Goal: Communication & Community: Answer question/provide support

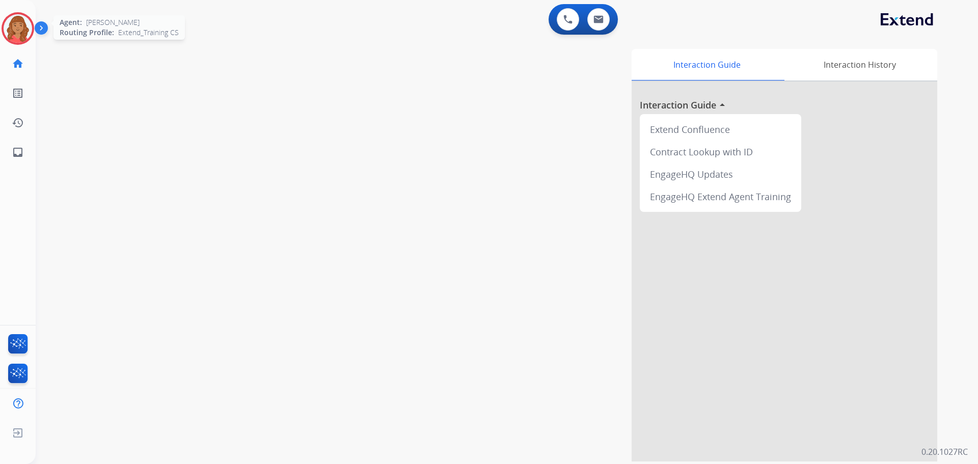
click at [21, 26] on img at bounding box center [18, 28] width 29 height 29
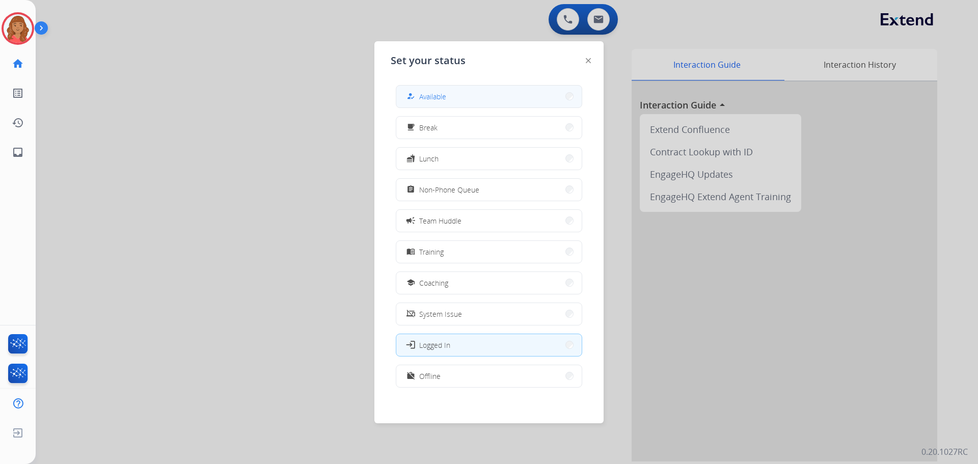
click at [458, 97] on button "how_to_reg Available" at bounding box center [488, 97] width 185 height 22
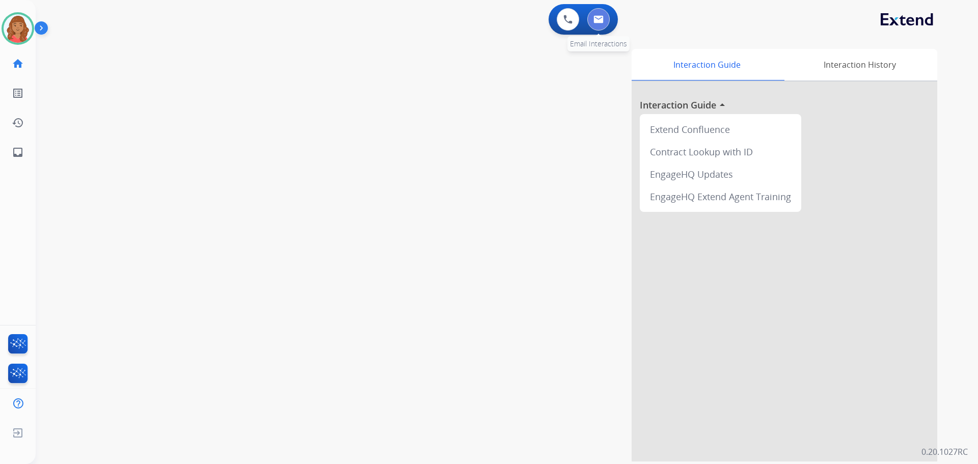
click at [604, 19] on button at bounding box center [598, 19] width 22 height 22
select select "**********"
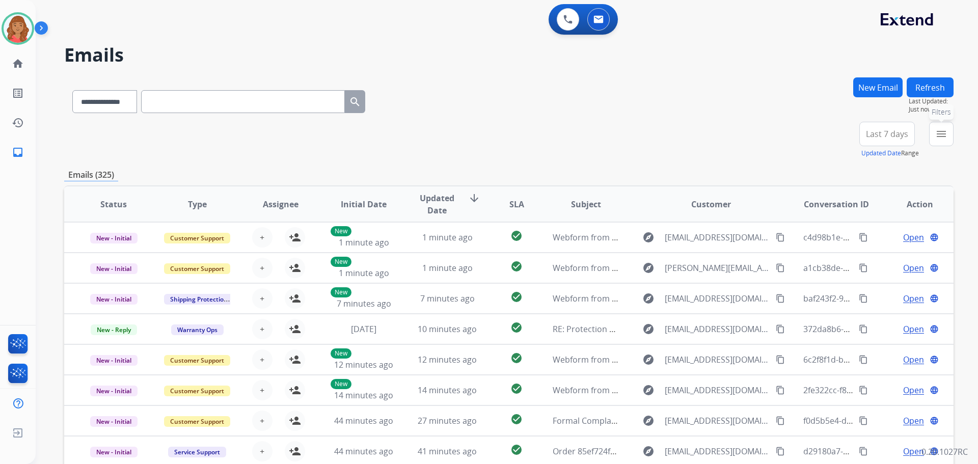
click at [942, 139] on mat-icon "menu" at bounding box center [941, 134] width 12 height 12
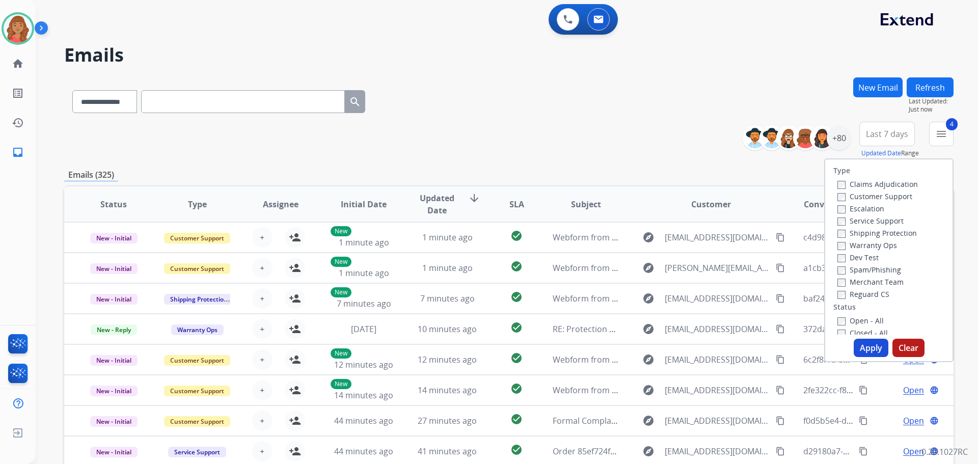
click at [861, 345] on button "Apply" at bounding box center [870, 348] width 35 height 18
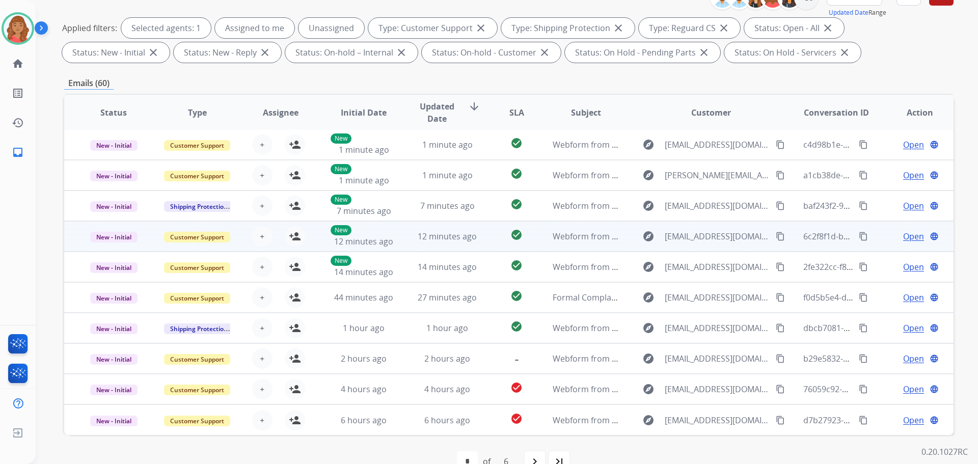
scroll to position [164, 0]
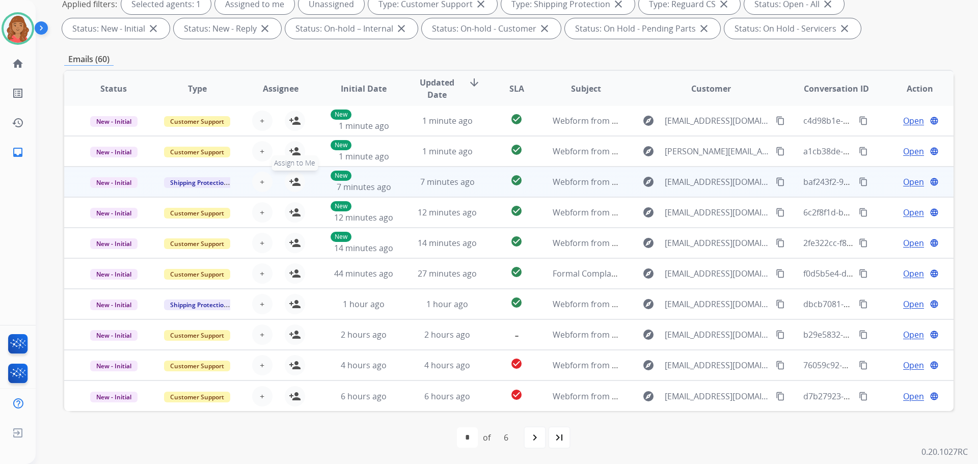
drag, startPoint x: 289, startPoint y: 184, endPoint x: 291, endPoint y: 204, distance: 20.0
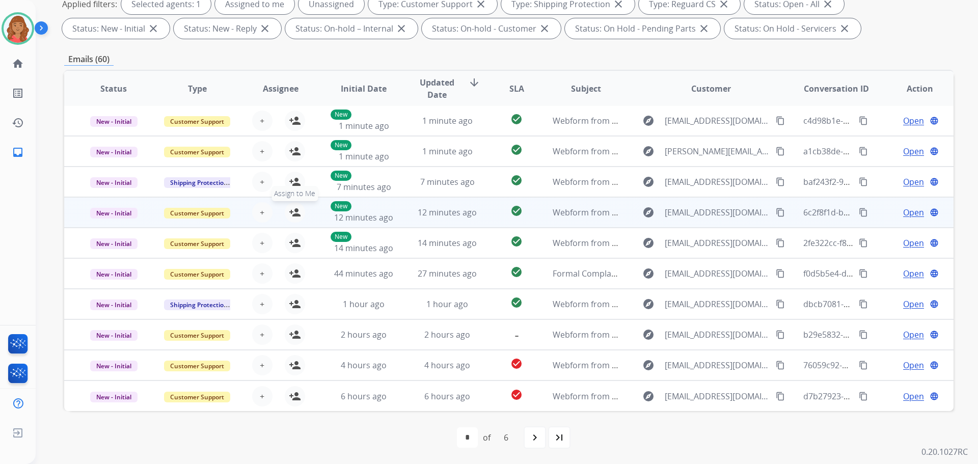
click at [290, 184] on mat-icon "person_add" at bounding box center [295, 182] width 12 height 12
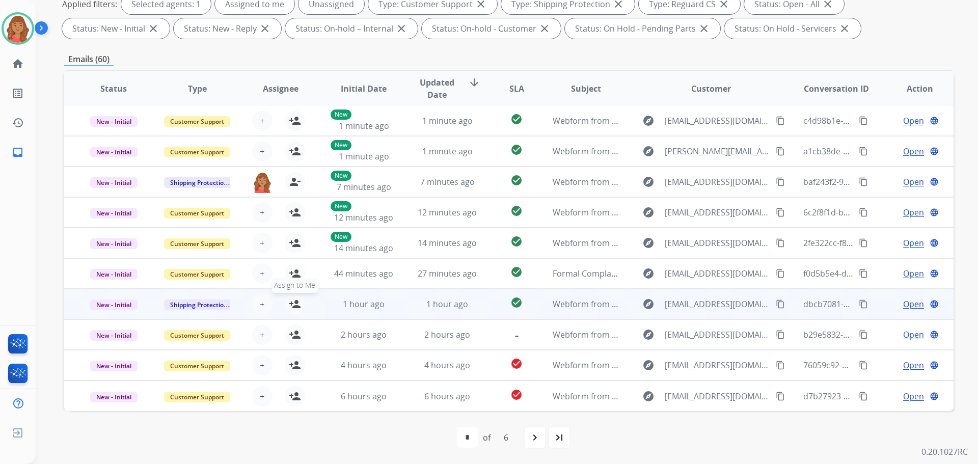
click at [294, 303] on mat-icon "person_add" at bounding box center [295, 304] width 12 height 12
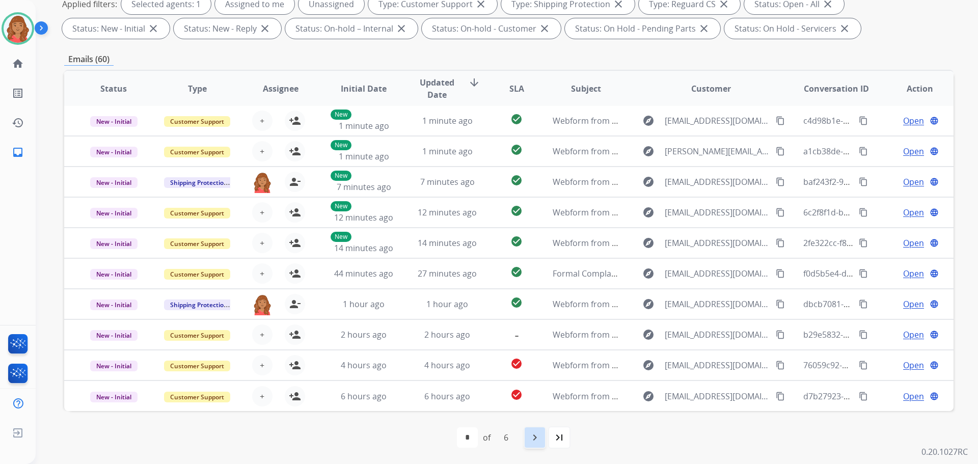
click at [537, 440] on mat-icon "navigate_next" at bounding box center [534, 437] width 12 height 12
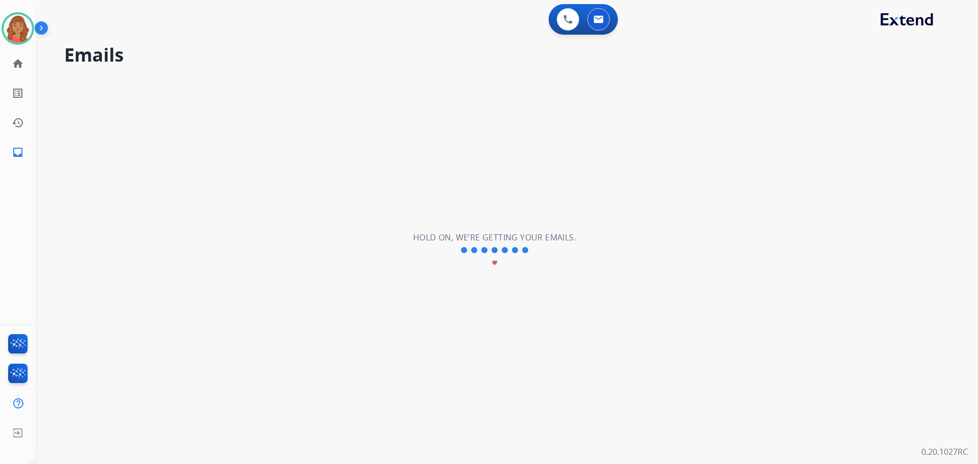
scroll to position [0, 0]
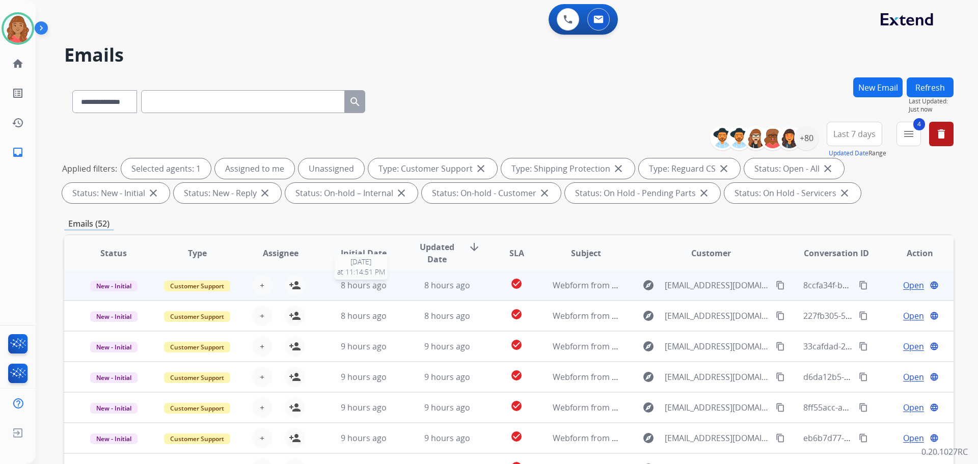
click at [357, 285] on span "8 hours ago" at bounding box center [364, 285] width 46 height 11
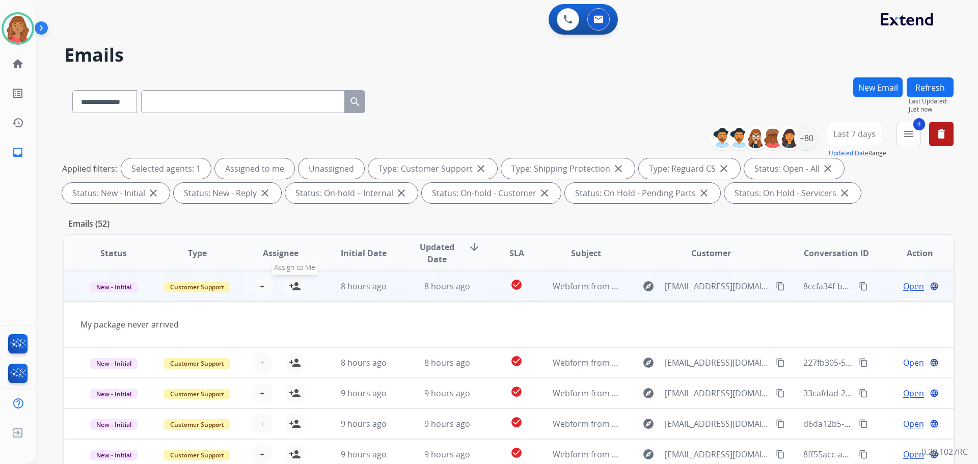
click at [297, 287] on mat-icon "person_add" at bounding box center [295, 286] width 12 height 12
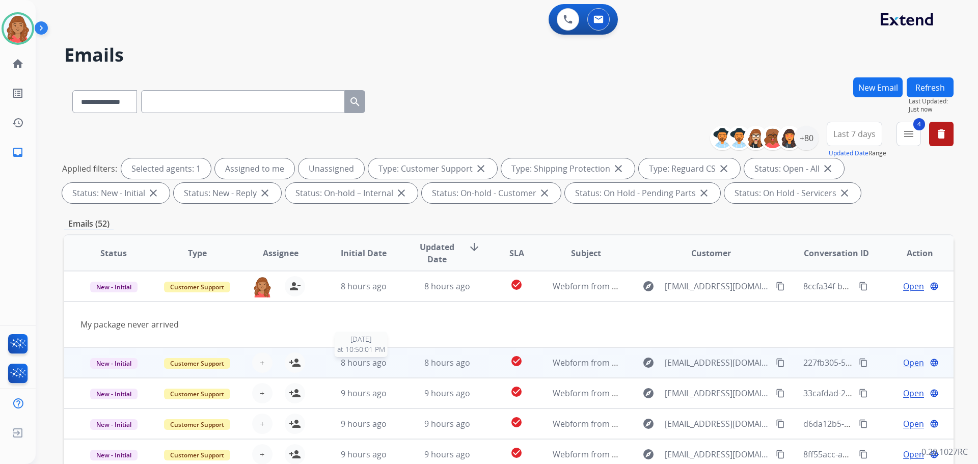
click at [368, 363] on span "8 hours ago" at bounding box center [364, 362] width 46 height 11
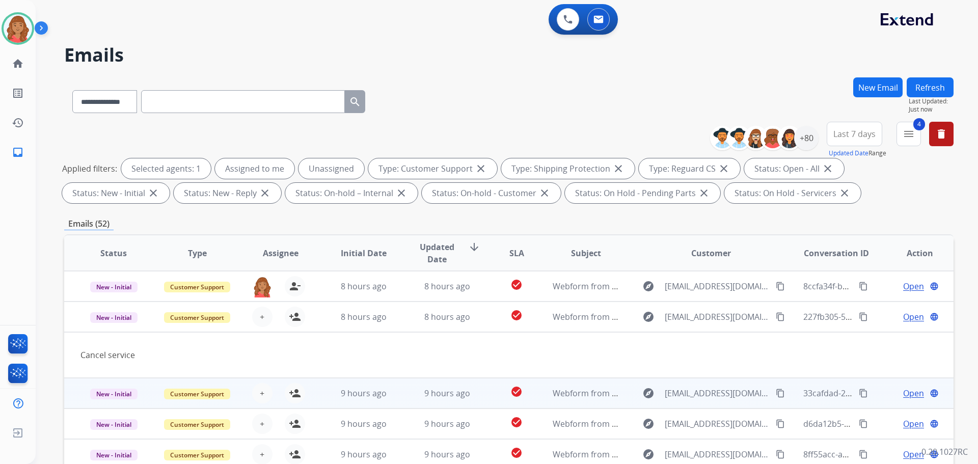
scroll to position [31, 0]
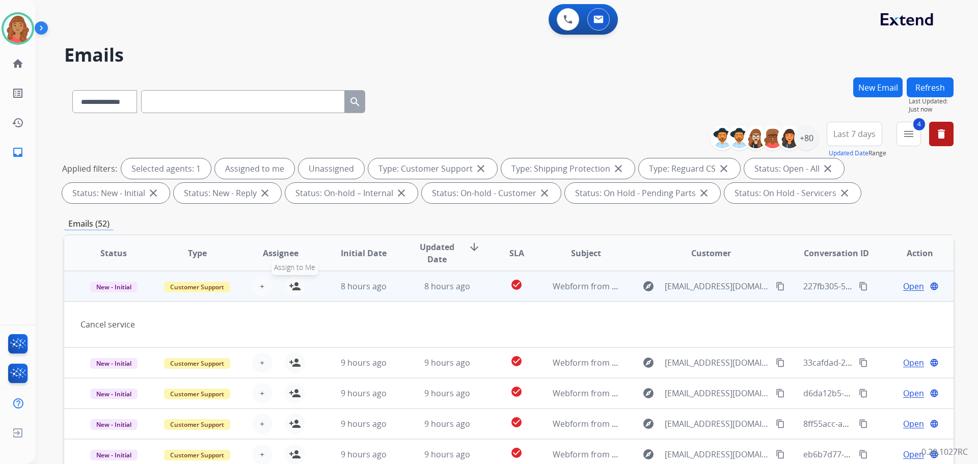
click at [298, 290] on mat-icon "person_add" at bounding box center [295, 286] width 12 height 12
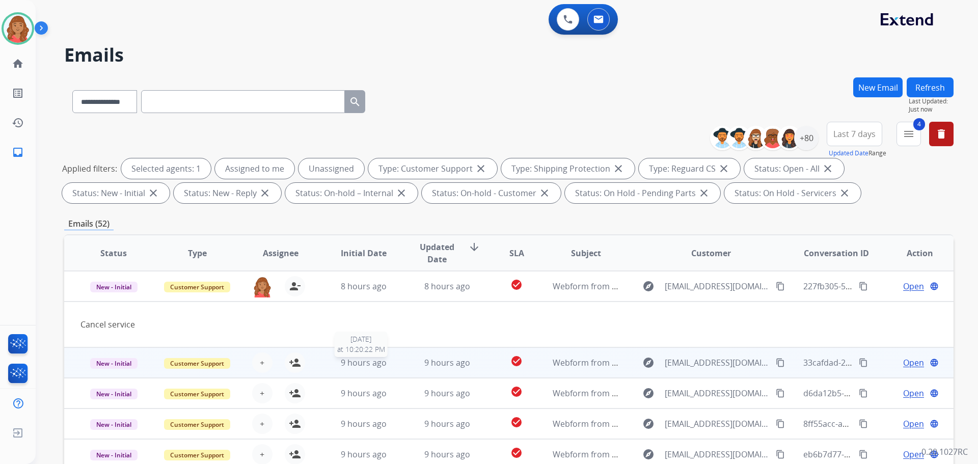
click at [356, 361] on span "9 hours ago" at bounding box center [364, 362] width 46 height 11
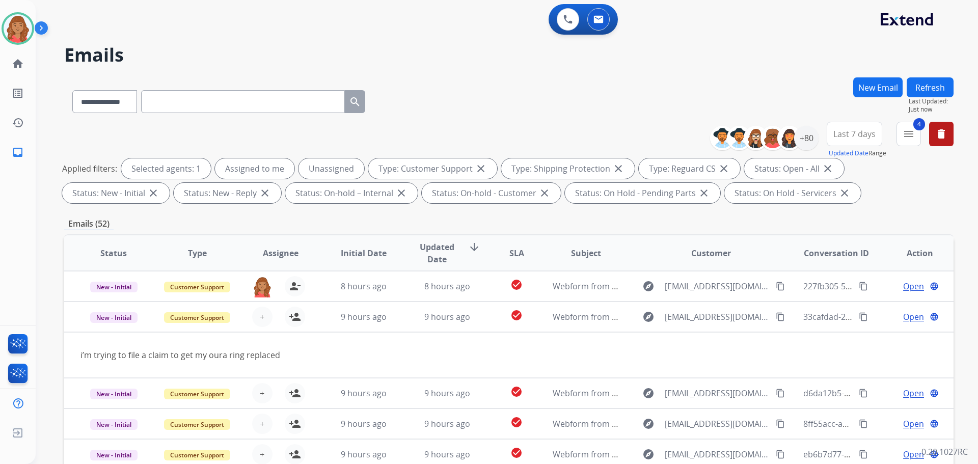
scroll to position [47, 0]
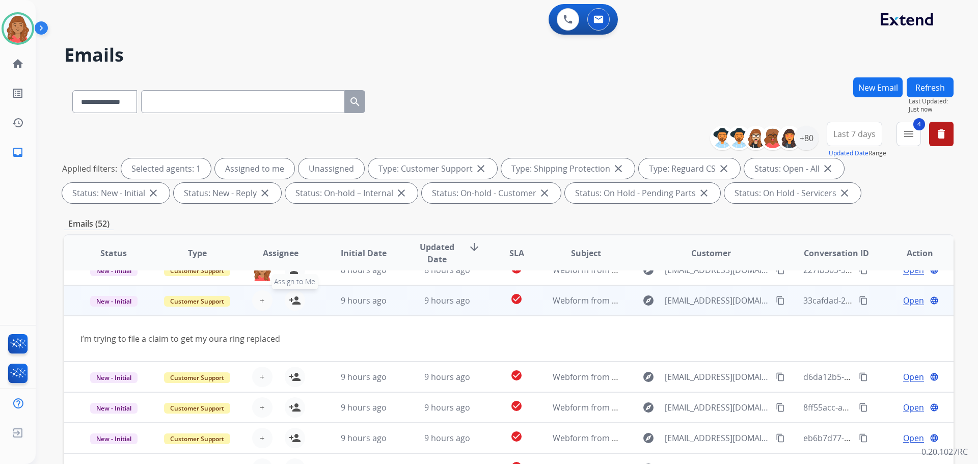
click at [290, 301] on mat-icon "person_add" at bounding box center [295, 300] width 12 height 12
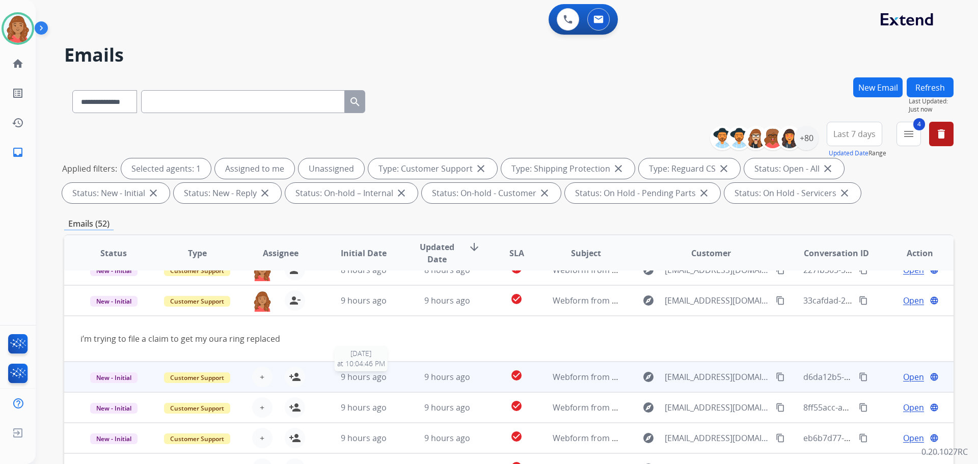
click at [364, 382] on span "9 hours ago" at bounding box center [364, 376] width 46 height 11
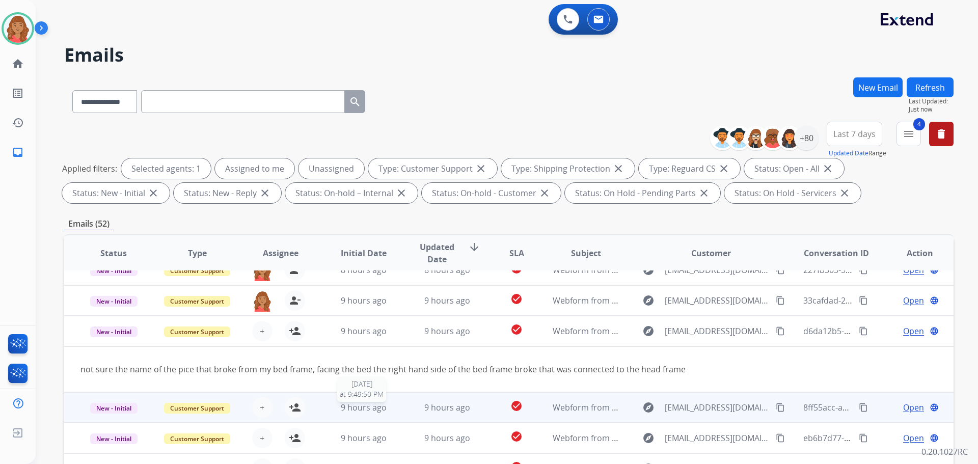
click at [363, 406] on span "9 hours ago" at bounding box center [364, 407] width 46 height 11
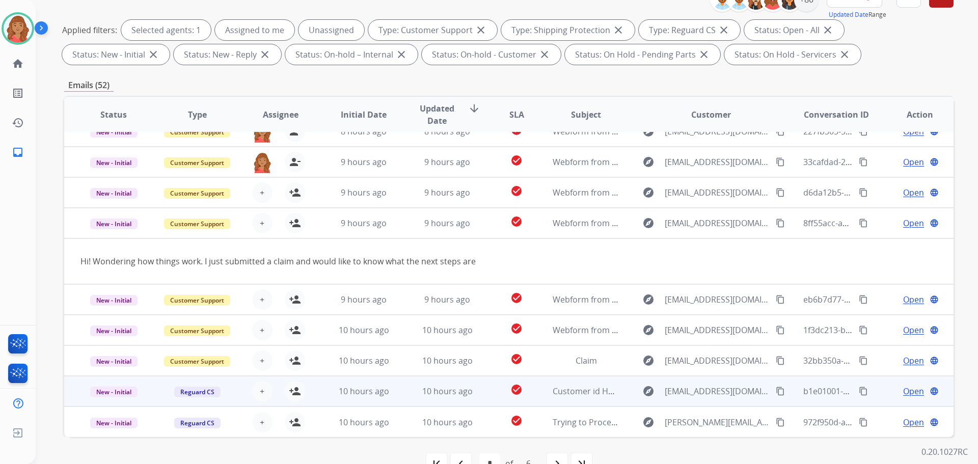
scroll to position [153, 0]
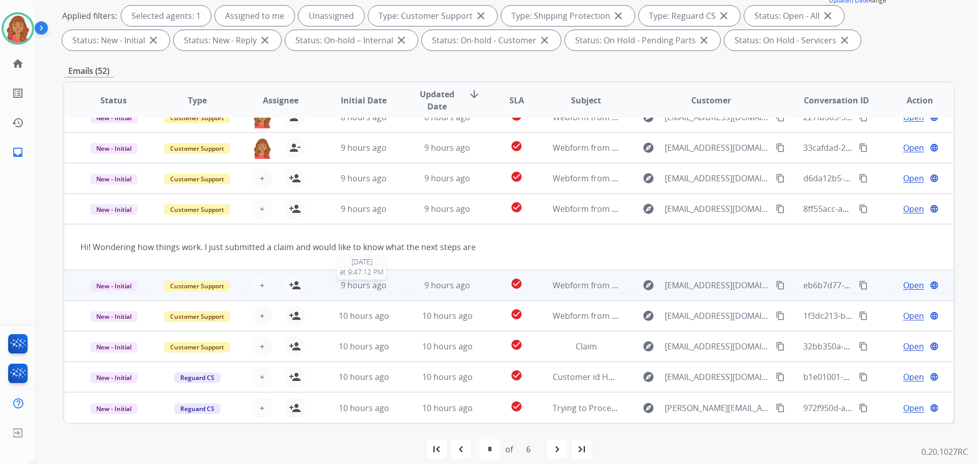
click at [362, 286] on span "9 hours ago" at bounding box center [364, 285] width 46 height 11
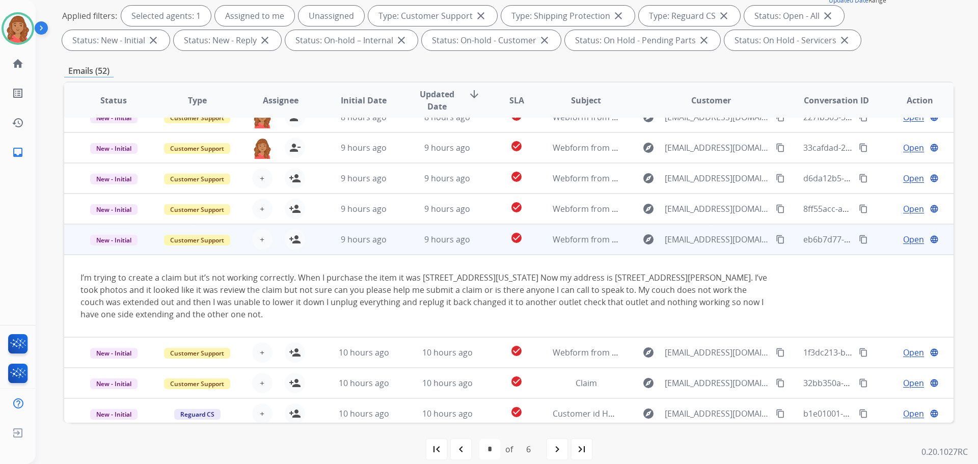
scroll to position [83, 0]
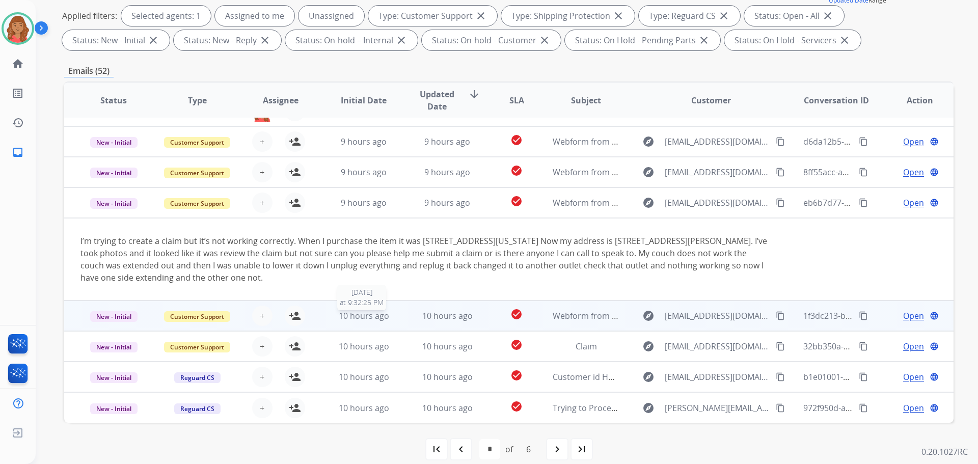
click at [369, 313] on span "10 hours ago" at bounding box center [364, 315] width 50 height 11
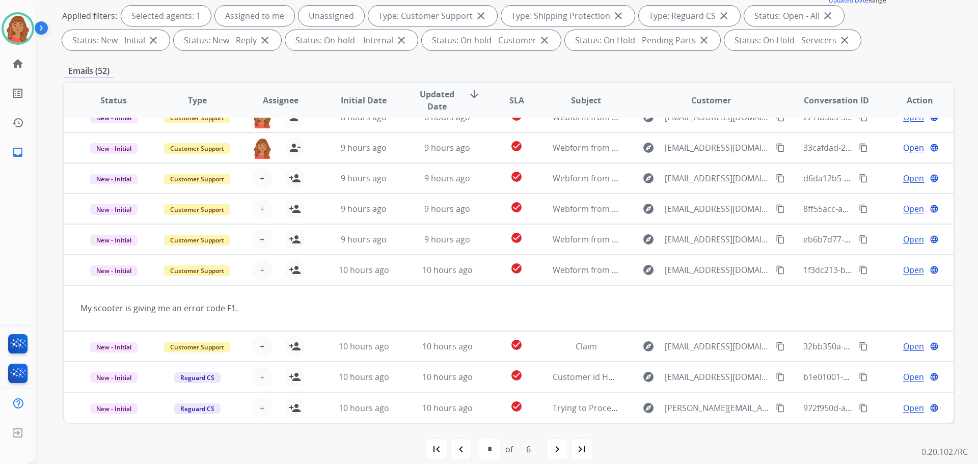
scroll to position [47, 0]
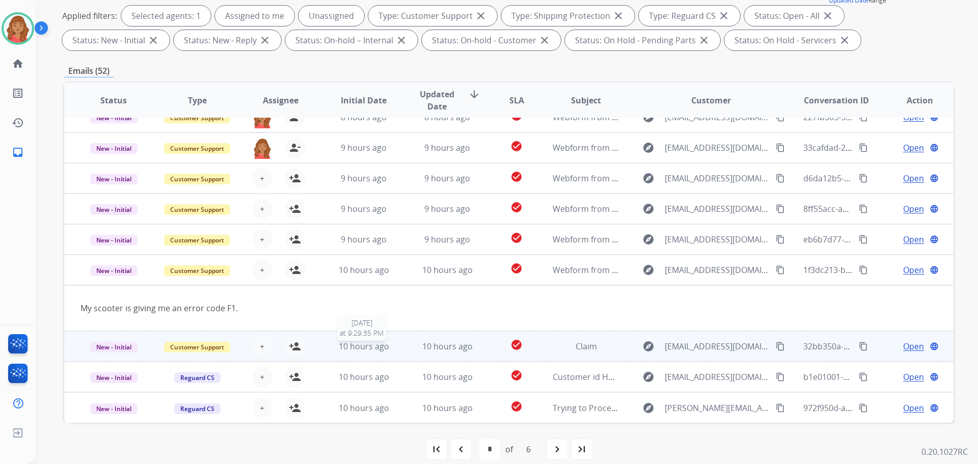
click at [360, 345] on span "10 hours ago" at bounding box center [364, 346] width 50 height 11
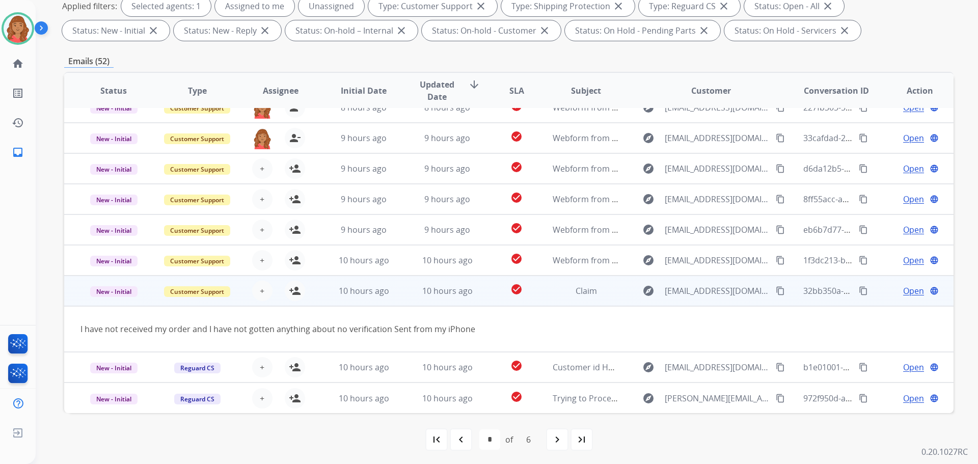
scroll to position [164, 0]
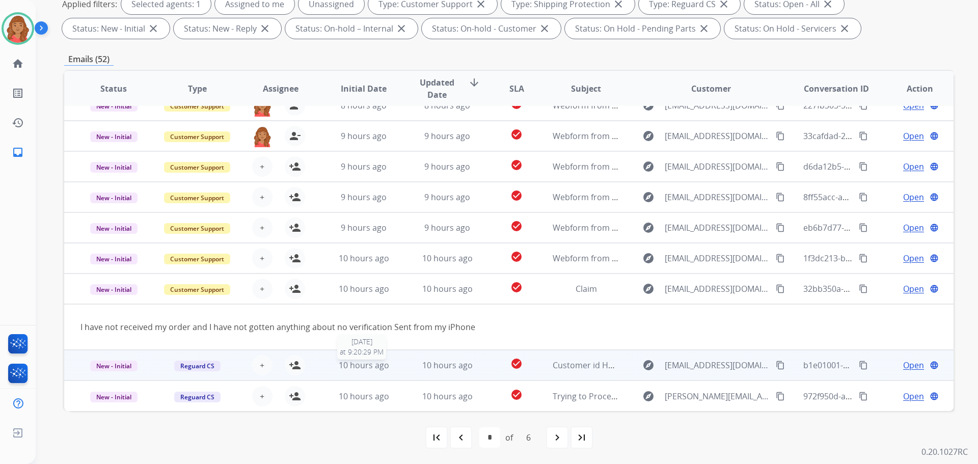
click at [359, 361] on span "10 hours ago" at bounding box center [364, 364] width 50 height 11
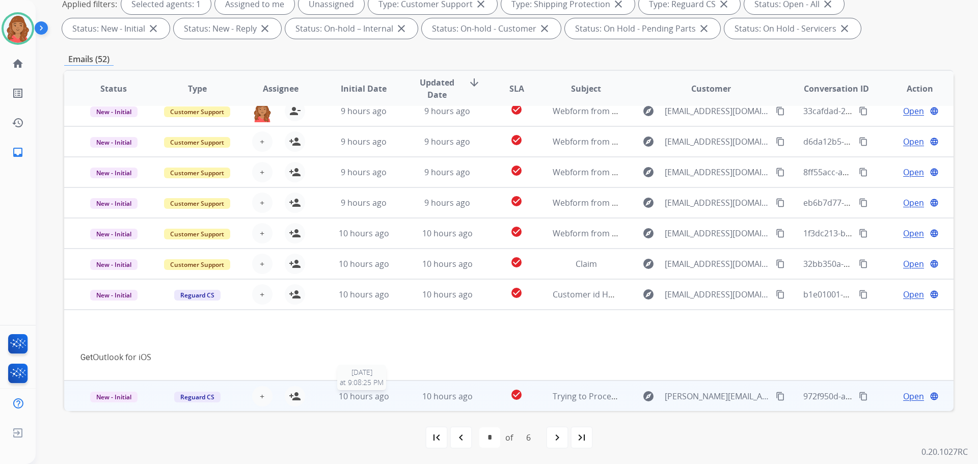
click at [364, 393] on span "10 hours ago" at bounding box center [364, 396] width 50 height 11
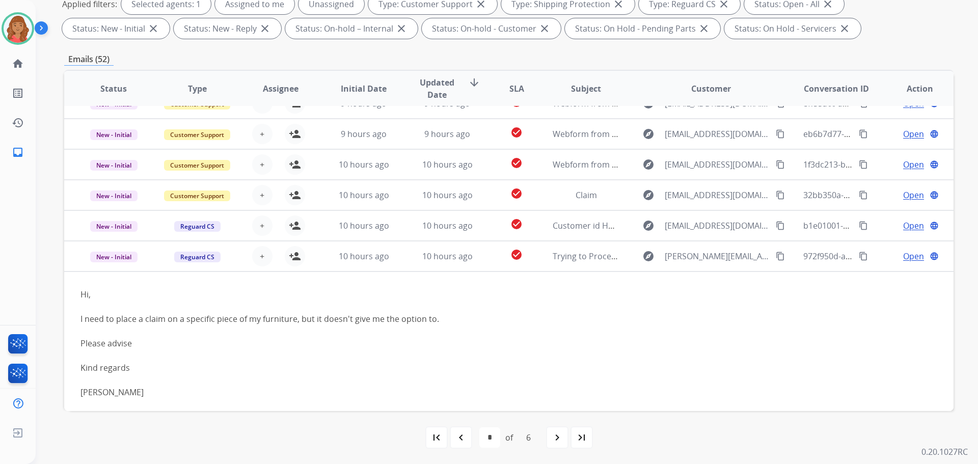
scroll to position [144, 0]
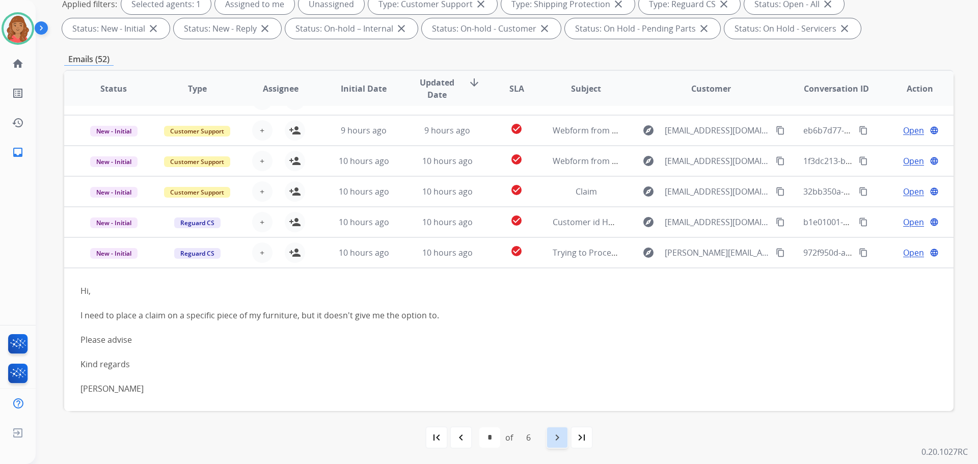
click at [555, 441] on mat-icon "navigate_next" at bounding box center [557, 437] width 12 height 12
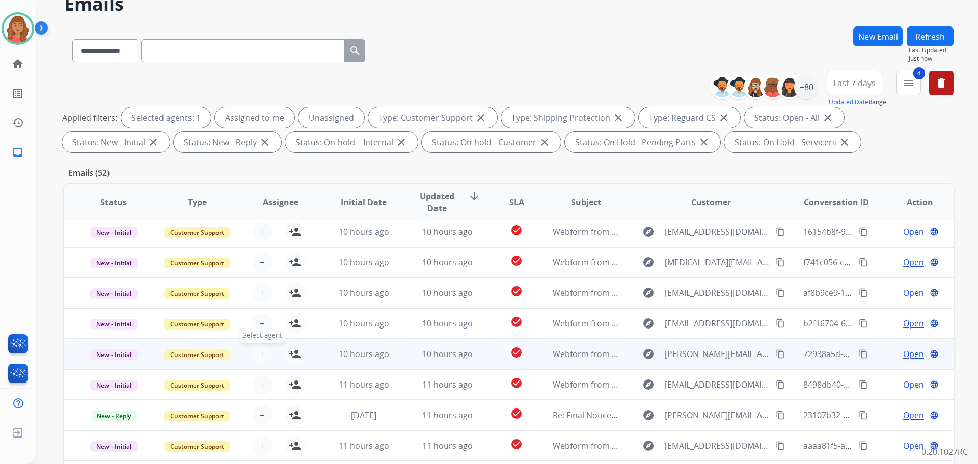
scroll to position [102, 0]
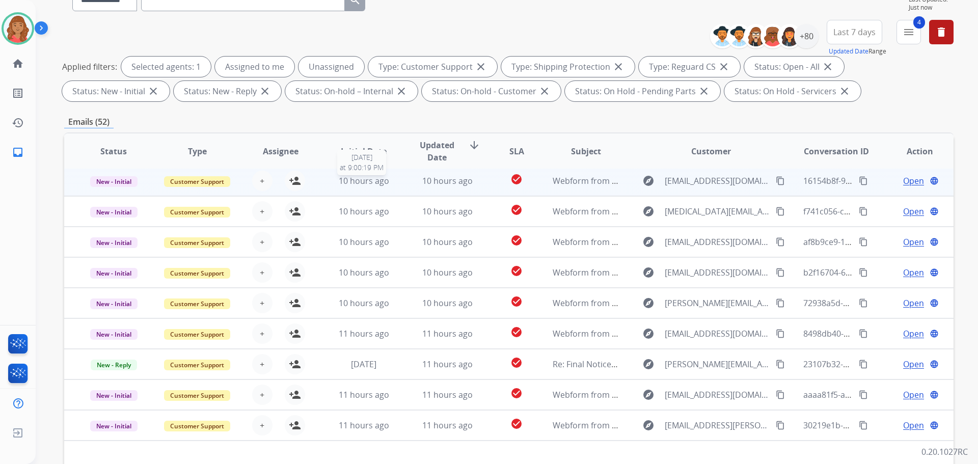
click at [350, 176] on span "10 hours ago" at bounding box center [364, 180] width 50 height 11
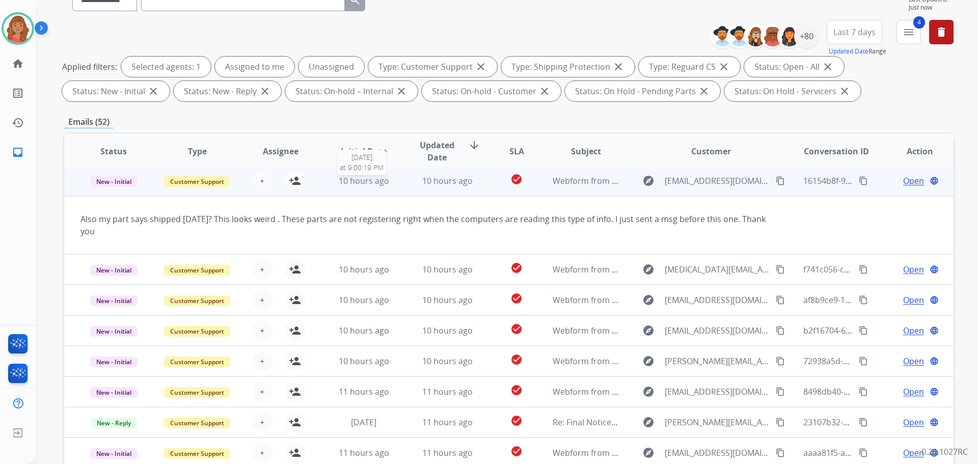
scroll to position [31, 0]
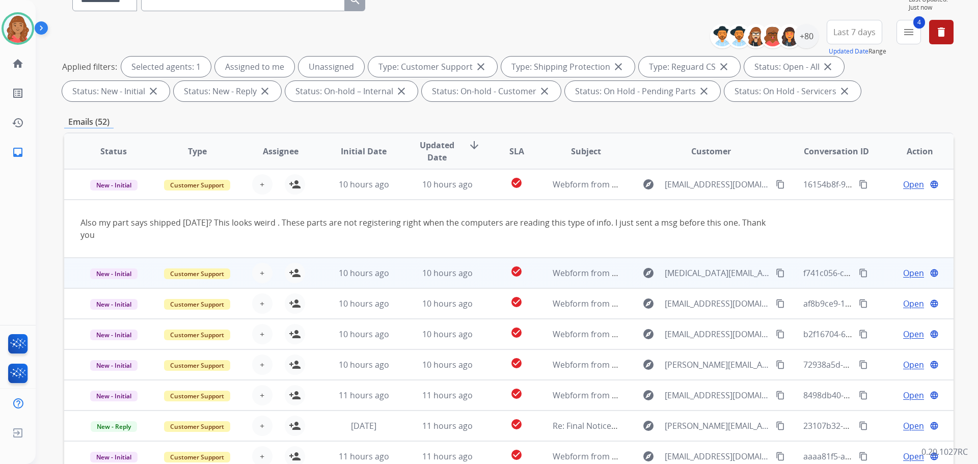
click at [366, 280] on td "10 hours ago" at bounding box center [355, 273] width 83 height 31
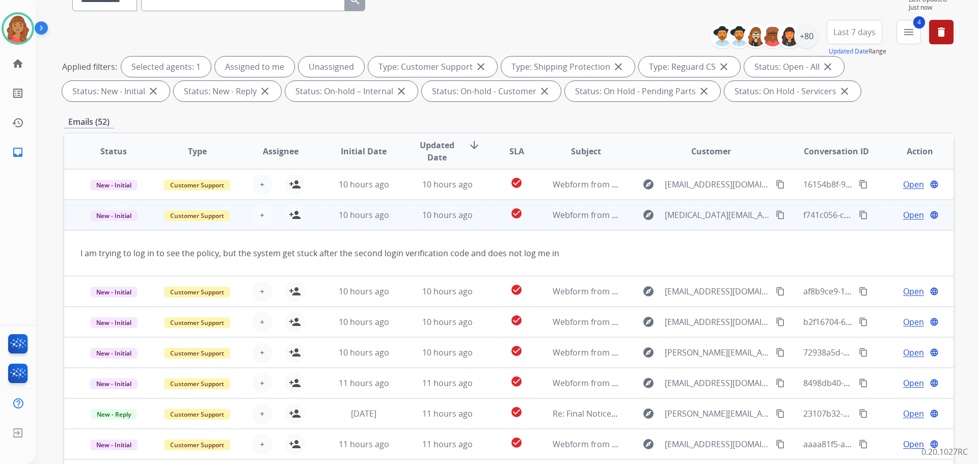
scroll to position [47, 0]
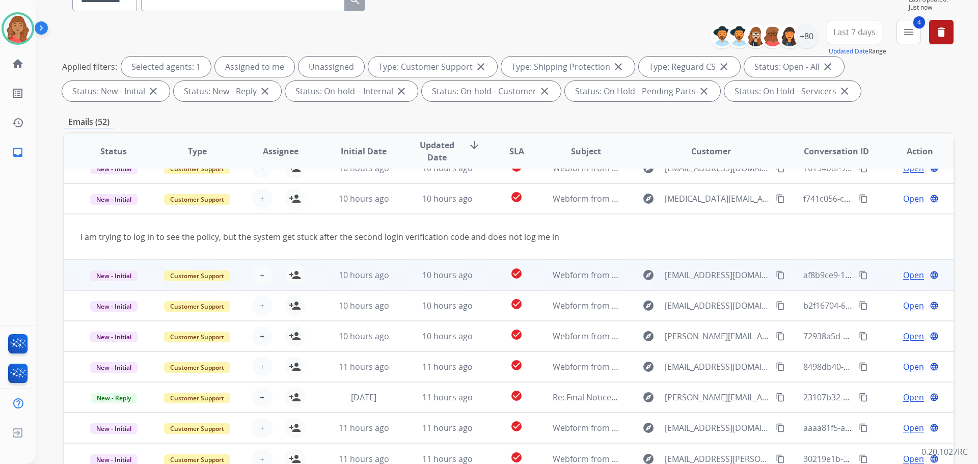
click at [365, 285] on td "10 hours ago" at bounding box center [355, 275] width 83 height 31
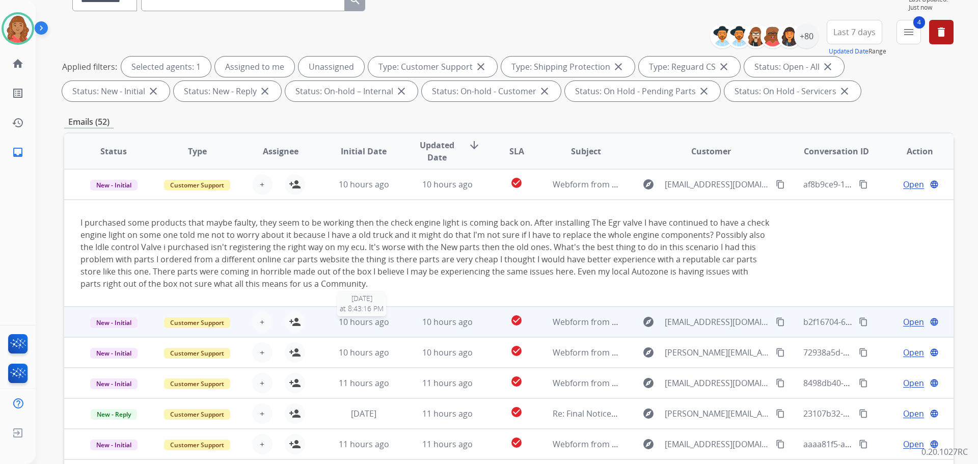
click at [368, 316] on div "10 hours ago" at bounding box center [363, 322] width 67 height 12
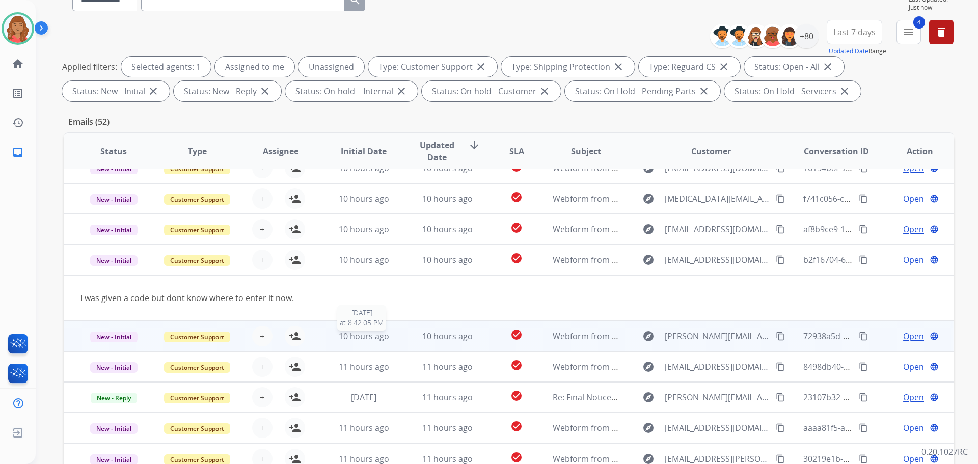
click at [367, 334] on span "10 hours ago" at bounding box center [364, 335] width 50 height 11
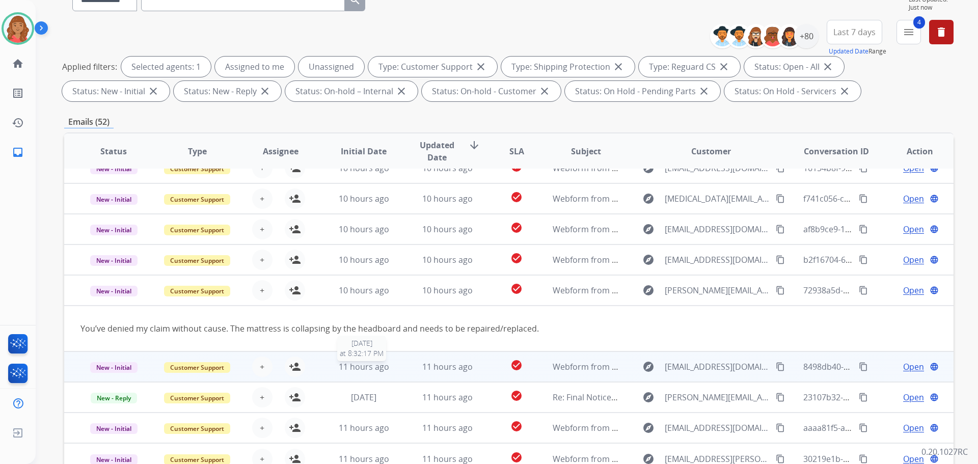
click at [350, 363] on span "11 hours ago" at bounding box center [364, 366] width 50 height 11
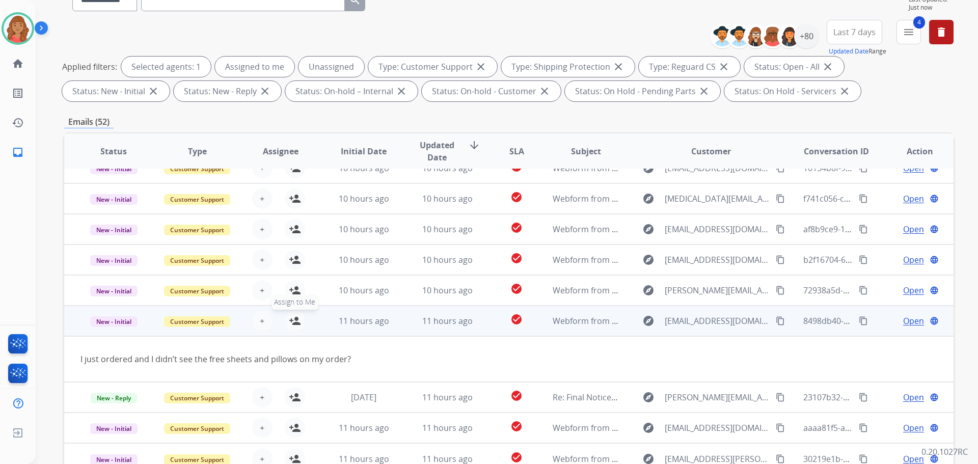
click at [295, 324] on mat-icon "person_add" at bounding box center [295, 321] width 12 height 12
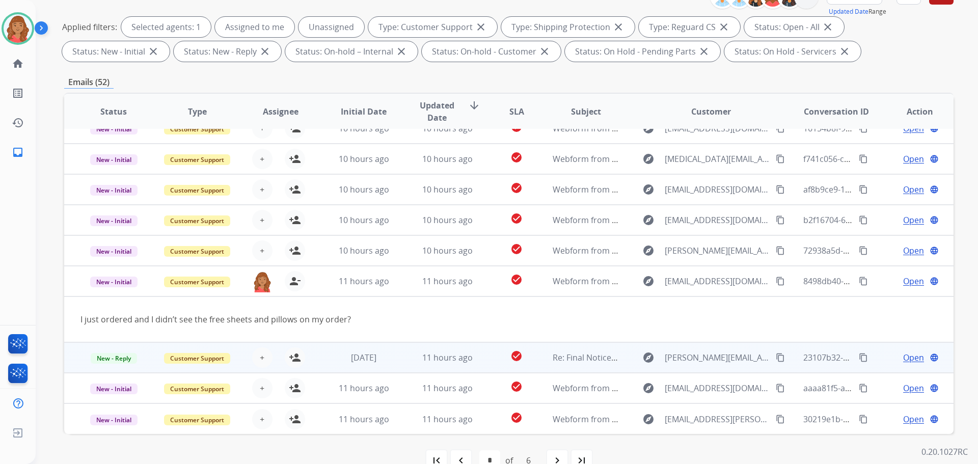
scroll to position [164, 0]
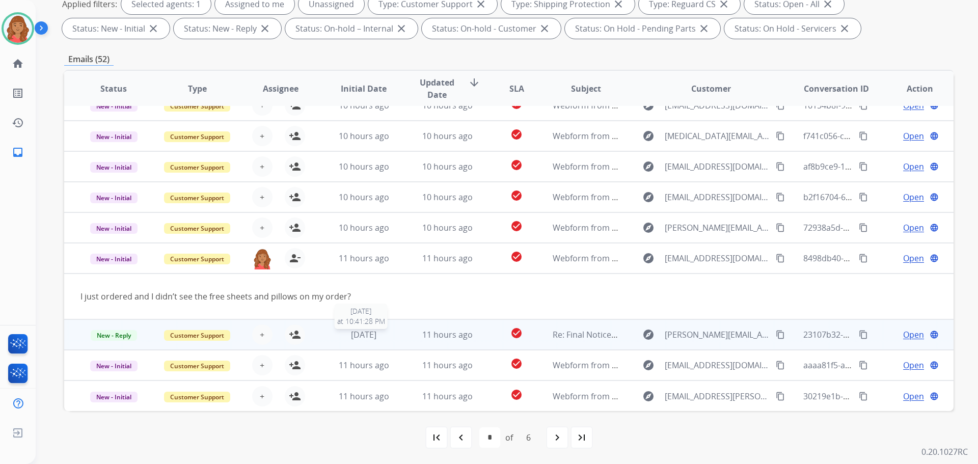
click at [356, 335] on span "[DATE]" at bounding box center [363, 334] width 25 height 11
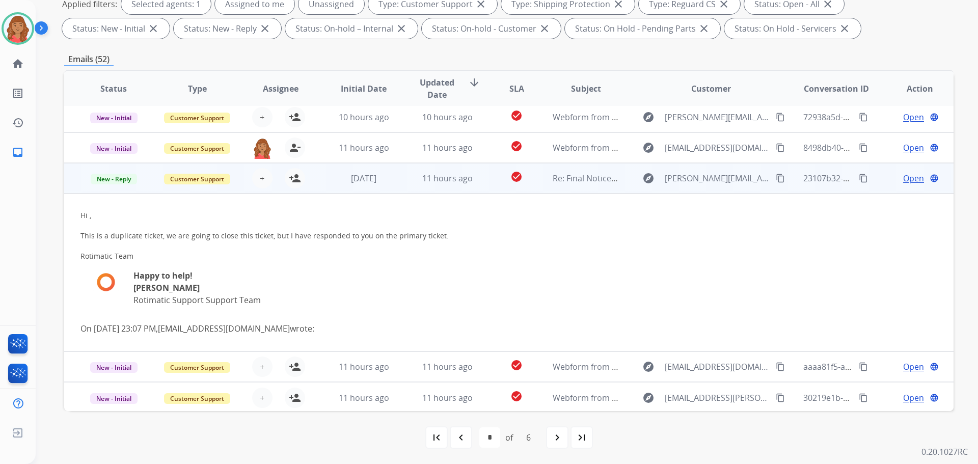
scroll to position [159, 0]
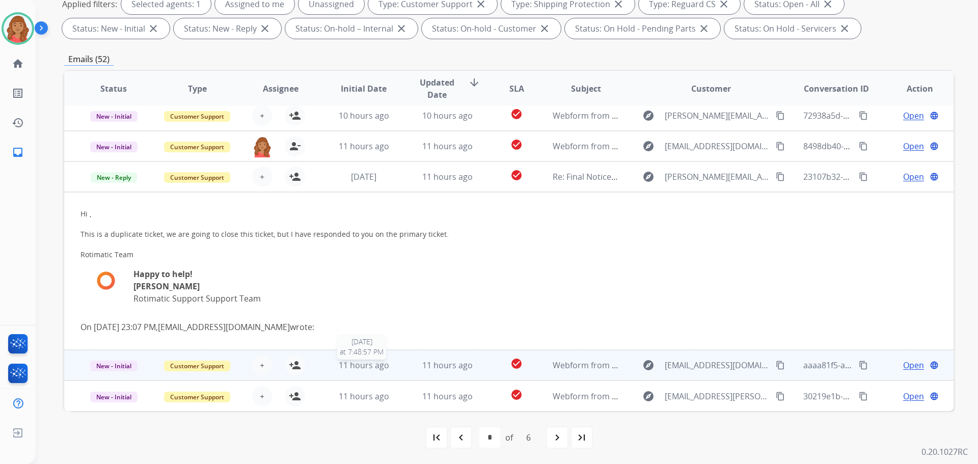
click at [372, 367] on span "11 hours ago" at bounding box center [364, 364] width 50 height 11
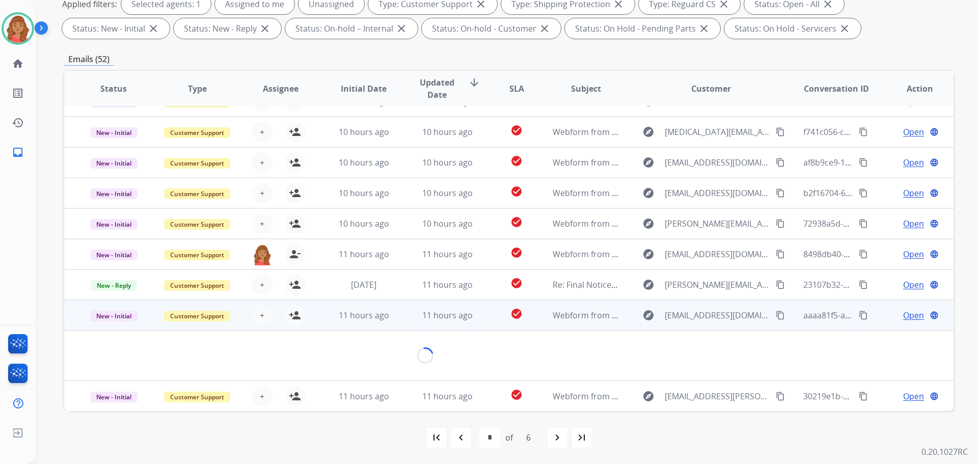
scroll to position [47, 0]
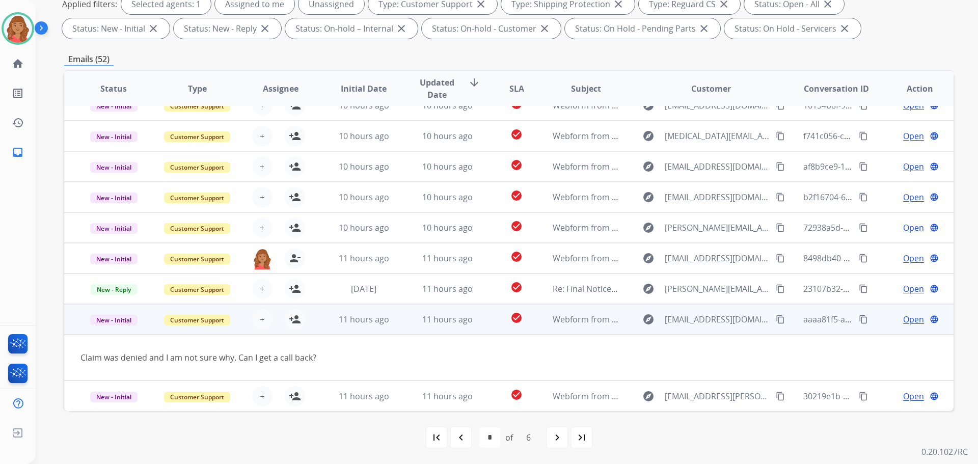
click at [298, 329] on div "+ Select agent person_add Assign to Me" at bounding box center [272, 319] width 65 height 20
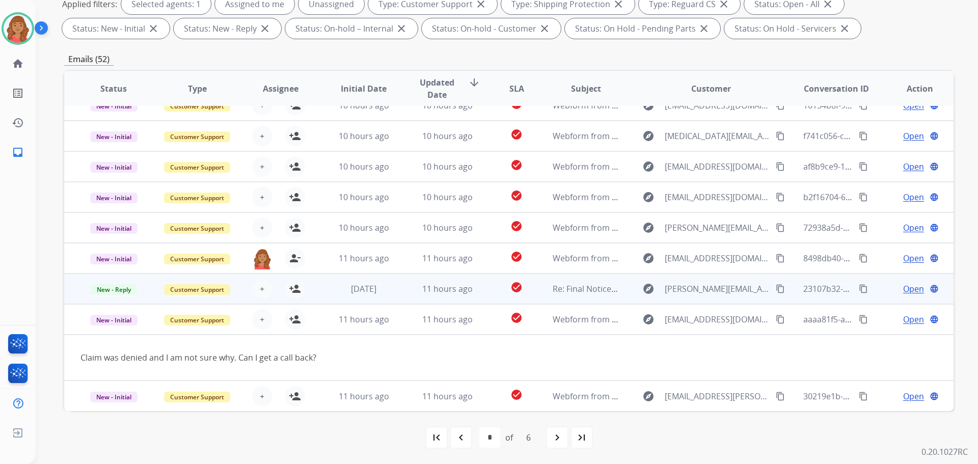
scroll to position [1, 0]
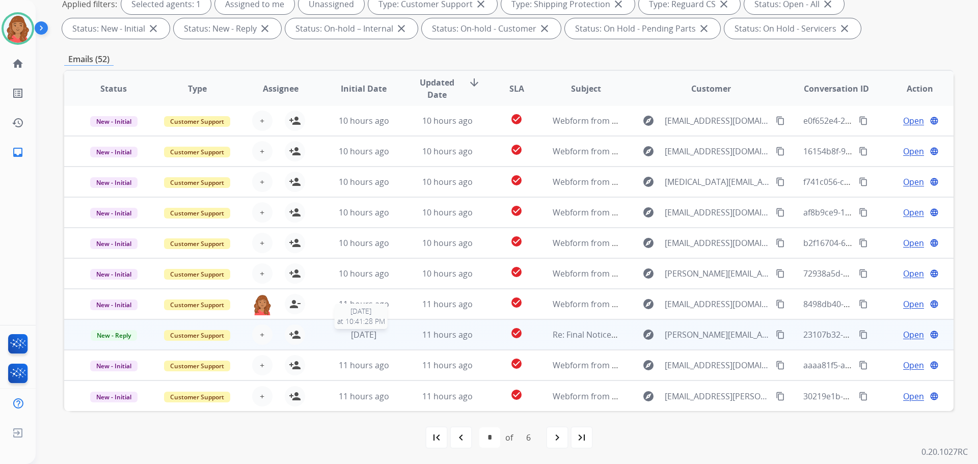
click at [346, 340] on div "[DATE]" at bounding box center [363, 334] width 67 height 12
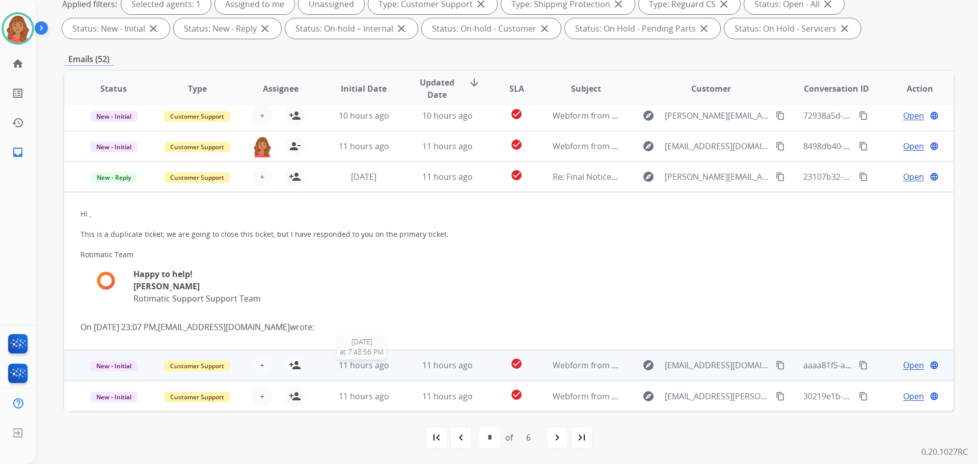
click at [348, 360] on span "11 hours ago" at bounding box center [364, 364] width 50 height 11
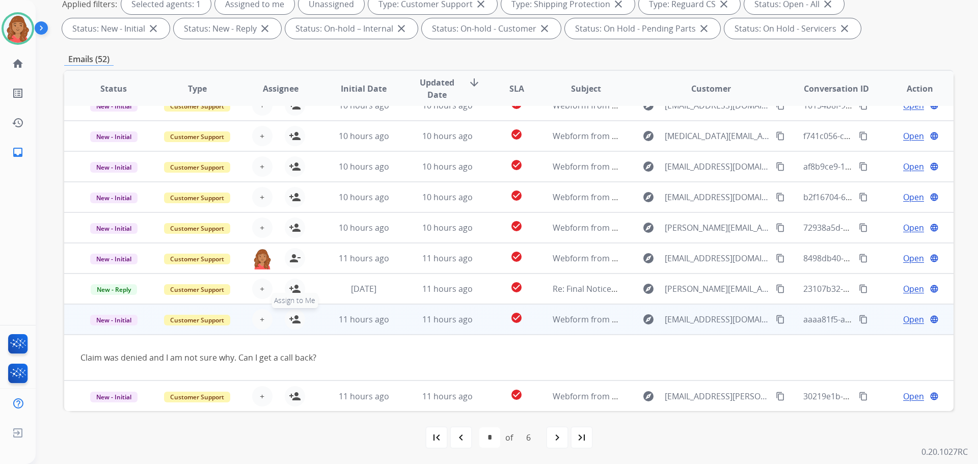
click at [292, 325] on button "person_add Assign to Me" at bounding box center [295, 319] width 20 height 20
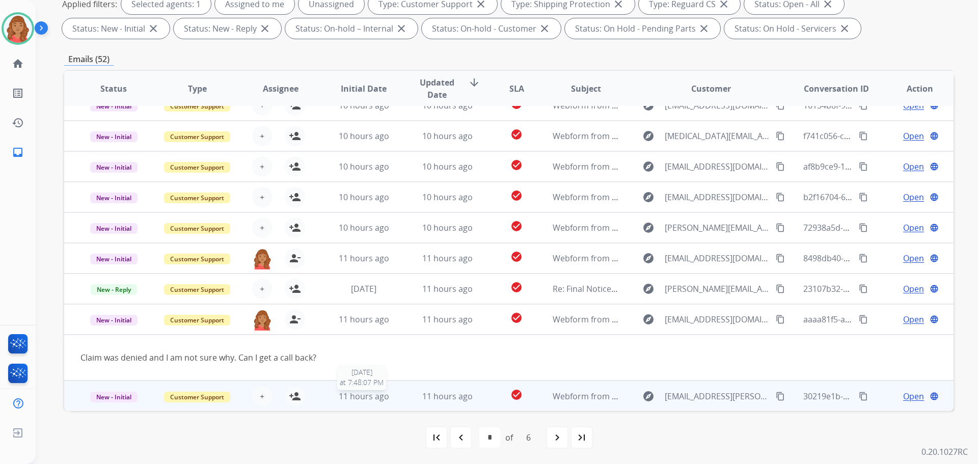
click at [383, 398] on span "11 hours ago" at bounding box center [364, 396] width 50 height 11
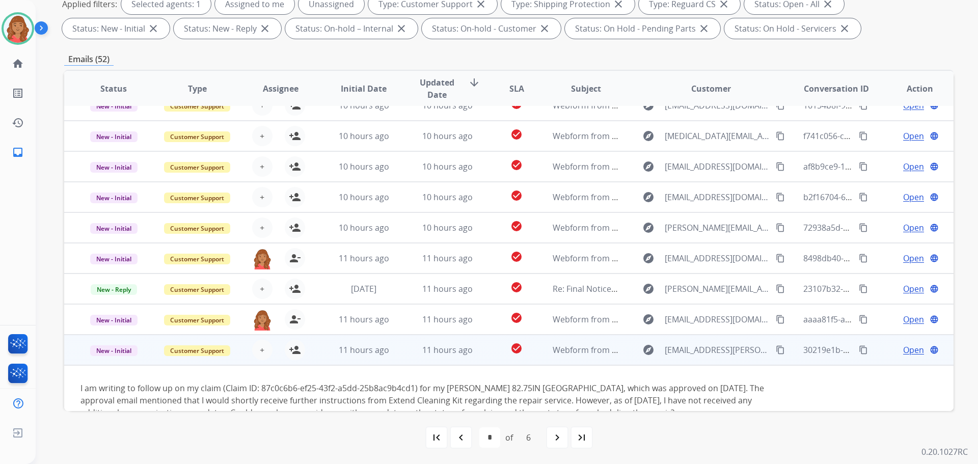
scroll to position [71, 0]
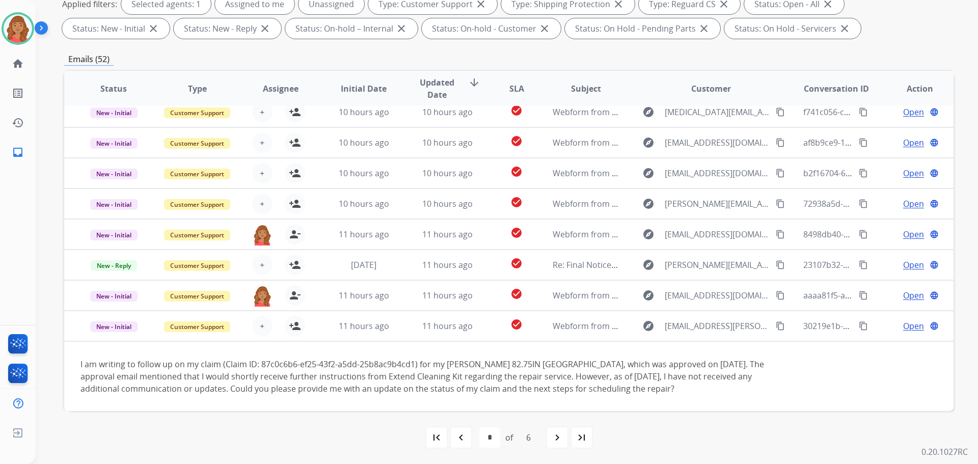
click at [547, 439] on div "navigate_next" at bounding box center [557, 437] width 22 height 22
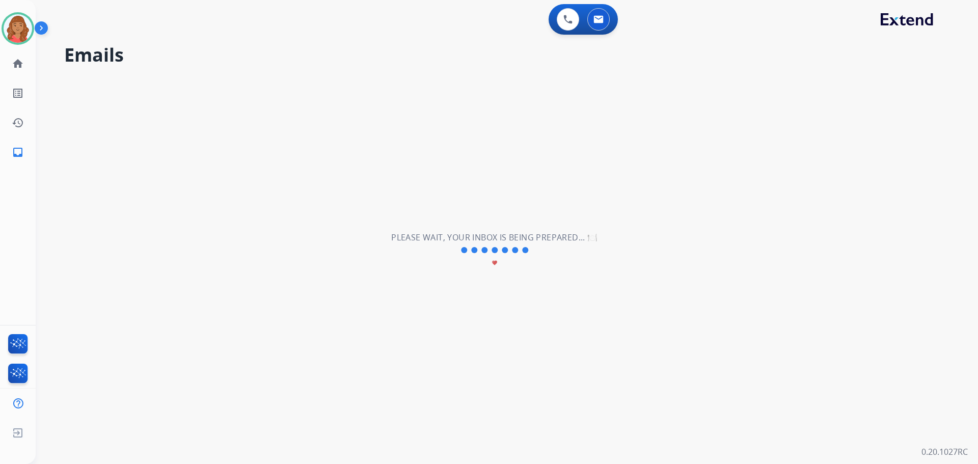
scroll to position [34, 0]
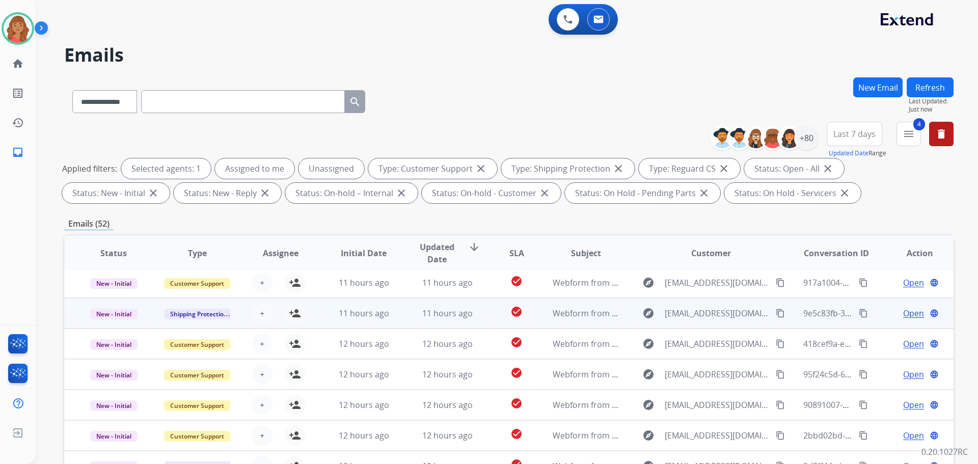
click at [325, 313] on td "11 hours ago" at bounding box center [355, 313] width 83 height 31
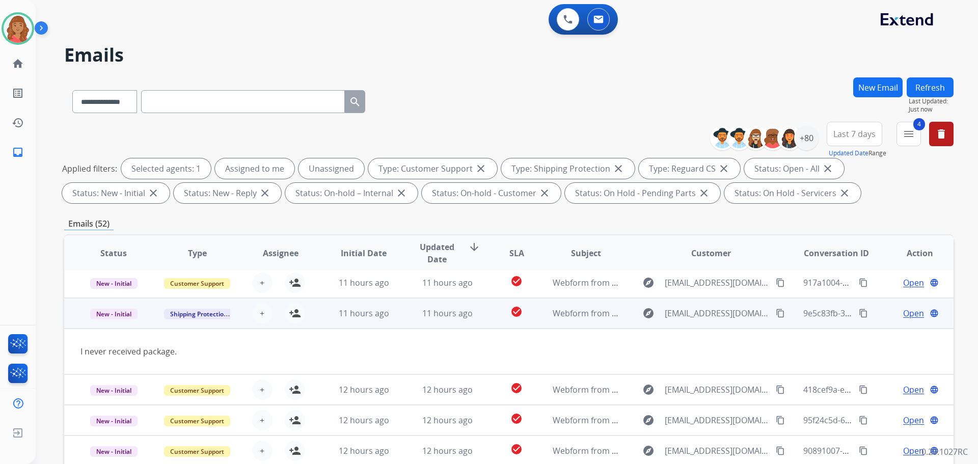
scroll to position [47, 0]
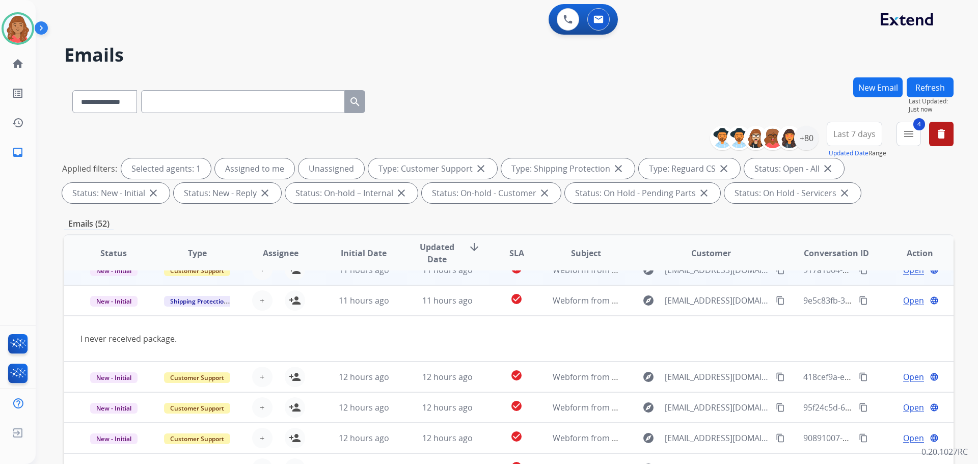
drag, startPoint x: 281, startPoint y: 301, endPoint x: 289, endPoint y: 301, distance: 8.1
click at [281, 301] on div "+ Select agent person_add Assign to Me" at bounding box center [272, 300] width 65 height 20
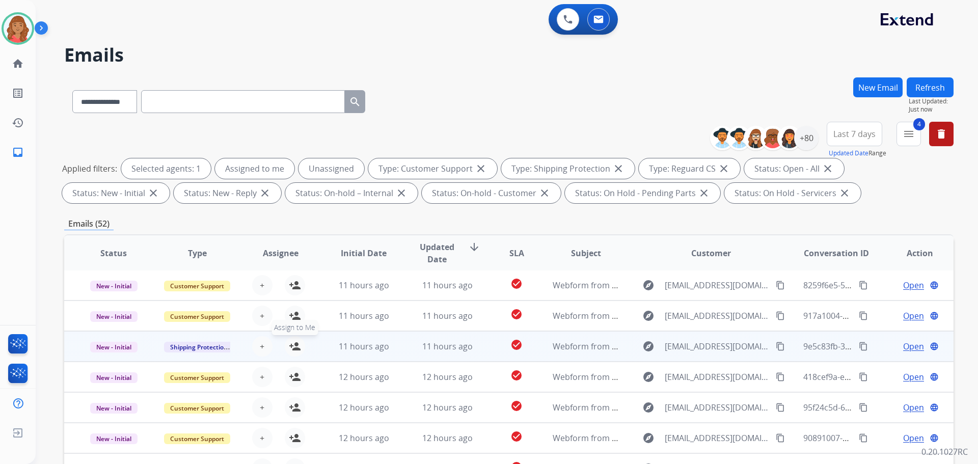
click at [297, 341] on mat-icon "person_add" at bounding box center [295, 346] width 12 height 12
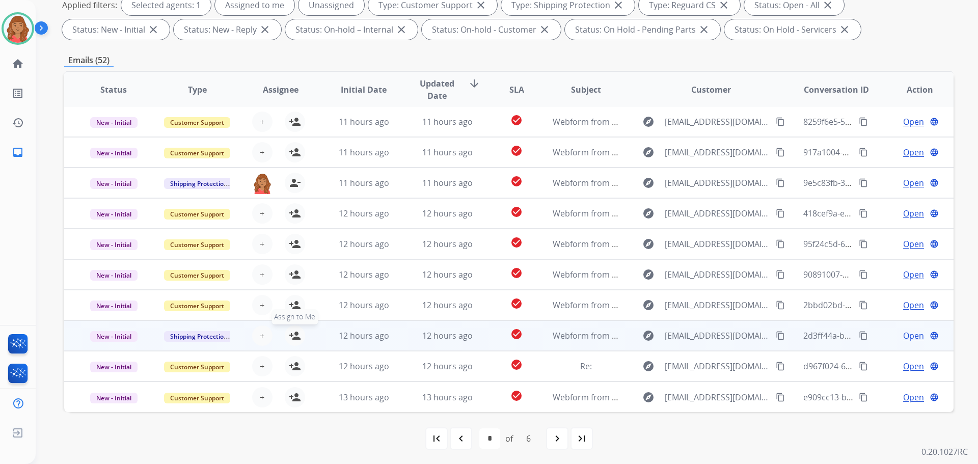
scroll to position [164, 0]
click at [295, 337] on mat-icon "person_add" at bounding box center [295, 334] width 12 height 12
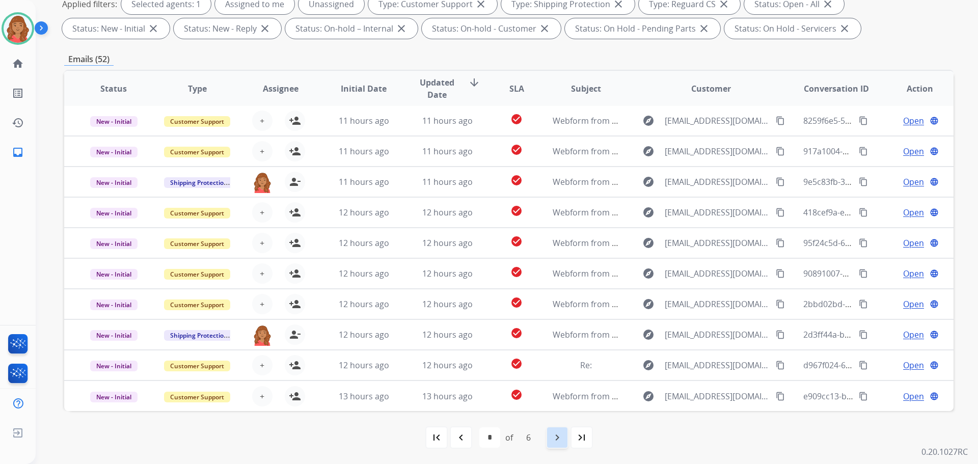
click at [556, 439] on mat-icon "navigate_next" at bounding box center [557, 437] width 12 height 12
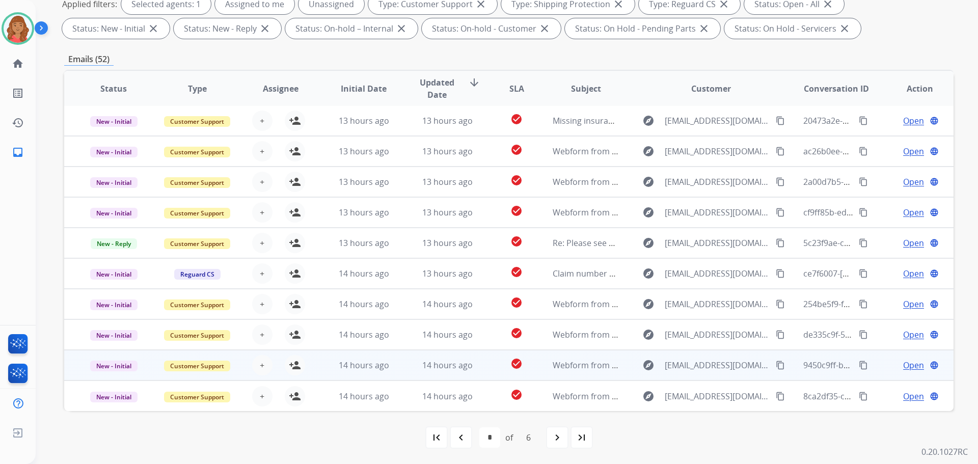
click at [401, 375] on td "14 hours ago" at bounding box center [439, 365] width 83 height 31
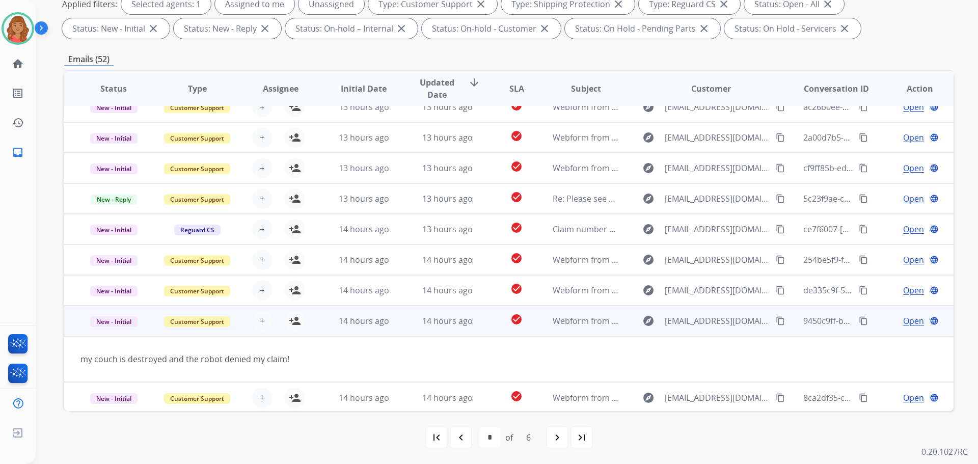
scroll to position [47, 0]
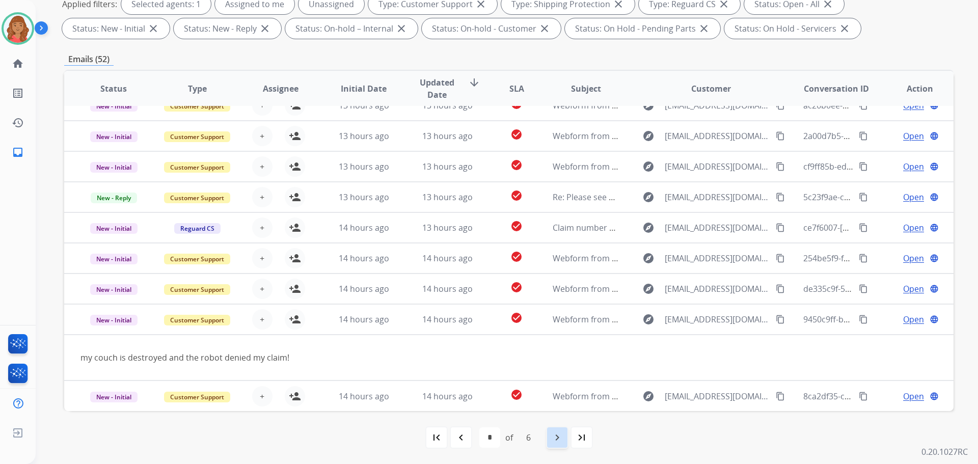
click at [561, 439] on mat-icon "navigate_next" at bounding box center [557, 437] width 12 height 12
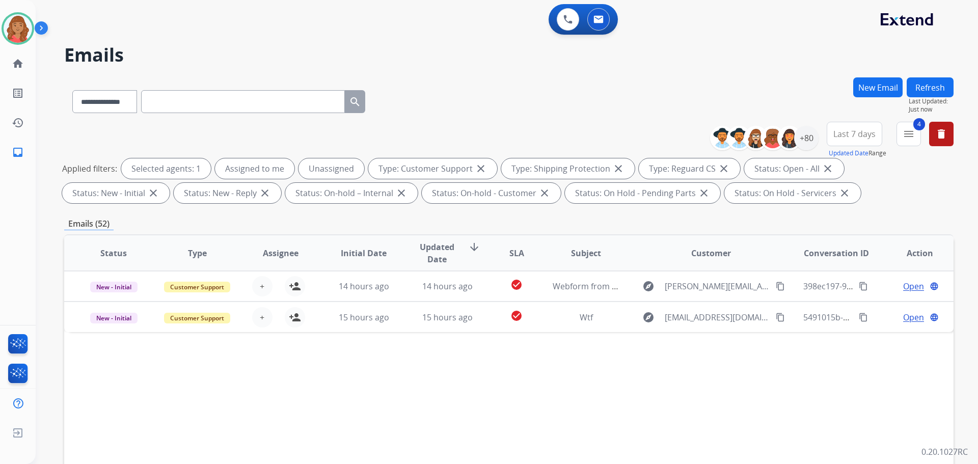
scroll to position [0, 0]
click at [905, 130] on mat-icon "menu" at bounding box center [908, 134] width 12 height 12
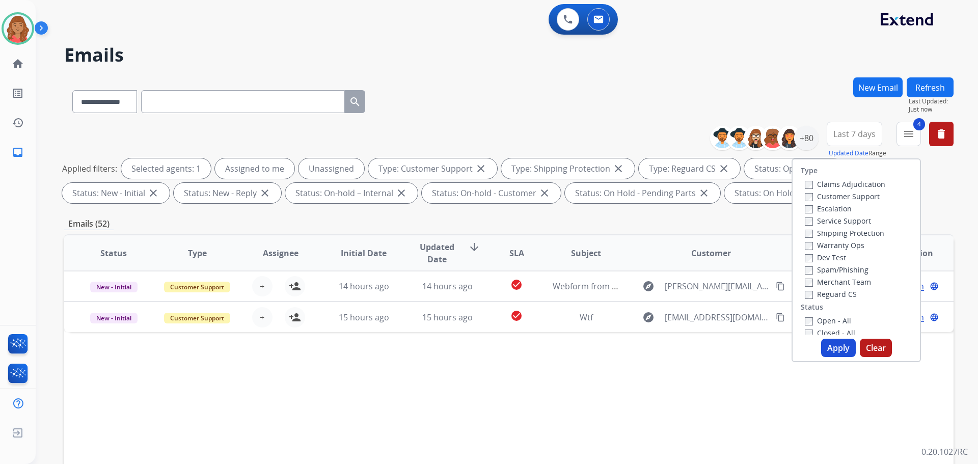
click at [836, 342] on button "Apply" at bounding box center [838, 348] width 35 height 18
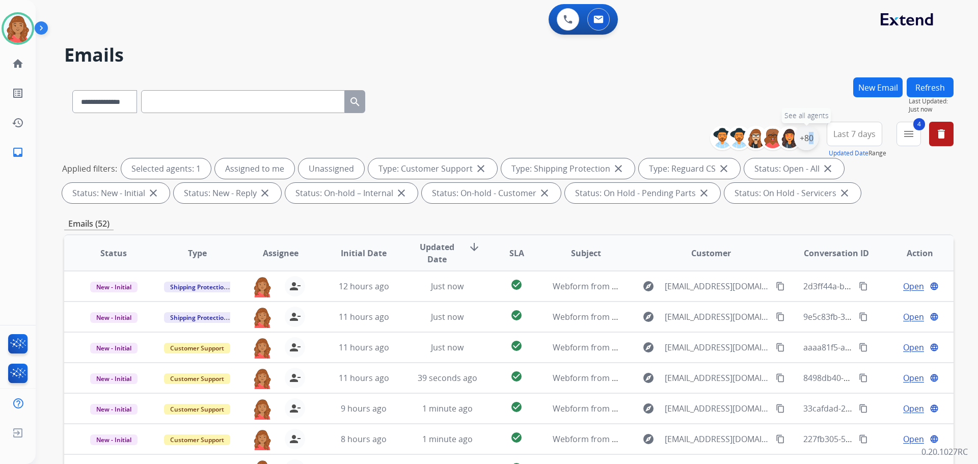
click at [805, 141] on div "+80" at bounding box center [806, 138] width 24 height 24
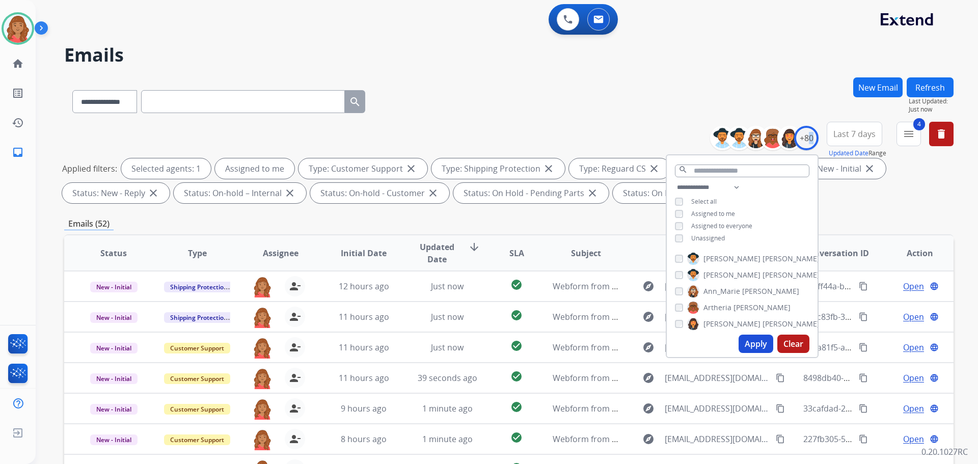
click at [754, 345] on button "Apply" at bounding box center [755, 344] width 35 height 18
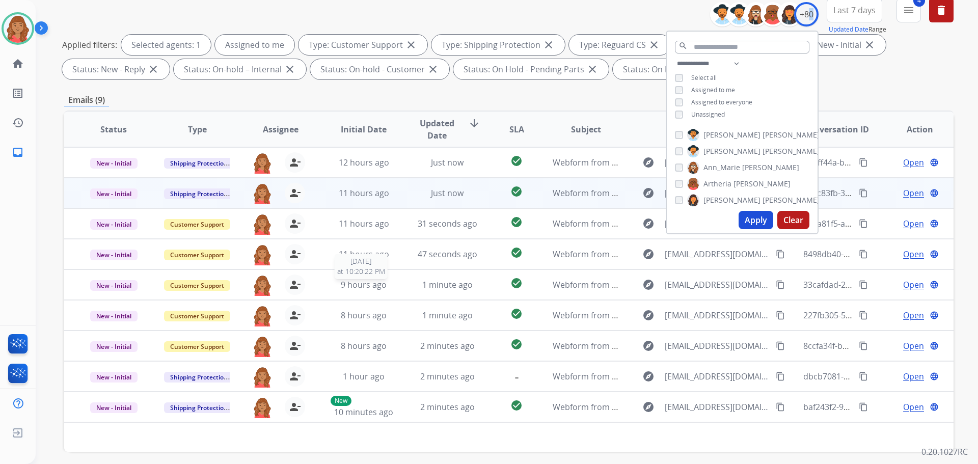
scroll to position [114, 0]
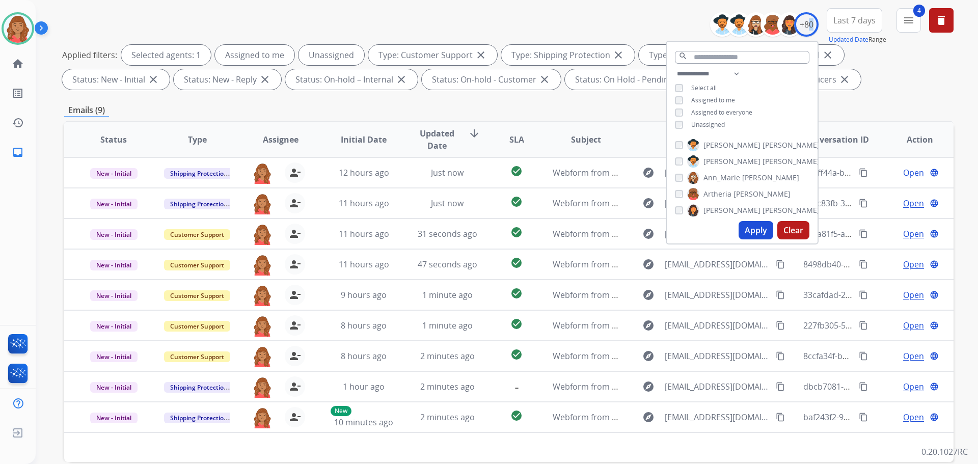
click at [753, 234] on button "Apply" at bounding box center [755, 230] width 35 height 18
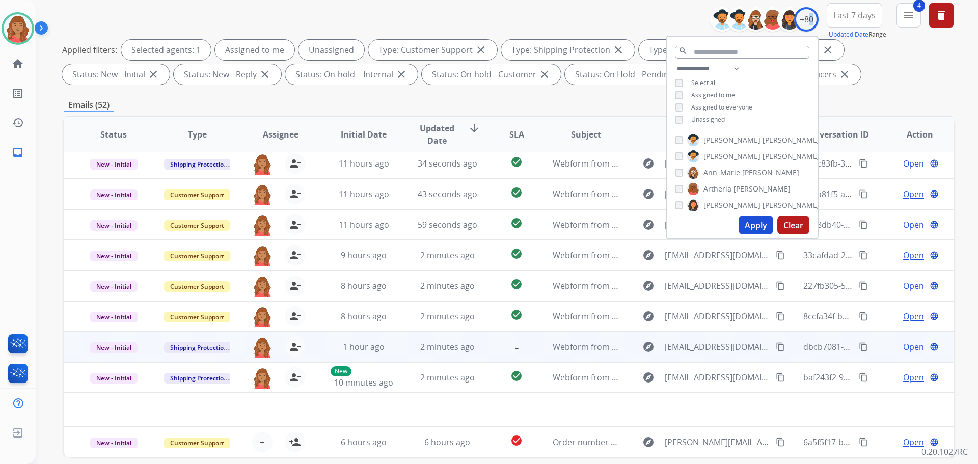
scroll to position [164, 0]
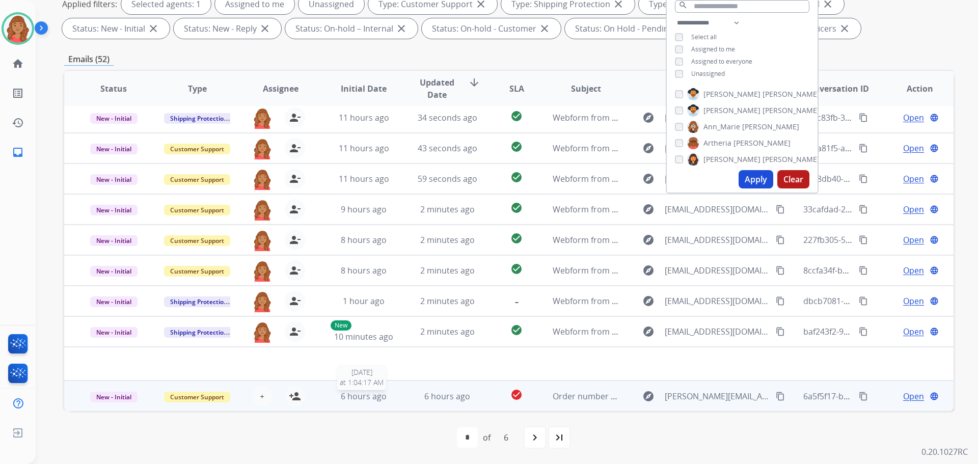
click at [372, 398] on span "6 hours ago" at bounding box center [364, 396] width 46 height 11
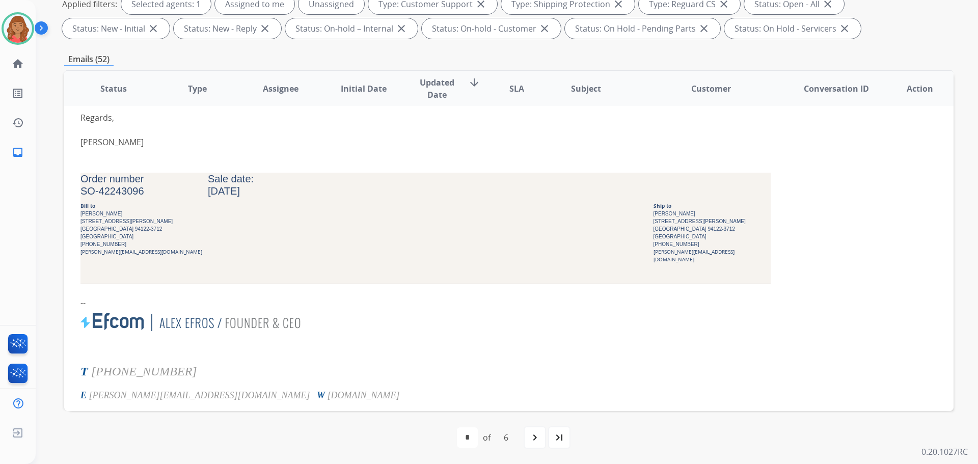
scroll to position [460, 0]
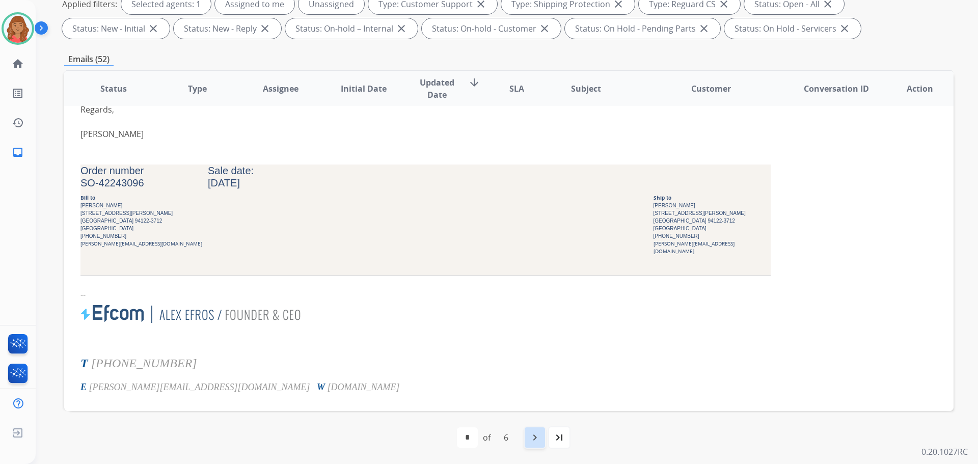
click at [531, 442] on mat-icon "navigate_next" at bounding box center [534, 437] width 12 height 12
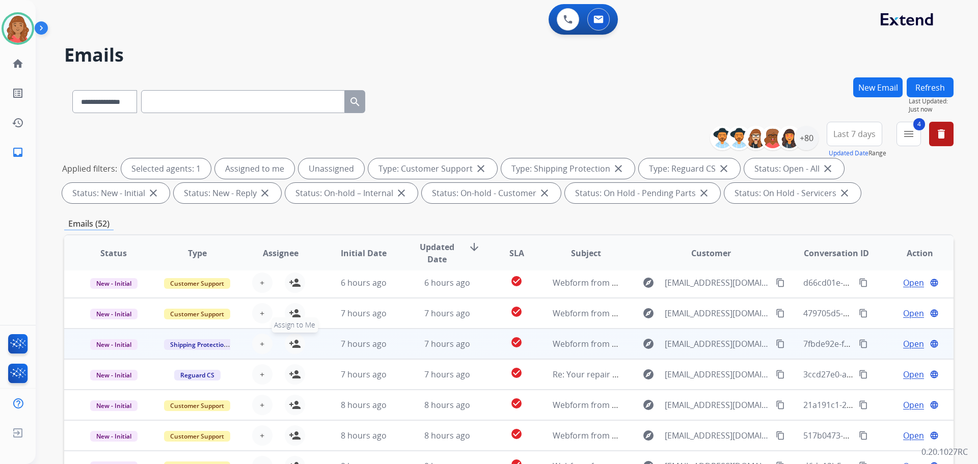
click at [294, 343] on mat-icon "person_add" at bounding box center [295, 344] width 12 height 12
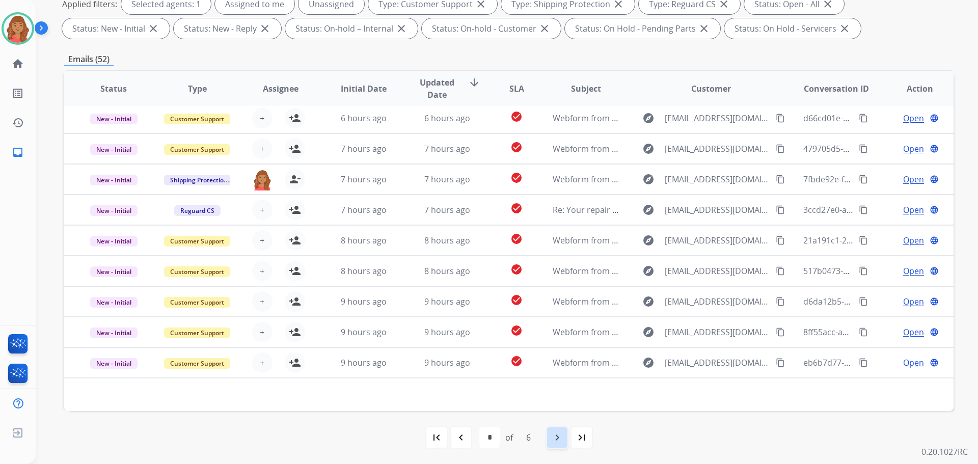
click at [551, 440] on mat-icon "navigate_next" at bounding box center [557, 437] width 12 height 12
click at [555, 442] on mat-icon "navigate_next" at bounding box center [557, 437] width 12 height 12
click at [558, 444] on div "navigate_next" at bounding box center [557, 437] width 22 height 22
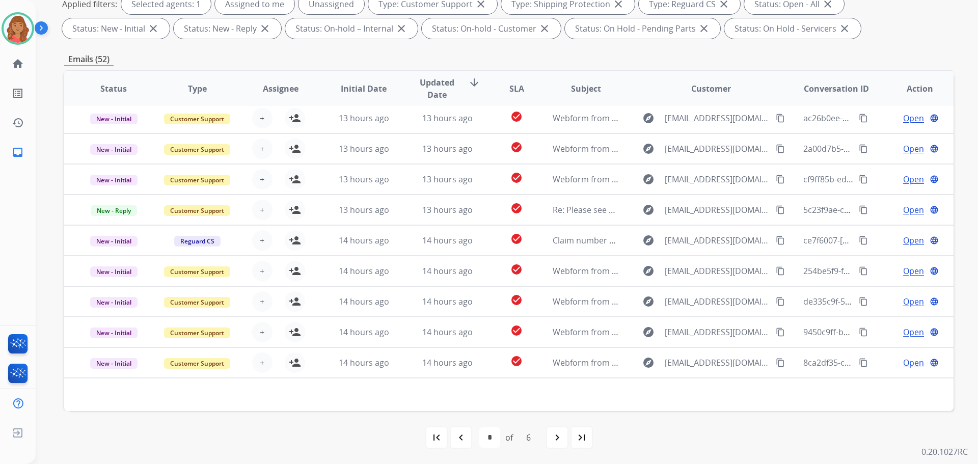
click at [558, 442] on mat-icon "navigate_next" at bounding box center [557, 437] width 12 height 12
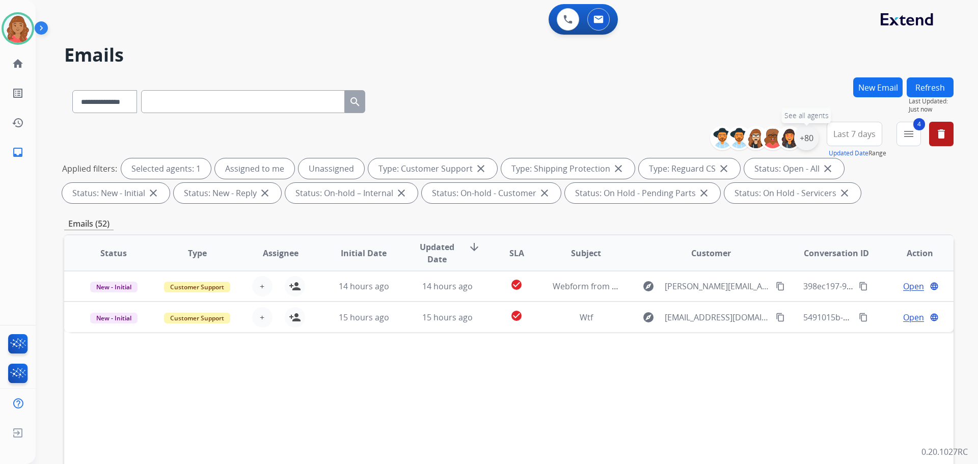
click at [808, 143] on div "+80" at bounding box center [806, 138] width 24 height 24
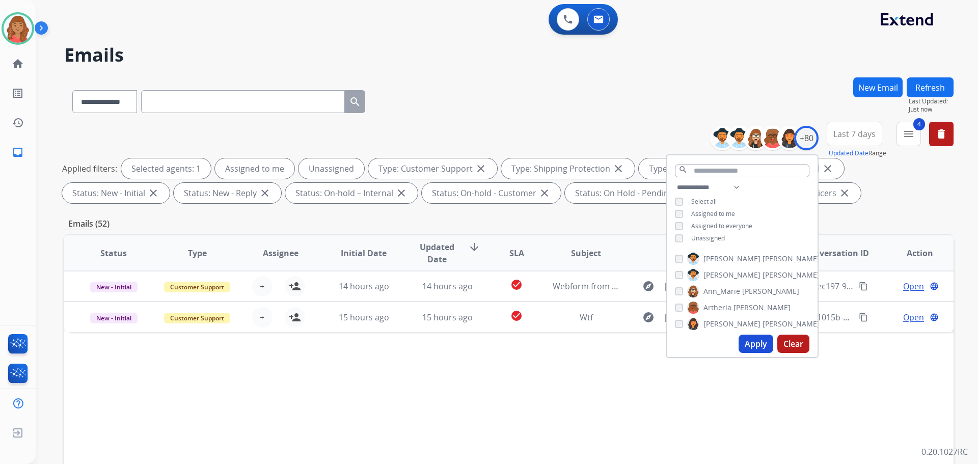
click at [745, 344] on button "Apply" at bounding box center [755, 344] width 35 height 18
select select "*"
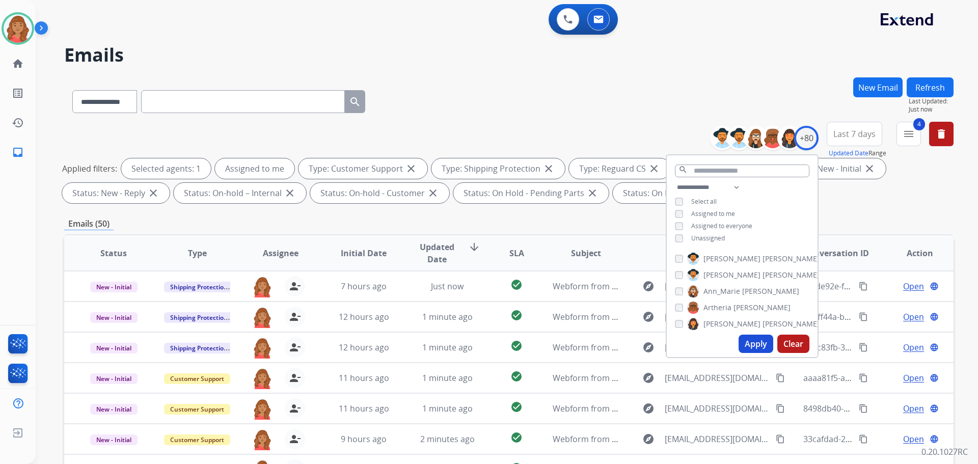
click at [759, 344] on button "Apply" at bounding box center [755, 344] width 35 height 18
click at [614, 221] on div "Emails (10)" at bounding box center [508, 223] width 889 height 13
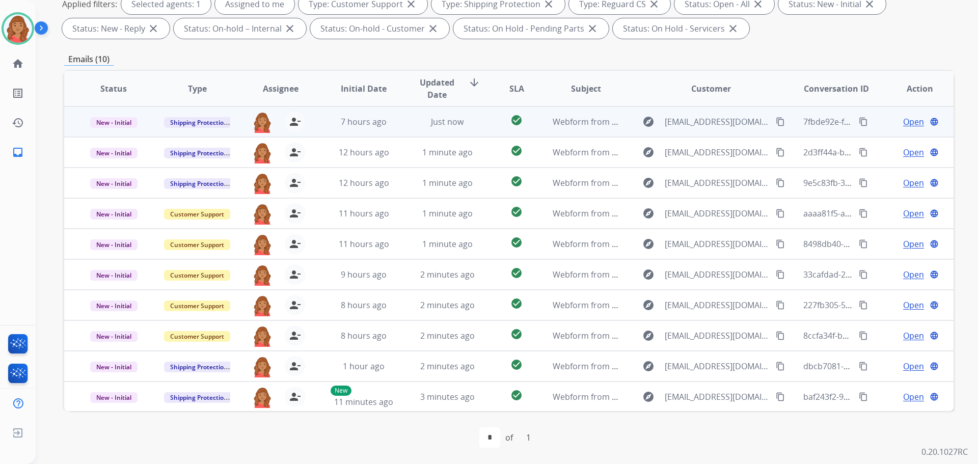
click at [454, 126] on span "Just now" at bounding box center [447, 121] width 33 height 11
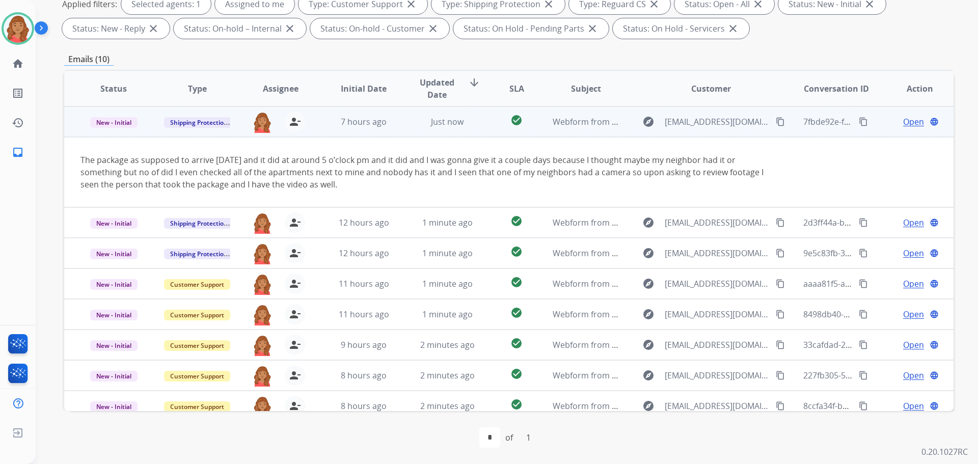
click at [857, 126] on button "content_copy" at bounding box center [863, 122] width 12 height 12
click at [761, 122] on div "explore [EMAIL_ADDRESS][DOMAIN_NAME] content_copy" at bounding box center [711, 122] width 150 height 16
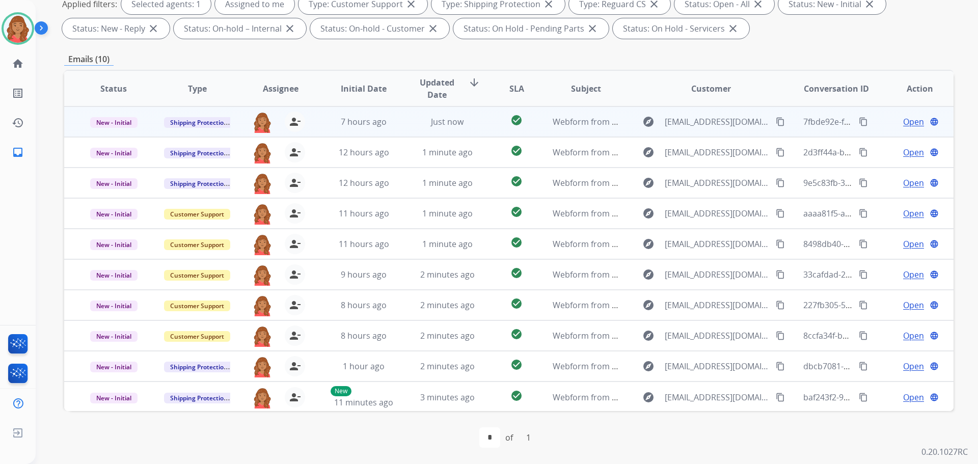
click at [775, 122] on mat-icon "content_copy" at bounding box center [779, 121] width 9 height 9
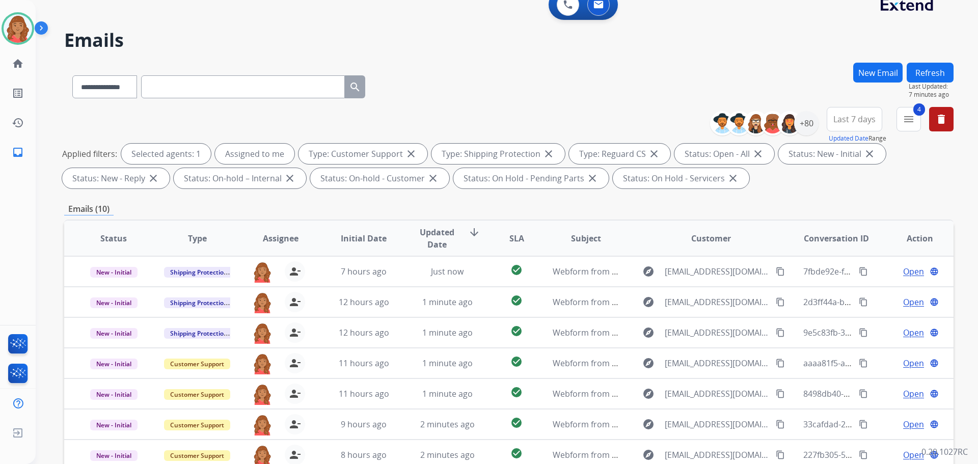
scroll to position [12, 0]
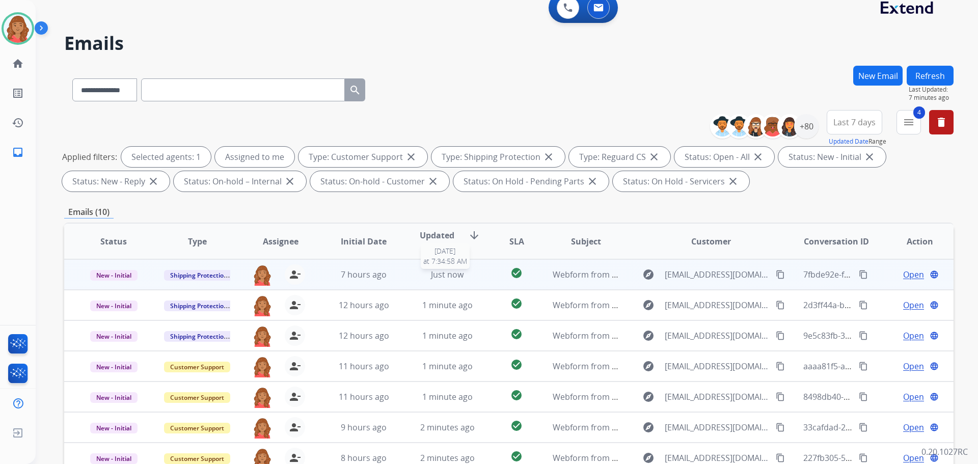
click at [471, 273] on div "Just now" at bounding box center [447, 274] width 67 height 12
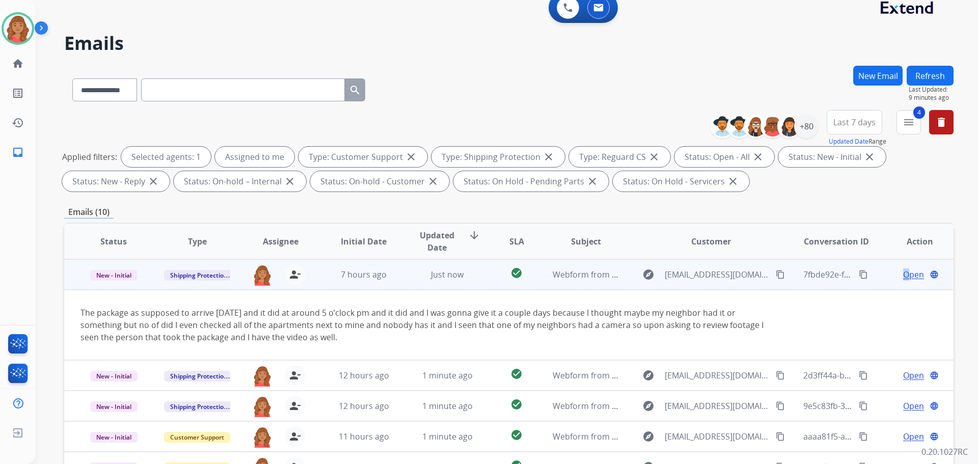
click at [903, 272] on span "Open" at bounding box center [913, 274] width 21 height 12
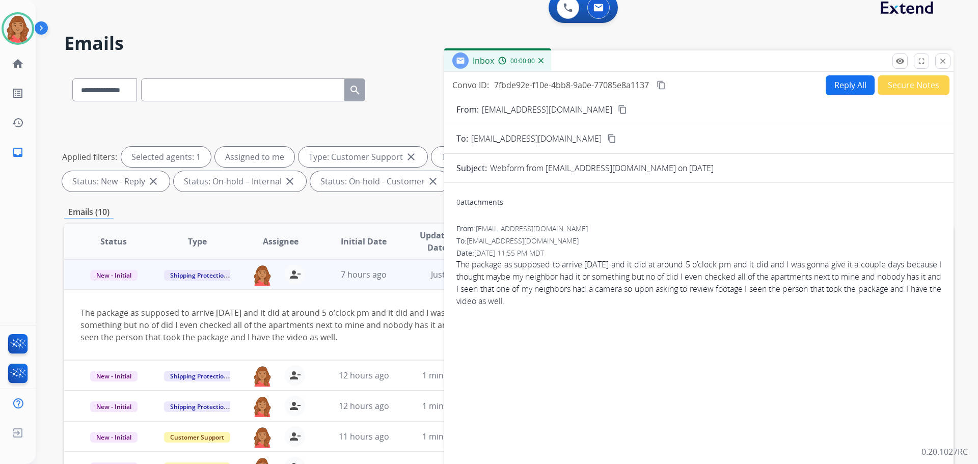
click at [833, 78] on button "Reply All" at bounding box center [849, 85] width 49 height 20
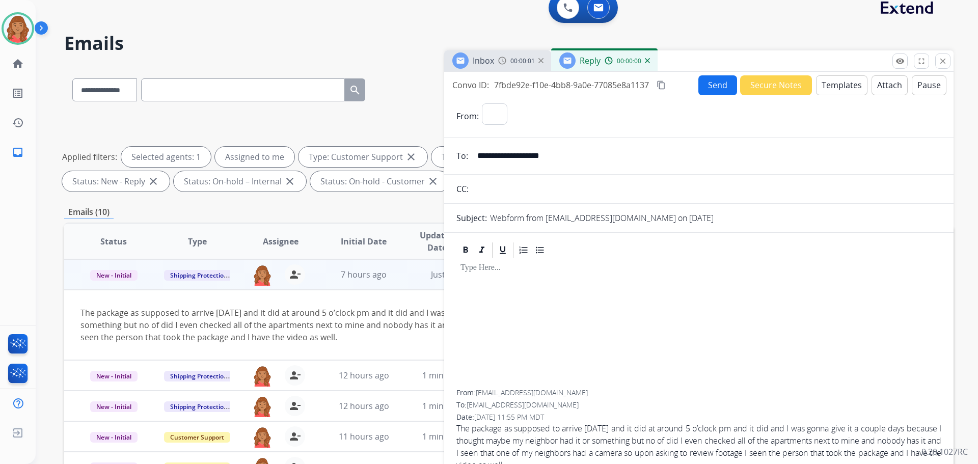
select select "**********"
click at [832, 90] on button "Templates" at bounding box center [841, 85] width 51 height 20
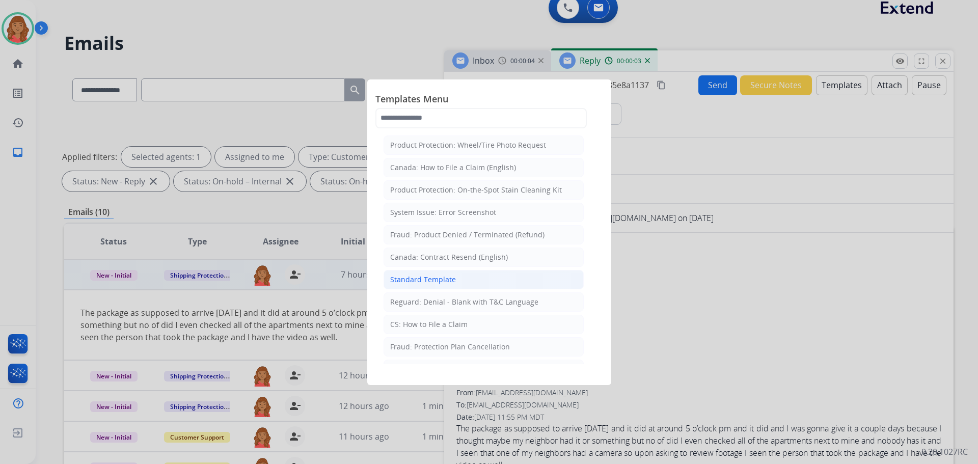
click at [452, 281] on div "Standard Template" at bounding box center [423, 279] width 66 height 10
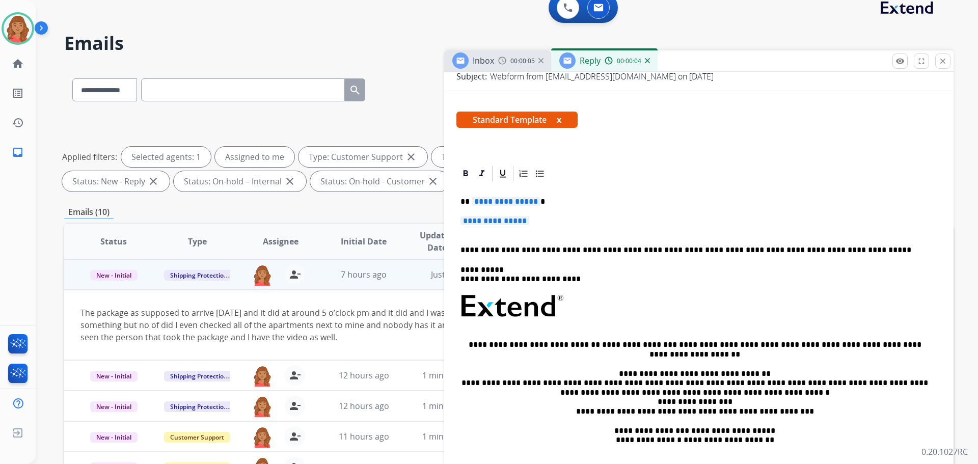
scroll to position [153, 0]
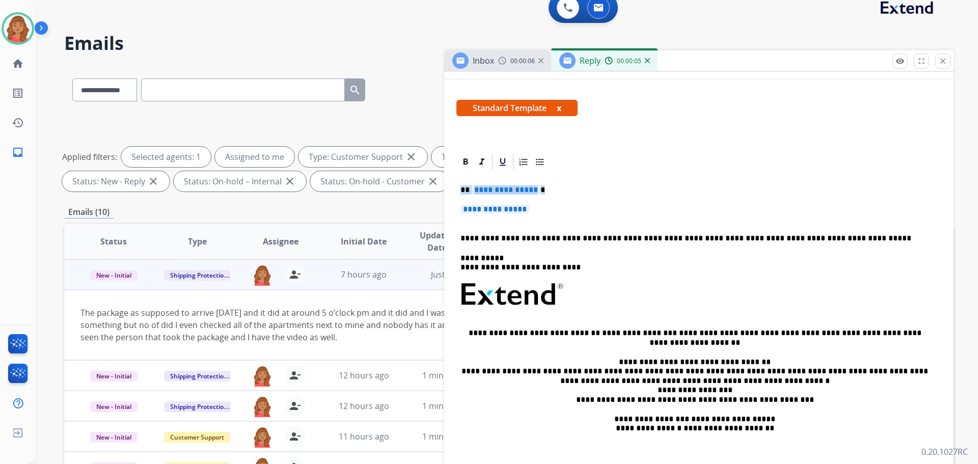
drag, startPoint x: 522, startPoint y: 207, endPoint x: 447, endPoint y: 189, distance: 77.4
click at [447, 188] on div "**********" at bounding box center [698, 354] width 509 height 403
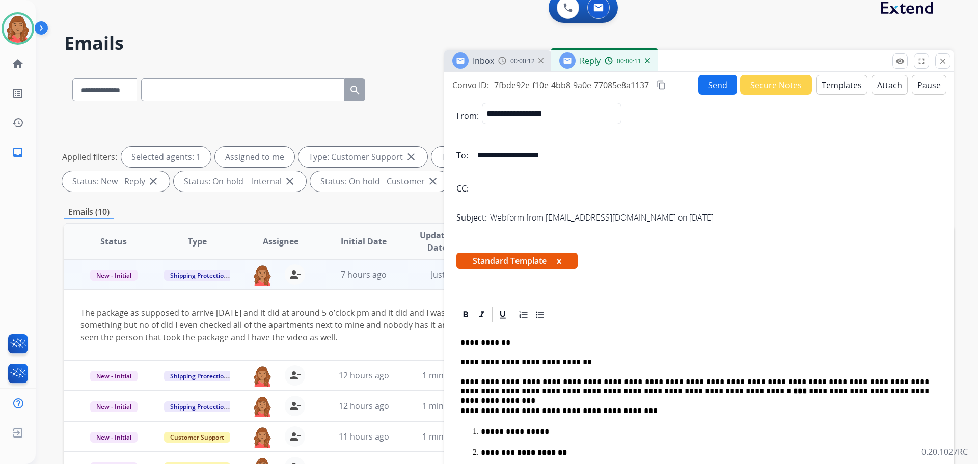
scroll to position [0, 0]
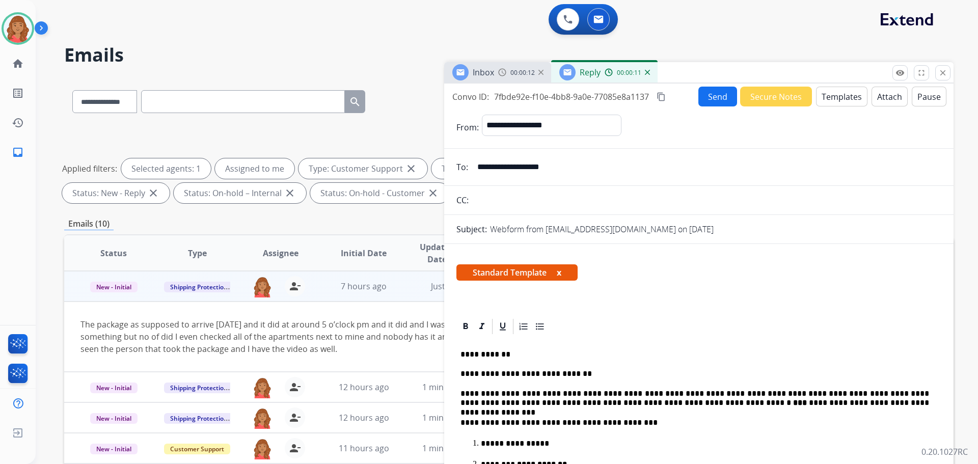
click at [660, 97] on mat-icon "content_copy" at bounding box center [660, 96] width 9 height 9
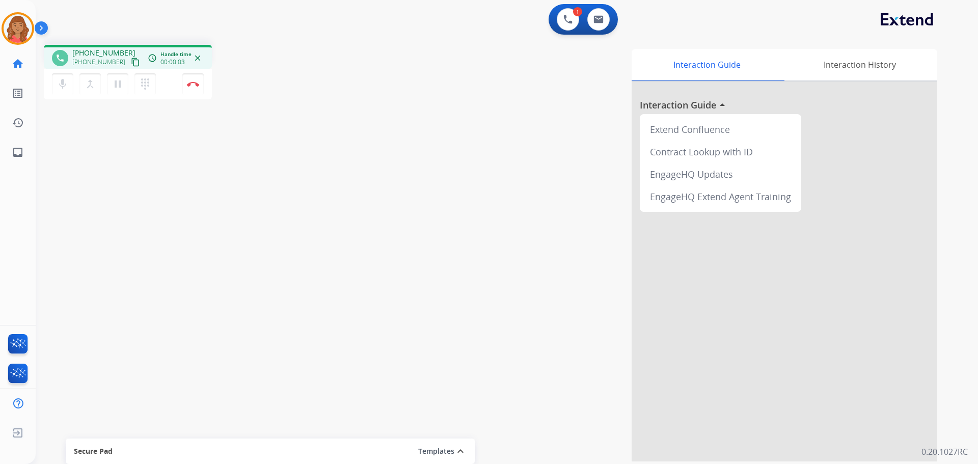
drag, startPoint x: 123, startPoint y: 59, endPoint x: 45, endPoint y: 58, distance: 78.4
click at [131, 59] on mat-icon "content_copy" at bounding box center [135, 62] width 9 height 9
click at [146, 84] on mat-icon "dialpad" at bounding box center [145, 84] width 12 height 12
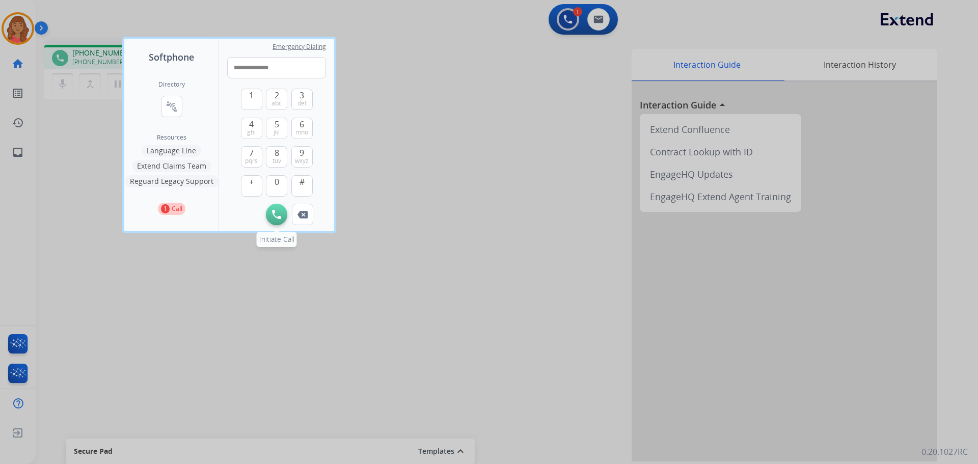
type input "**********"
click at [282, 211] on button "Initiate Call" at bounding box center [276, 214] width 21 height 21
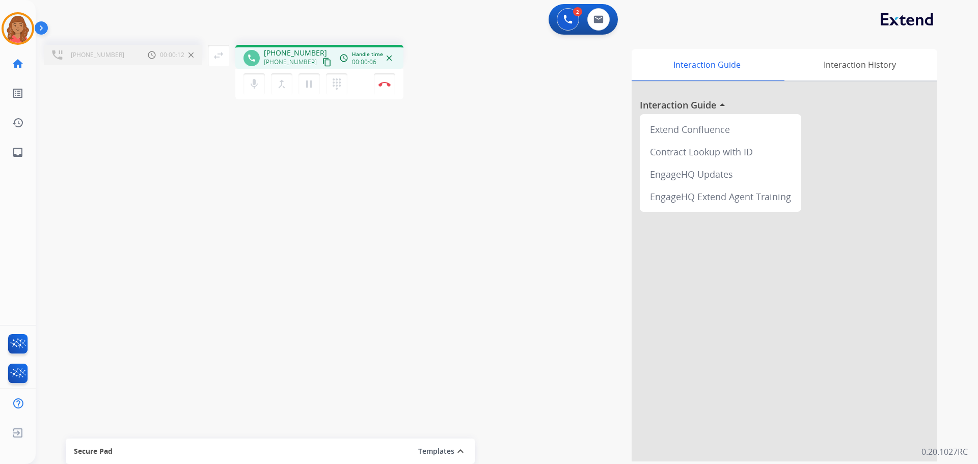
click at [389, 59] on mat-icon "close" at bounding box center [388, 57] width 9 height 9
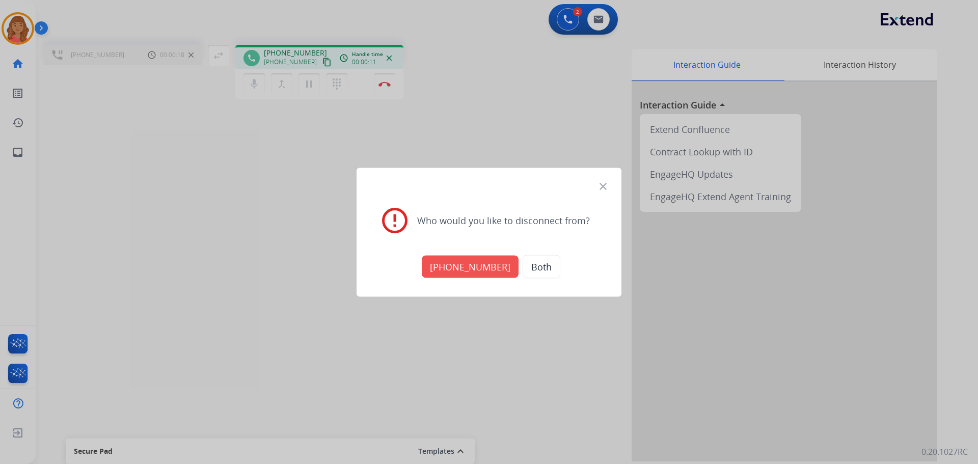
click at [469, 266] on button "[PHONE_NUMBER]" at bounding box center [470, 266] width 97 height 22
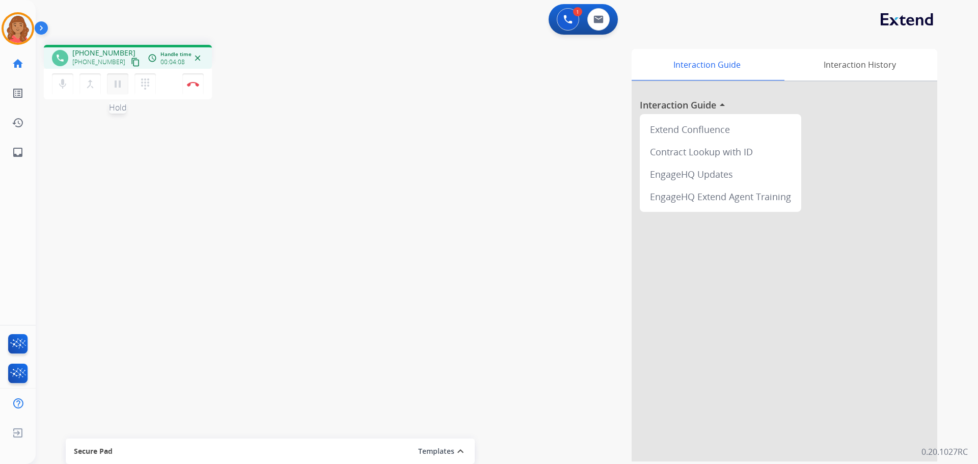
click at [115, 82] on mat-icon "pause" at bounding box center [118, 84] width 12 height 12
click at [147, 84] on mat-icon "dialpad" at bounding box center [145, 84] width 12 height 12
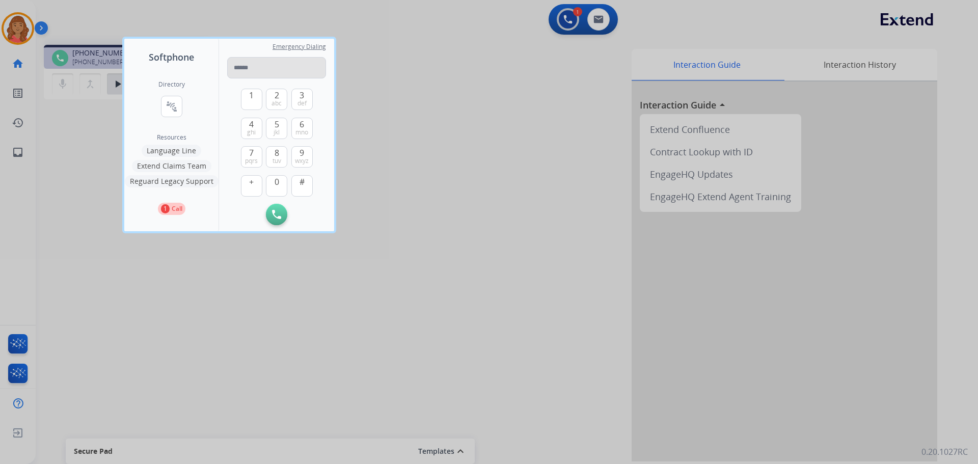
type input "**********"
click at [277, 212] on img at bounding box center [276, 214] width 9 height 9
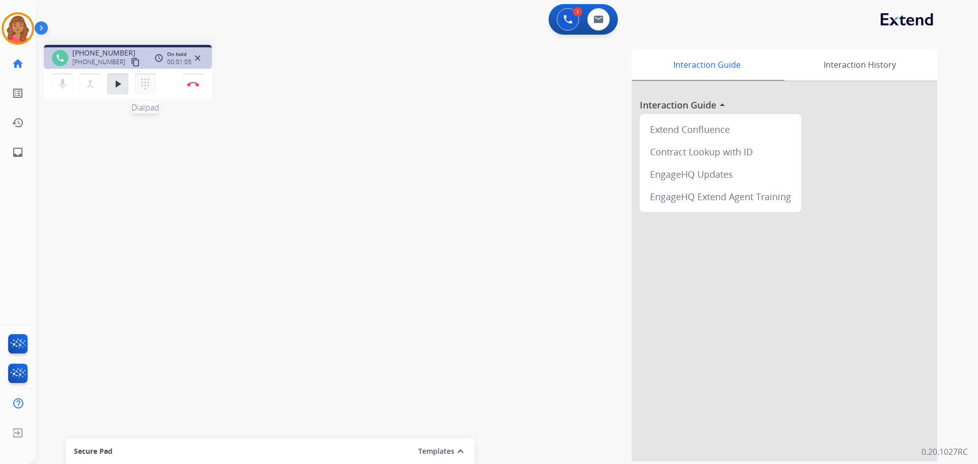
click at [148, 92] on button "dialpad Dialpad" at bounding box center [144, 83] width 21 height 21
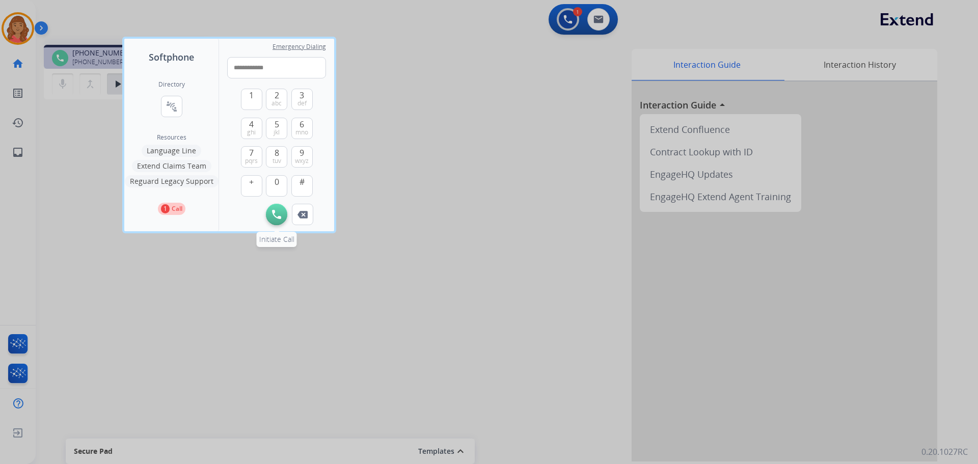
type input "**********"
click at [281, 210] on button "Initiate Call" at bounding box center [276, 214] width 21 height 21
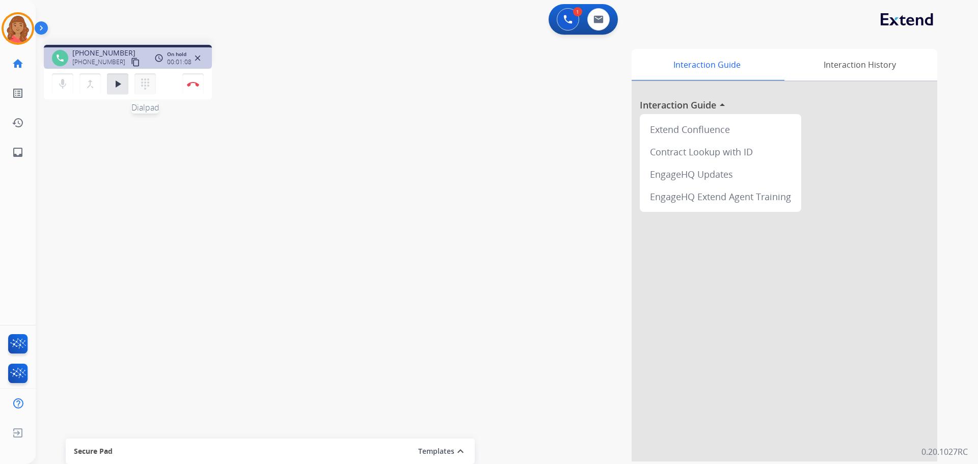
click at [148, 93] on button "dialpad Dialpad" at bounding box center [144, 83] width 21 height 21
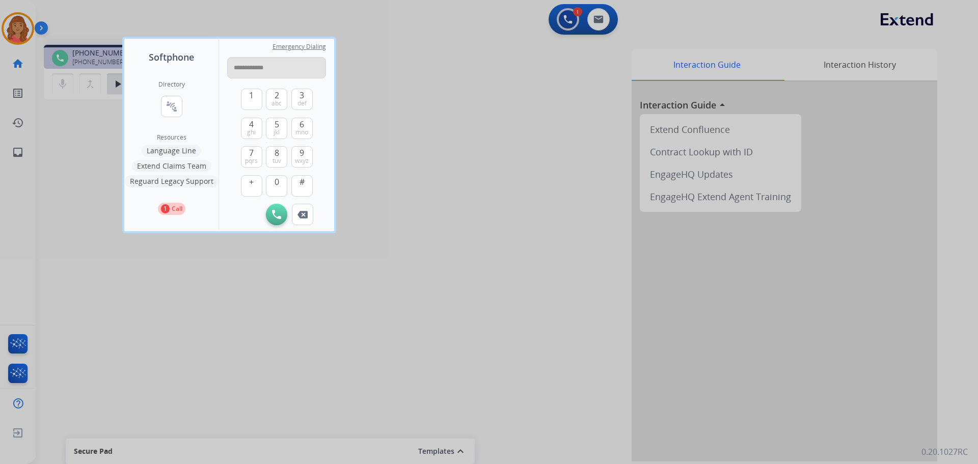
click at [261, 68] on input "**********" at bounding box center [276, 67] width 99 height 21
click at [247, 68] on input "**********" at bounding box center [276, 67] width 99 height 21
type input "**********"
click at [276, 215] on img at bounding box center [276, 214] width 9 height 9
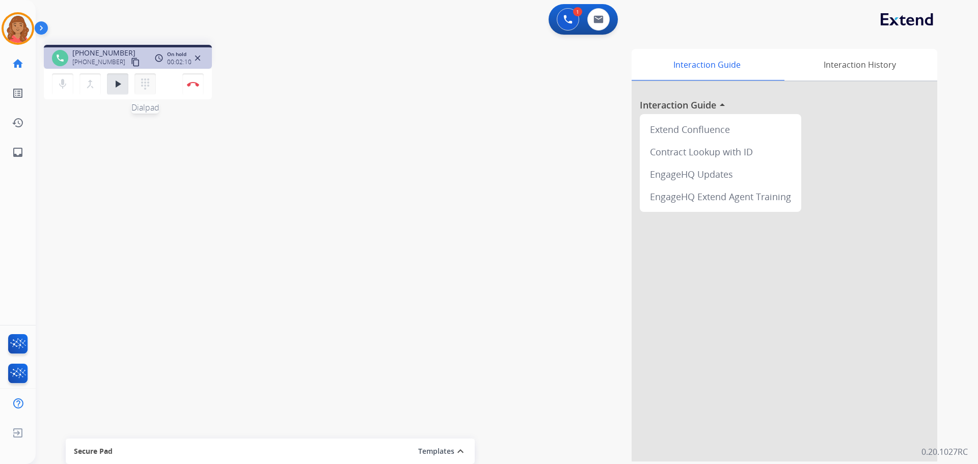
click at [143, 88] on mat-icon "dialpad" at bounding box center [145, 84] width 12 height 12
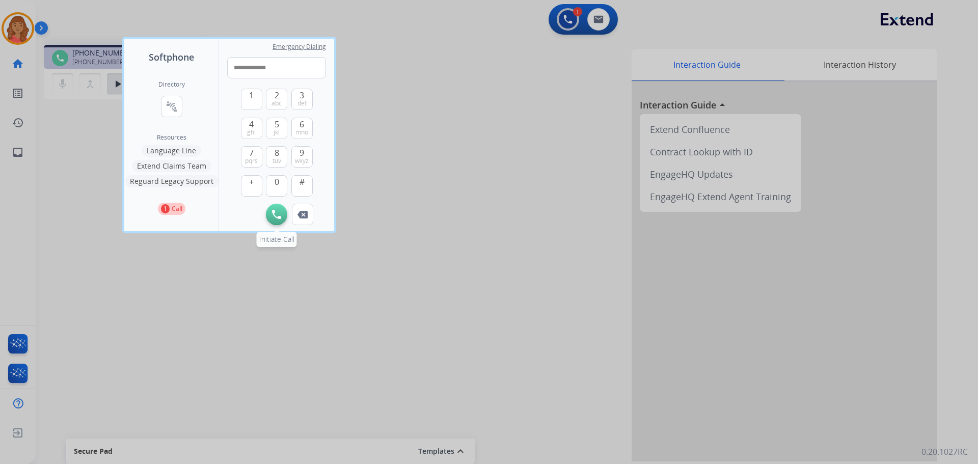
type input "**********"
click at [276, 211] on img at bounding box center [276, 214] width 9 height 9
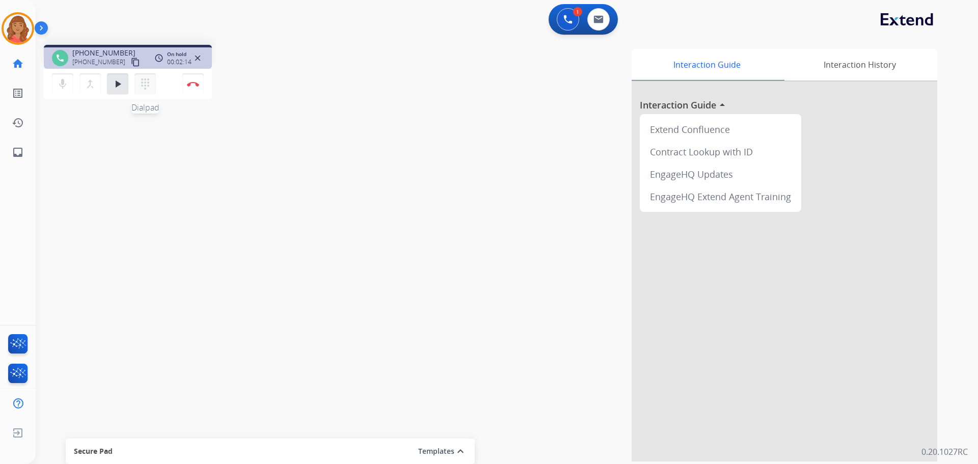
click at [146, 83] on mat-icon "dialpad" at bounding box center [145, 84] width 12 height 12
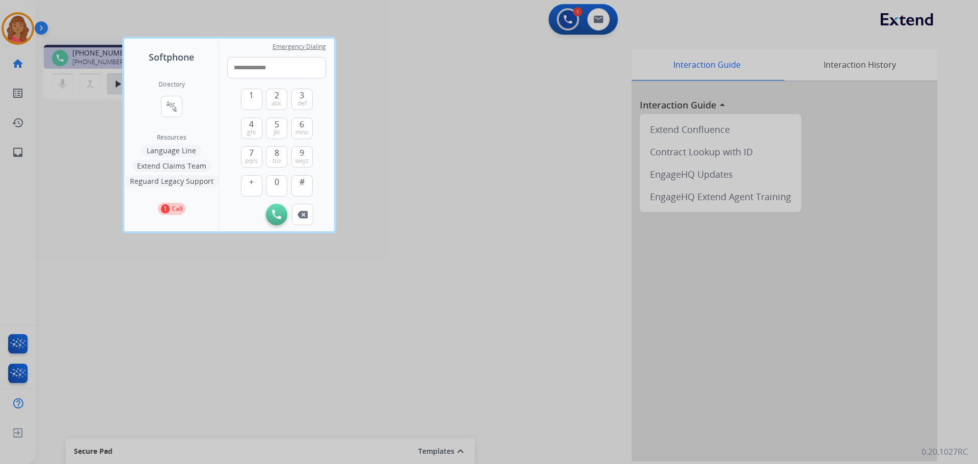
type input "**********"
click at [310, 209] on button "Remove Number" at bounding box center [302, 214] width 21 height 21
drag, startPoint x: 199, startPoint y: 100, endPoint x: 171, endPoint y: 65, distance: 44.9
click at [198, 98] on div "Directory connect_without_contact Resource Directory Resources Language Line Ex…" at bounding box center [171, 147] width 94 height 167
drag, startPoint x: 433, startPoint y: 48, endPoint x: 453, endPoint y: 46, distance: 20.5
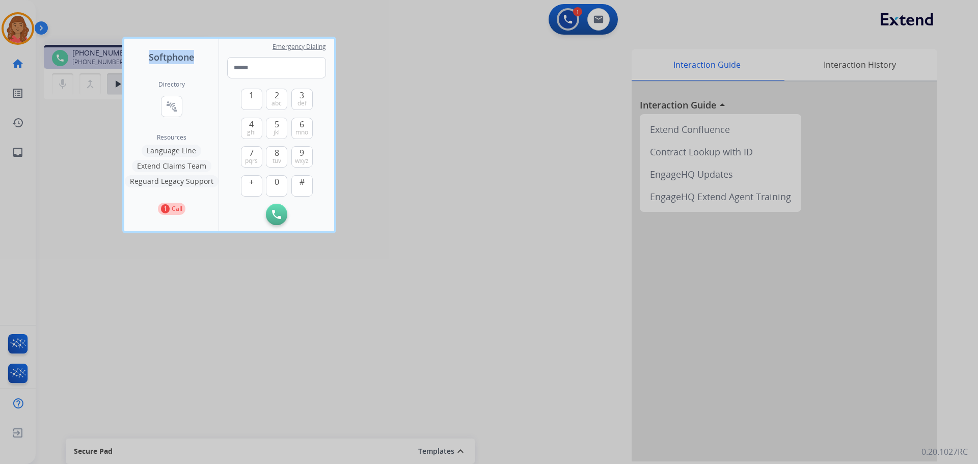
click at [455, 46] on div "Softphone Directory connect_without_contact Resource Directory Resources Langua…" at bounding box center [489, 232] width 978 height 464
click at [202, 142] on div "Directory connect_without_contact Resource Directory Resources Language Line Ex…" at bounding box center [171, 147] width 94 height 167
click at [115, 121] on div at bounding box center [489, 232] width 978 height 464
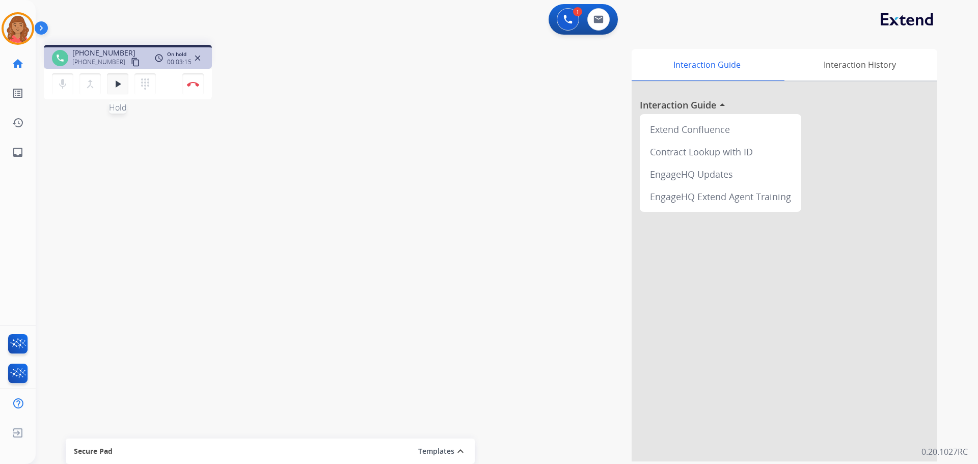
click at [115, 83] on mat-icon "play_arrow" at bounding box center [118, 84] width 12 height 12
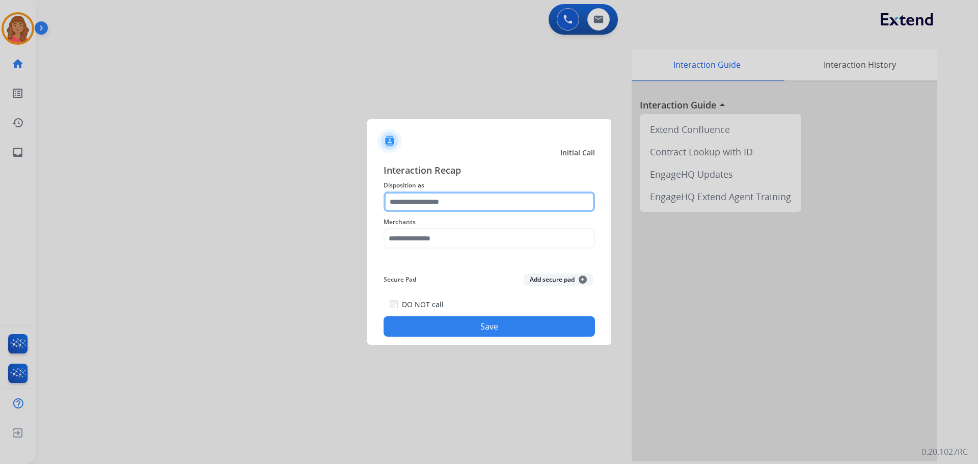
click at [456, 201] on input "text" at bounding box center [488, 201] width 211 height 20
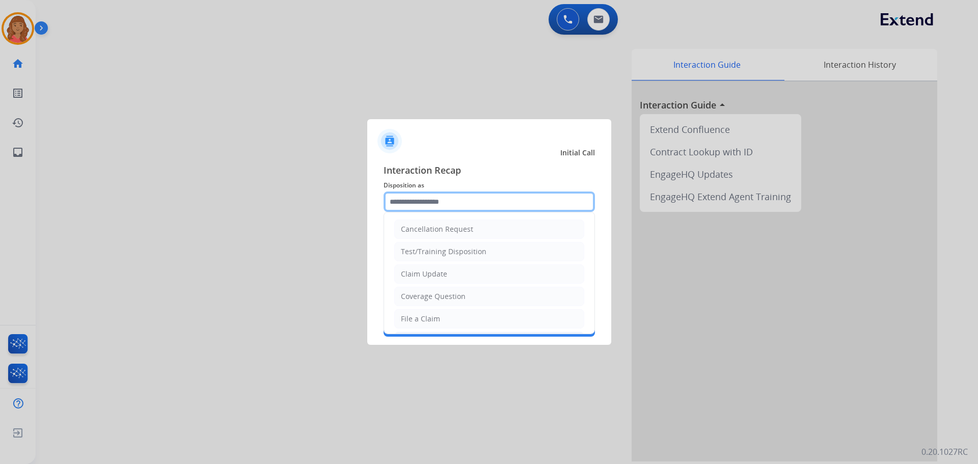
scroll to position [51, 0]
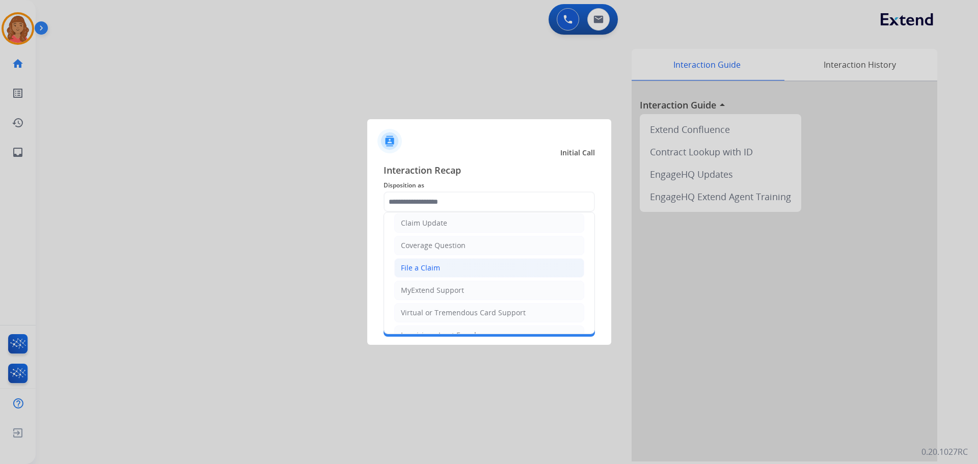
click at [428, 262] on li "File a Claim" at bounding box center [489, 267] width 190 height 19
type input "**********"
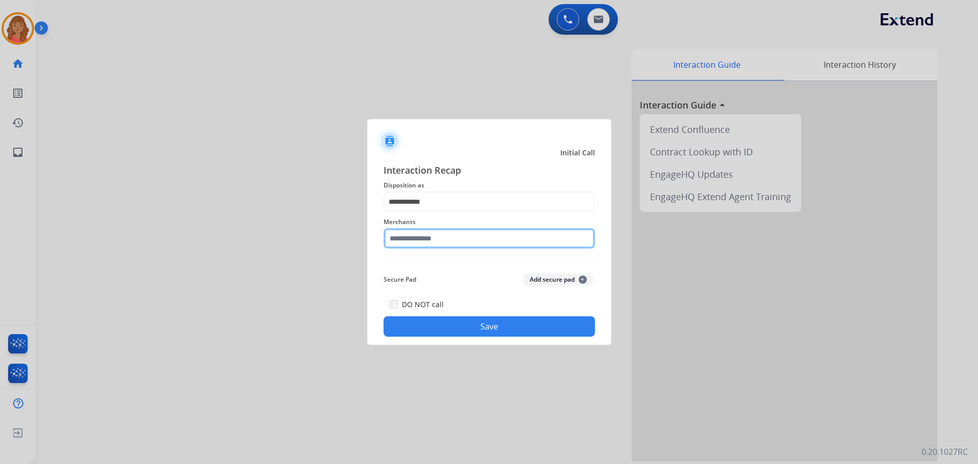
click at [428, 231] on input "text" at bounding box center [488, 238] width 211 height 20
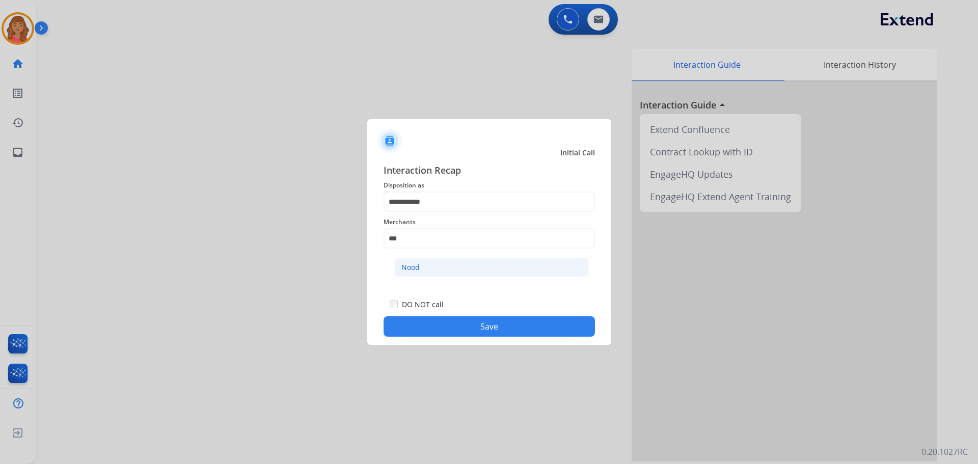
click at [416, 268] on div "Nood" at bounding box center [410, 267] width 18 height 10
type input "****"
click at [430, 319] on button "Save" at bounding box center [488, 326] width 211 height 20
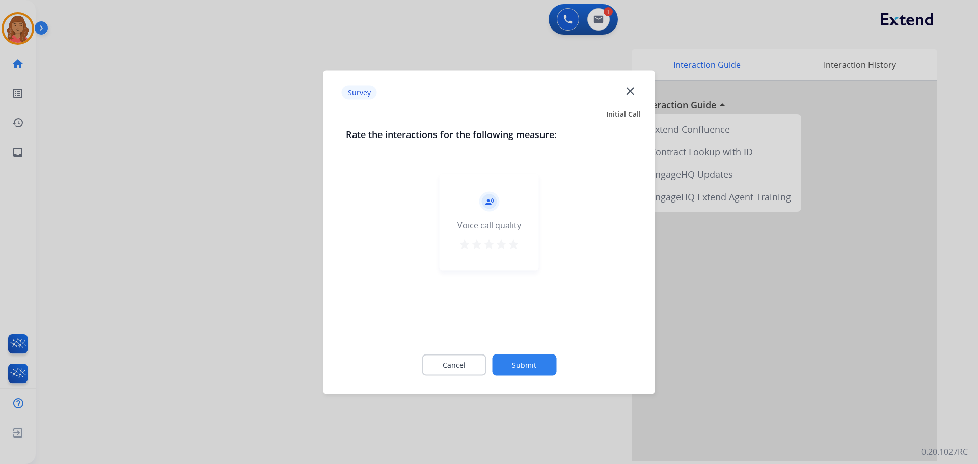
drag, startPoint x: 516, startPoint y: 246, endPoint x: 514, endPoint y: 255, distance: 9.5
click at [517, 248] on mat-icon "star" at bounding box center [513, 244] width 12 height 12
click at [517, 369] on button "Submit" at bounding box center [524, 364] width 64 height 21
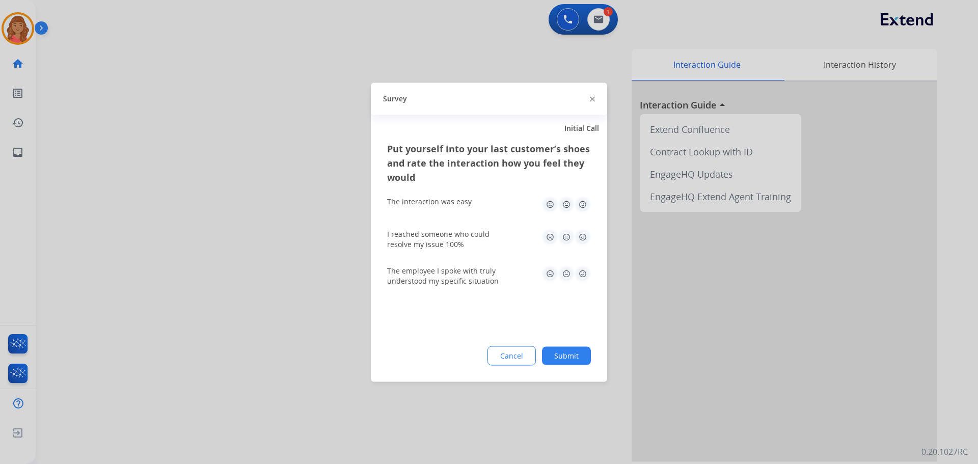
drag, startPoint x: 584, startPoint y: 205, endPoint x: 581, endPoint y: 213, distance: 8.5
click at [584, 206] on img at bounding box center [582, 204] width 16 height 16
click at [583, 237] on img at bounding box center [582, 237] width 16 height 16
click at [580, 272] on img at bounding box center [582, 273] width 16 height 16
drag, startPoint x: 564, startPoint y: 355, endPoint x: 554, endPoint y: 310, distance: 46.4
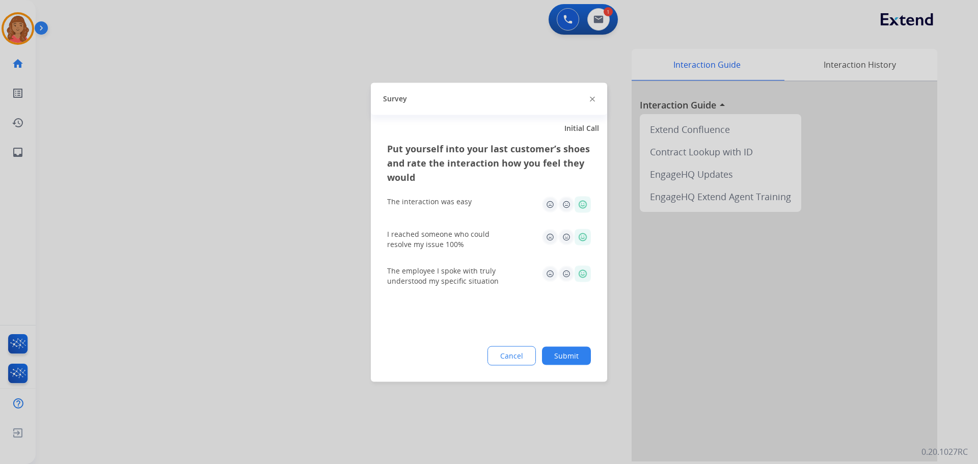
click at [564, 355] on button "Submit" at bounding box center [566, 355] width 49 height 18
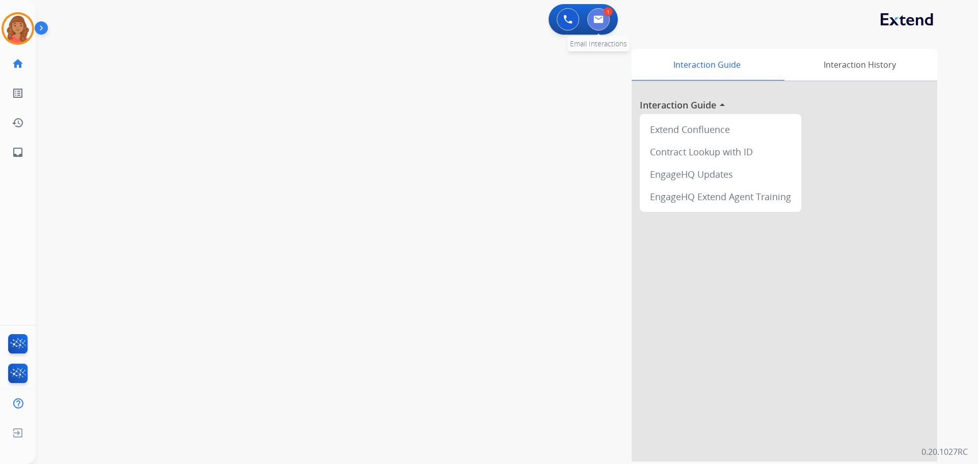
click at [602, 14] on button at bounding box center [598, 19] width 22 height 22
select select "**********"
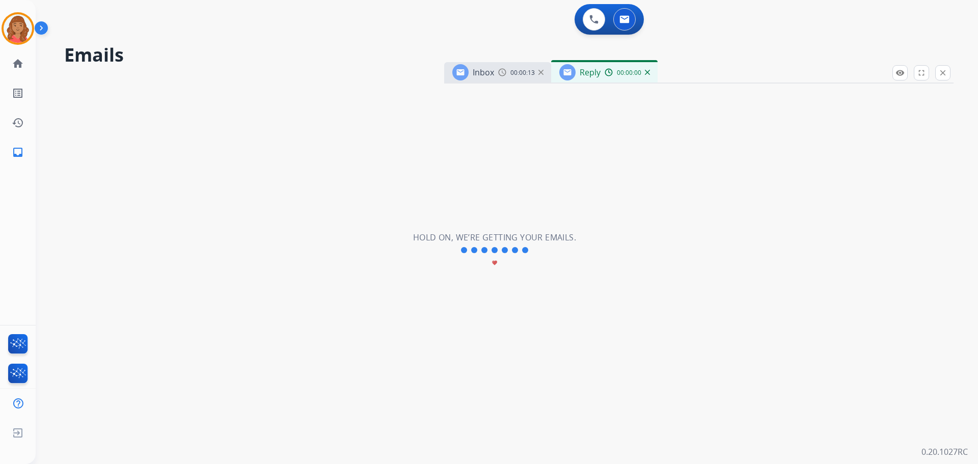
select select "**********"
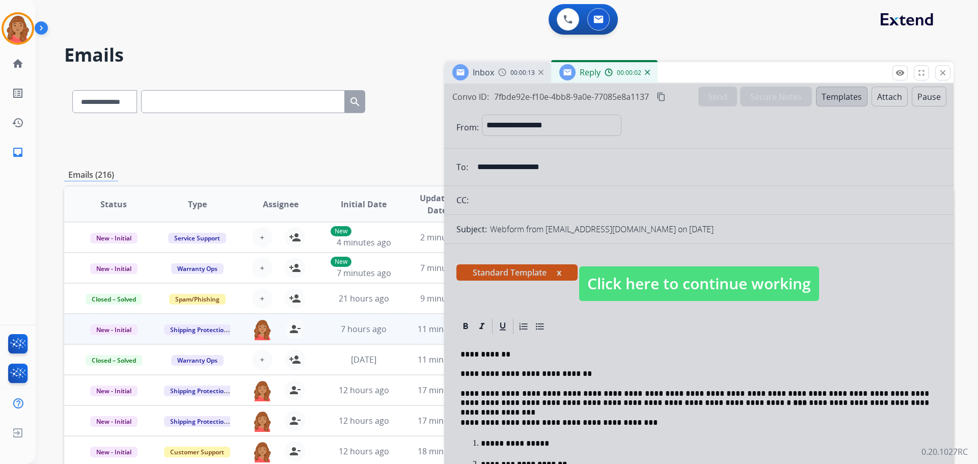
drag, startPoint x: 624, startPoint y: 284, endPoint x: 620, endPoint y: 279, distance: 6.8
click at [625, 284] on span "Click here to continue working" at bounding box center [699, 283] width 240 height 35
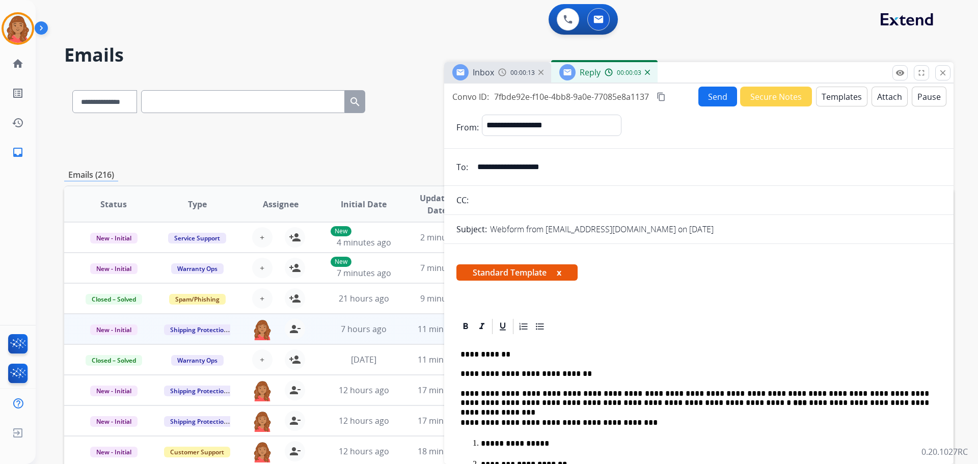
click at [702, 102] on button "Send" at bounding box center [717, 97] width 39 height 20
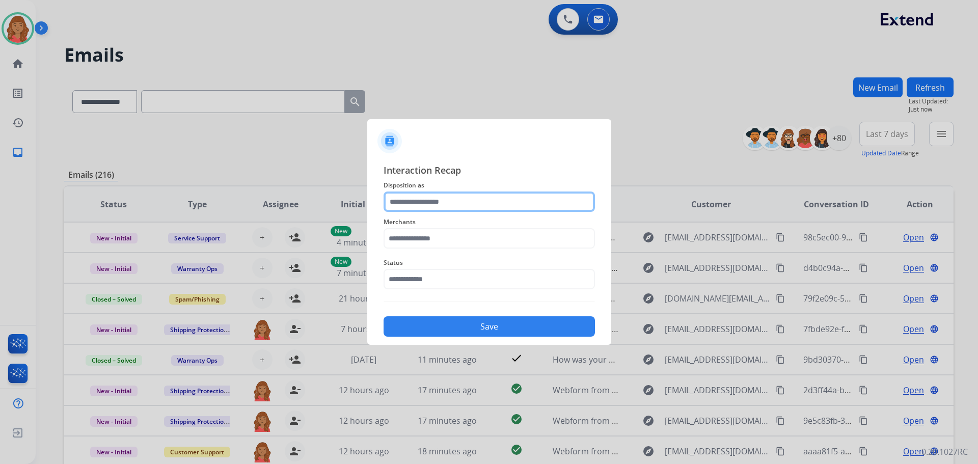
click at [411, 203] on input "text" at bounding box center [488, 201] width 211 height 20
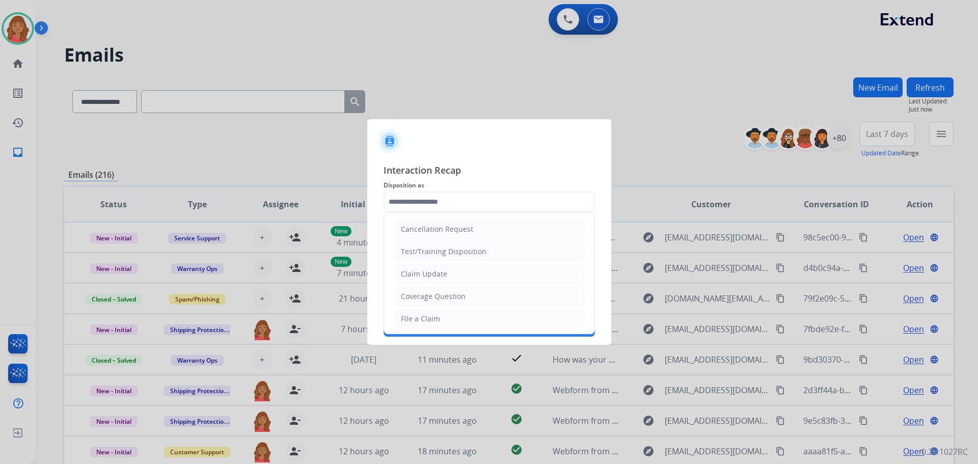
click at [416, 317] on div "File a Claim" at bounding box center [420, 319] width 39 height 10
type input "**********"
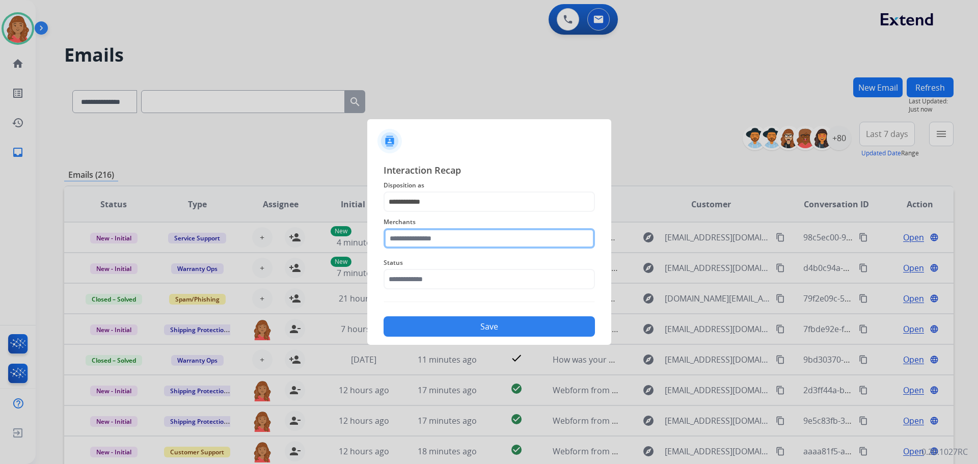
click at [419, 238] on input "text" at bounding box center [488, 238] width 211 height 20
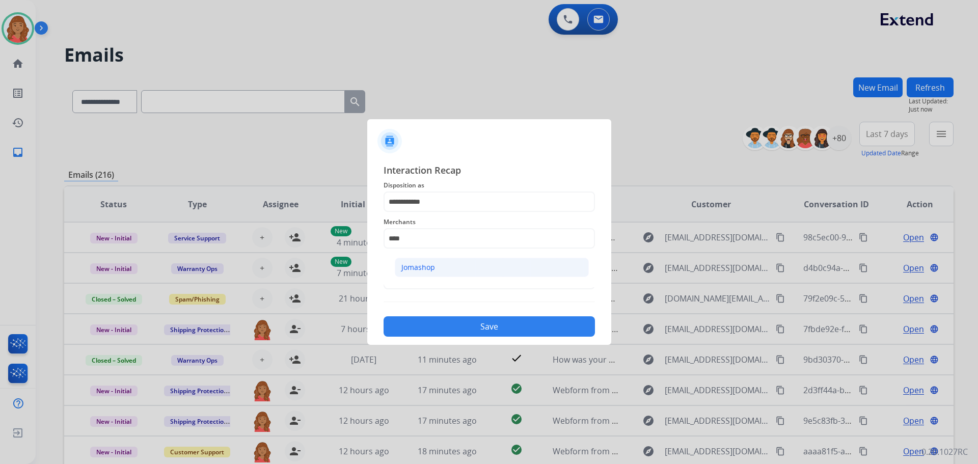
click at [429, 266] on div "Jomashop" at bounding box center [418, 267] width 34 height 10
type input "********"
click at [424, 282] on input "text" at bounding box center [488, 279] width 211 height 20
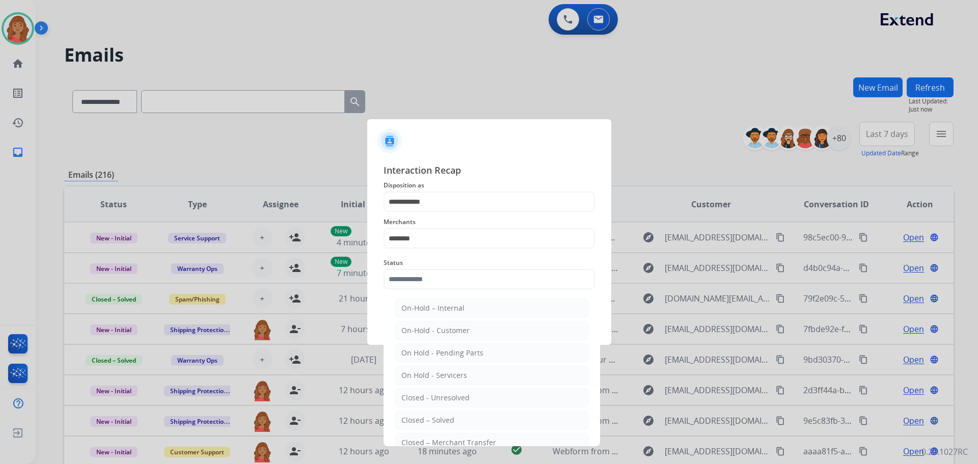
click at [437, 419] on div "Closed – Solved" at bounding box center [427, 420] width 53 height 10
type input "**********"
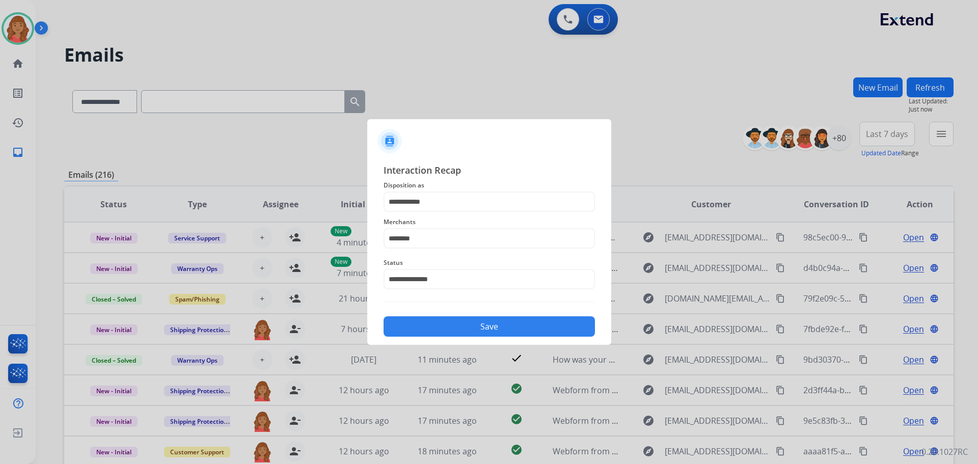
click at [443, 321] on button "Save" at bounding box center [488, 326] width 211 height 20
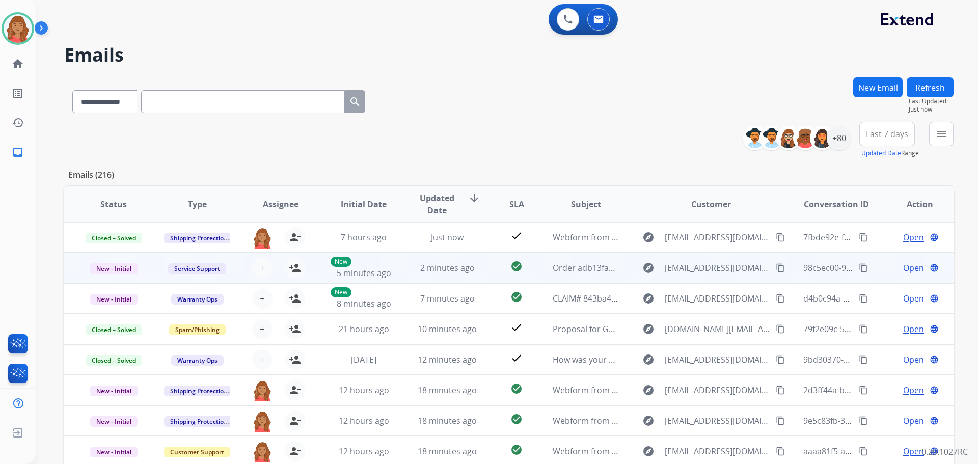
click at [407, 254] on table "Status Type Assignee Initial Date Updated Date arrow_downward SLA Subject Custo…" at bounding box center [508, 356] width 889 height 341
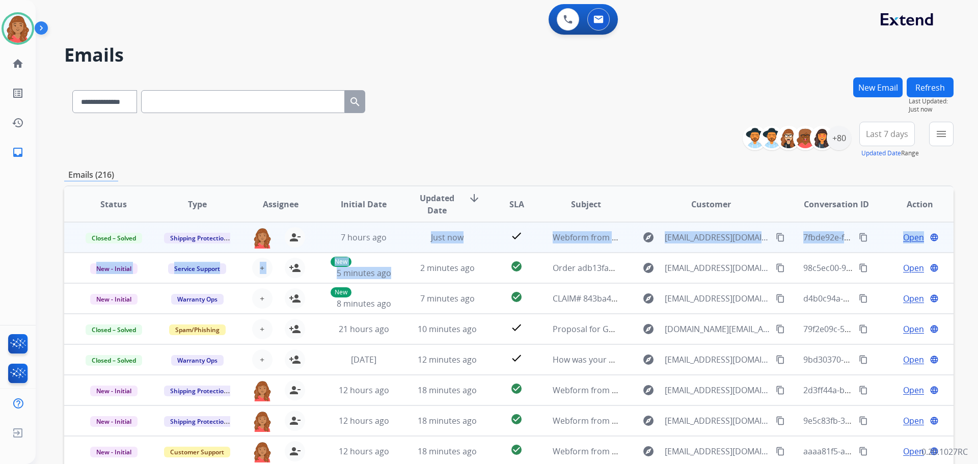
click at [401, 245] on td "Just now" at bounding box center [439, 237] width 83 height 31
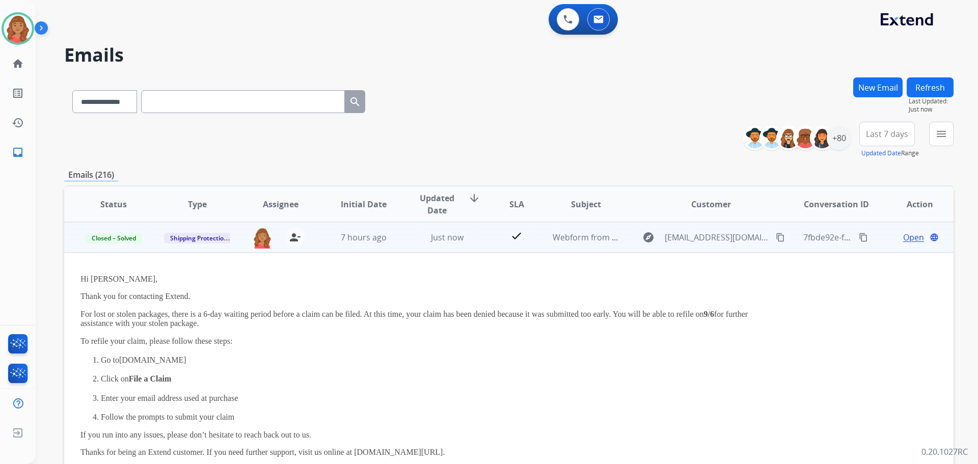
click at [402, 244] on td "Just now" at bounding box center [439, 237] width 83 height 31
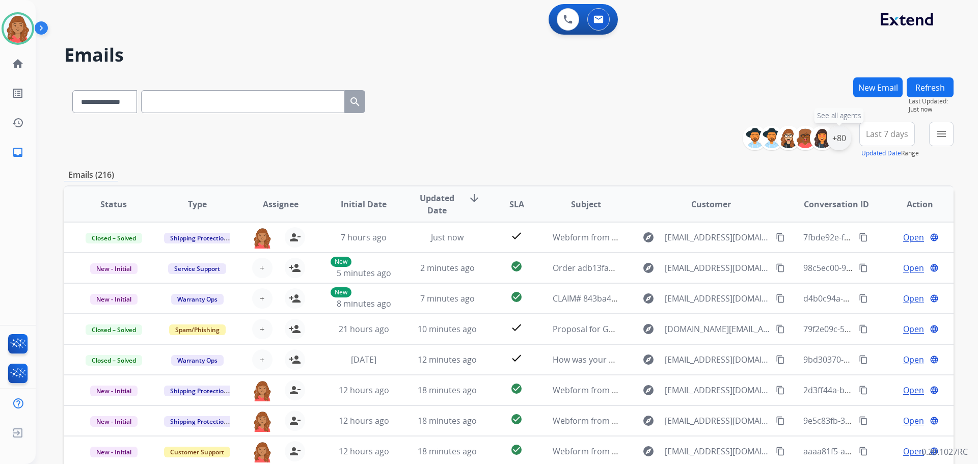
click at [841, 140] on div "+80" at bounding box center [838, 138] width 24 height 24
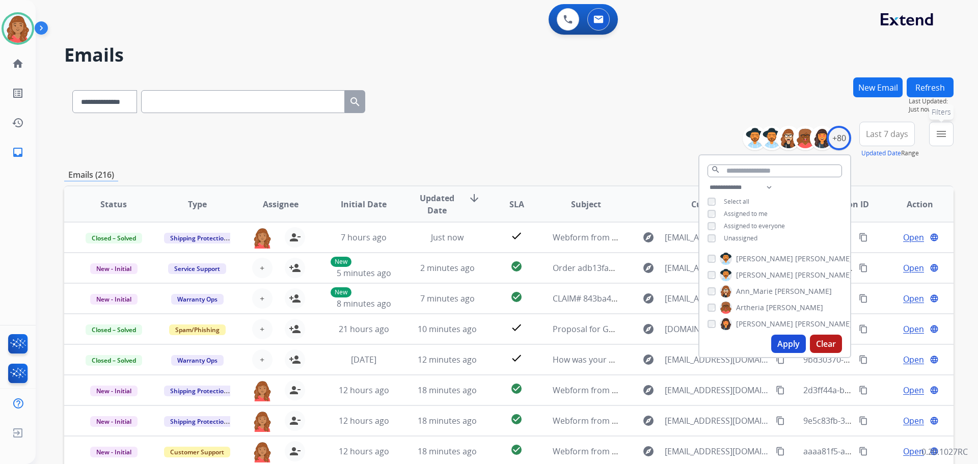
drag, startPoint x: 932, startPoint y: 137, endPoint x: 903, endPoint y: 161, distance: 37.6
click at [932, 137] on button "menu Filters" at bounding box center [941, 134] width 24 height 24
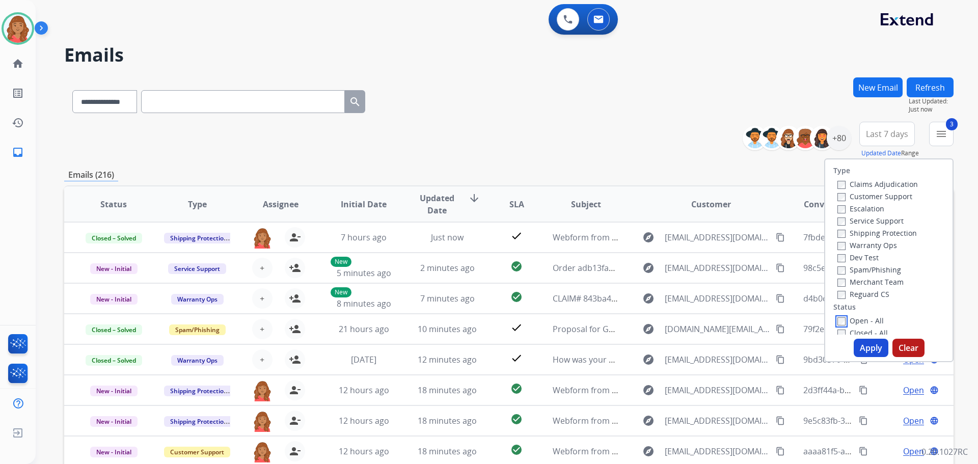
click at [837, 326] on div "Open - All" at bounding box center [890, 320] width 107 height 12
click at [874, 347] on button "Apply" at bounding box center [870, 348] width 35 height 18
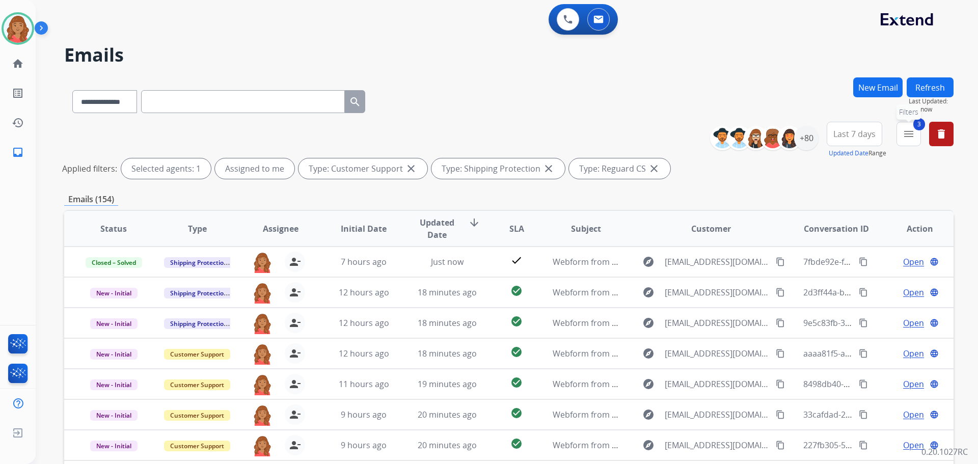
drag, startPoint x: 910, startPoint y: 137, endPoint x: 891, endPoint y: 173, distance: 41.0
click at [910, 137] on mat-icon "menu" at bounding box center [908, 134] width 12 height 12
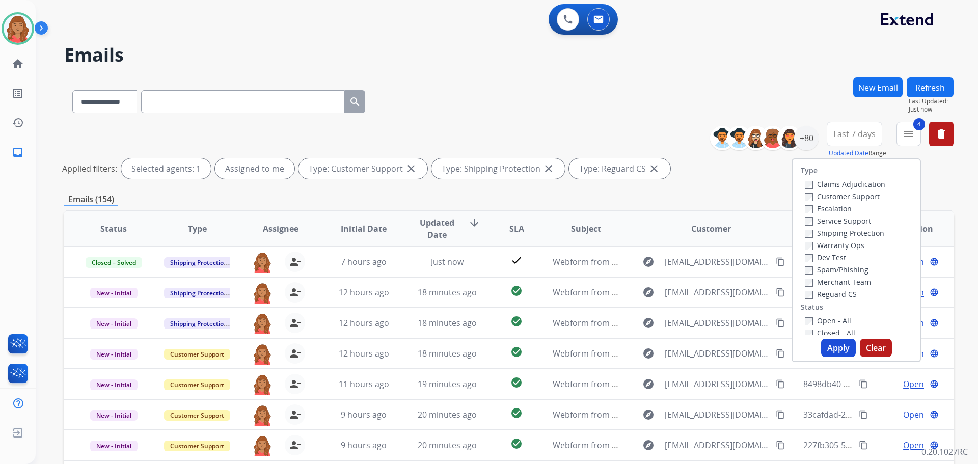
click at [833, 346] on button "Apply" at bounding box center [838, 348] width 35 height 18
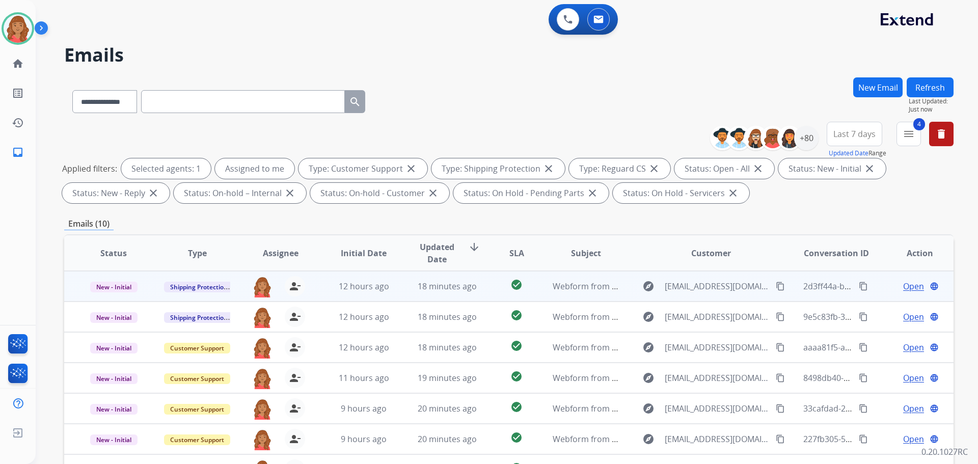
click at [344, 295] on td "12 hours ago" at bounding box center [355, 286] width 83 height 31
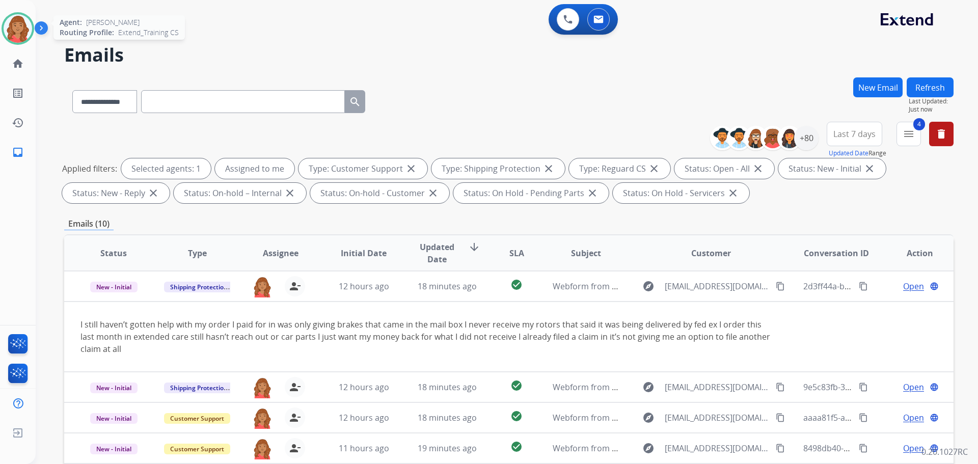
click at [13, 22] on img at bounding box center [18, 28] width 29 height 29
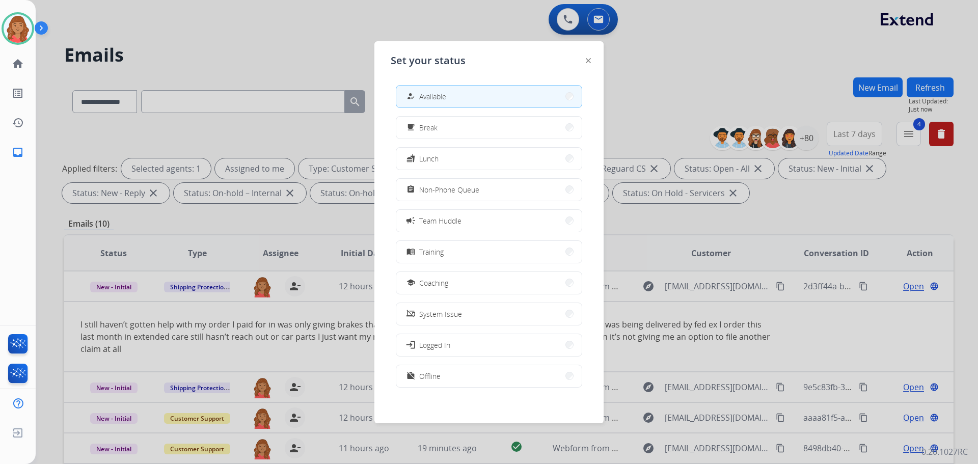
click at [444, 200] on button "assignment Non-Phone Queue" at bounding box center [488, 190] width 185 height 22
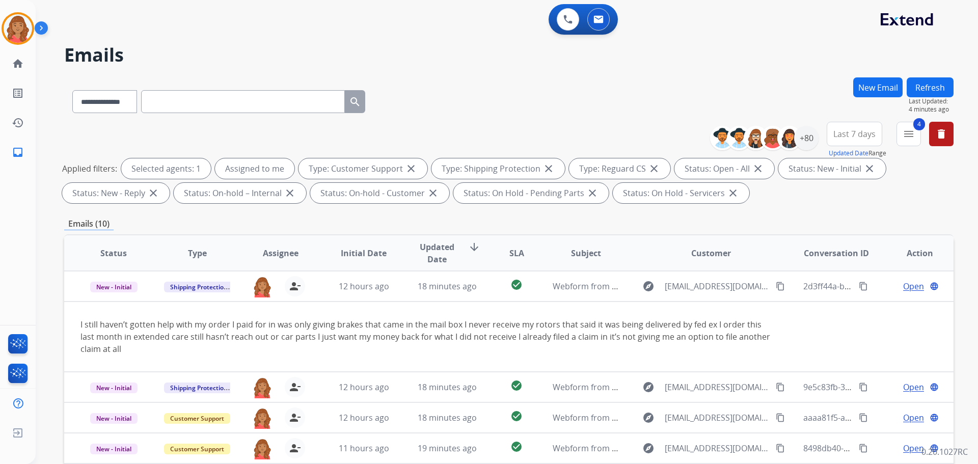
drag, startPoint x: 14, startPoint y: 18, endPoint x: 48, endPoint y: 24, distance: 35.2
click at [14, 18] on img at bounding box center [18, 28] width 29 height 29
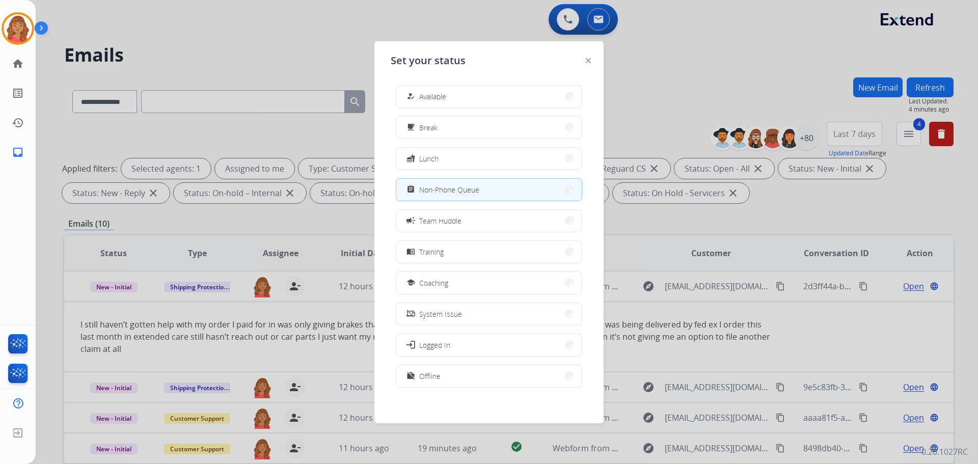
drag, startPoint x: 436, startPoint y: 89, endPoint x: 392, endPoint y: 66, distance: 50.1
click at [437, 89] on button "how_to_reg Available" at bounding box center [488, 97] width 185 height 22
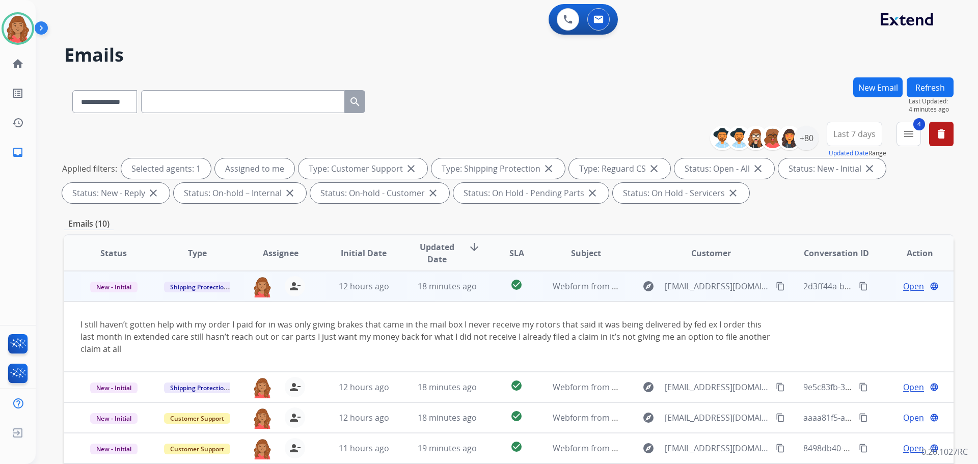
click at [775, 288] on mat-icon "content_copy" at bounding box center [779, 286] width 9 height 9
click at [909, 286] on span "Open" at bounding box center [913, 286] width 21 height 12
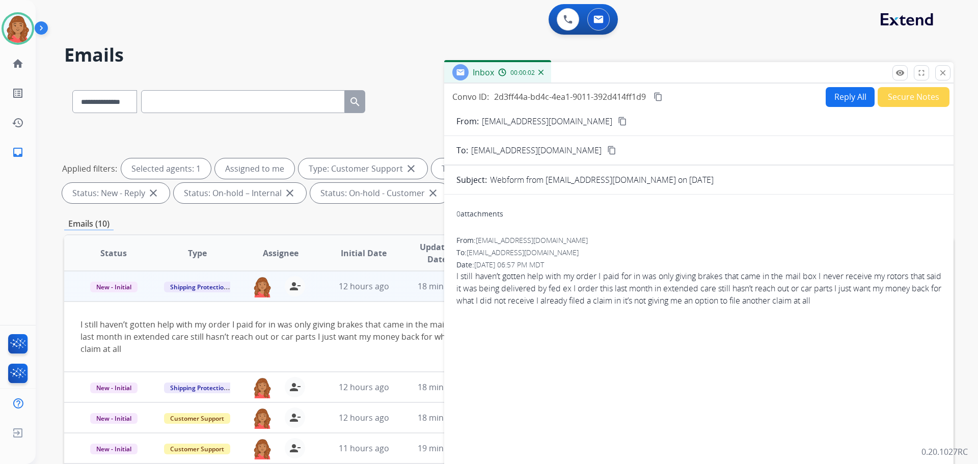
click at [841, 102] on button "Reply All" at bounding box center [849, 97] width 49 height 20
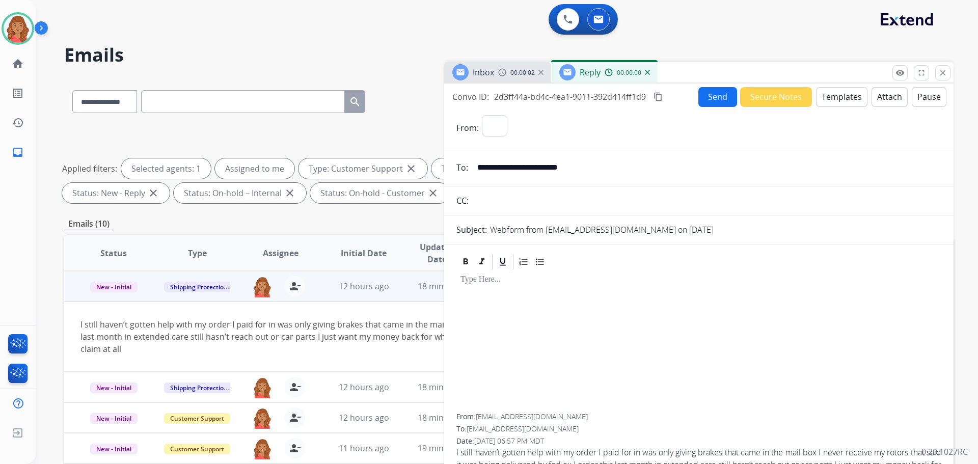
select select "**********"
click at [828, 101] on button "Templates" at bounding box center [841, 97] width 51 height 20
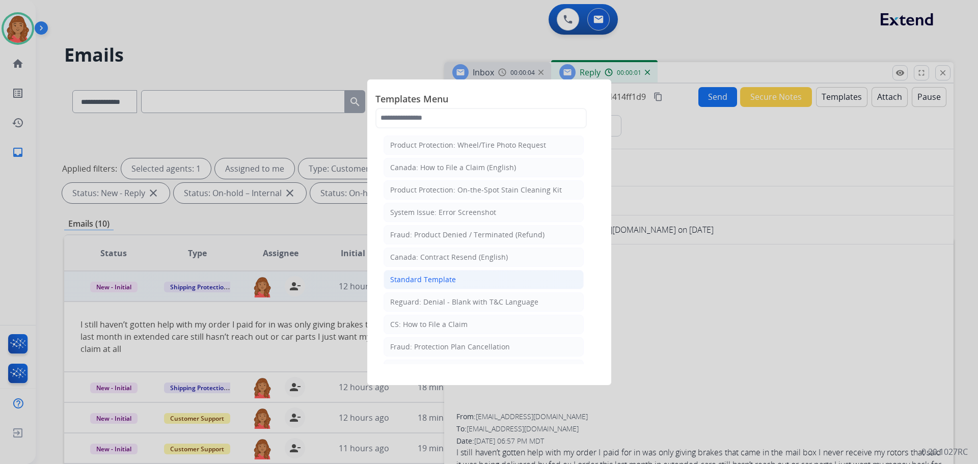
click at [436, 284] on div "Standard Template" at bounding box center [423, 279] width 66 height 10
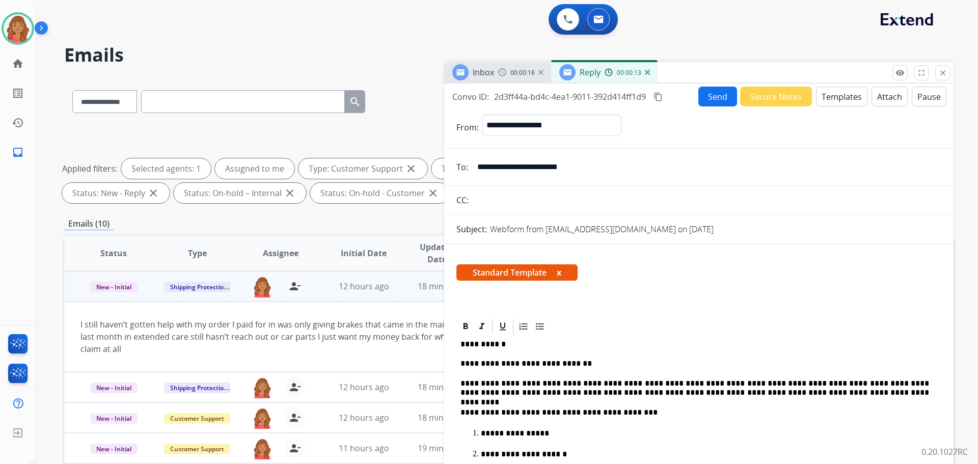
click at [664, 94] on div "Convo ID: 2d3ff44a-bd4c-4ea1-9011-392d414ff1d9 content_copy" at bounding box center [558, 97] width 212 height 12
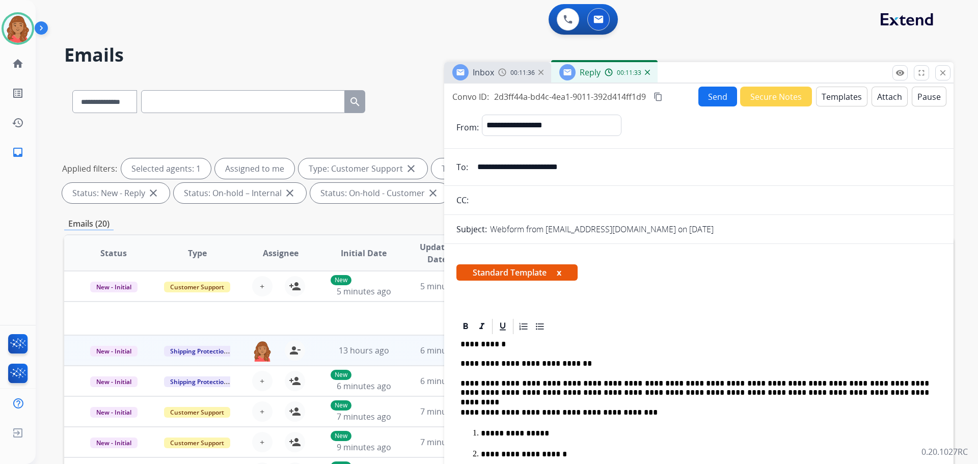
click at [657, 95] on mat-icon "content_copy" at bounding box center [657, 96] width 9 height 9
click at [701, 97] on button "Send" at bounding box center [717, 97] width 39 height 20
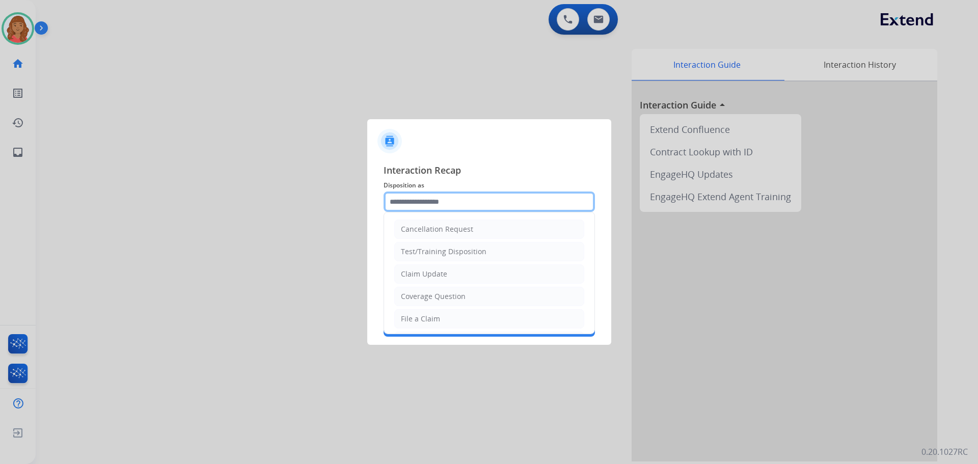
click at [443, 203] on input "text" at bounding box center [488, 201] width 211 height 20
click at [430, 273] on div "Claim Update" at bounding box center [424, 274] width 46 height 10
type input "**********"
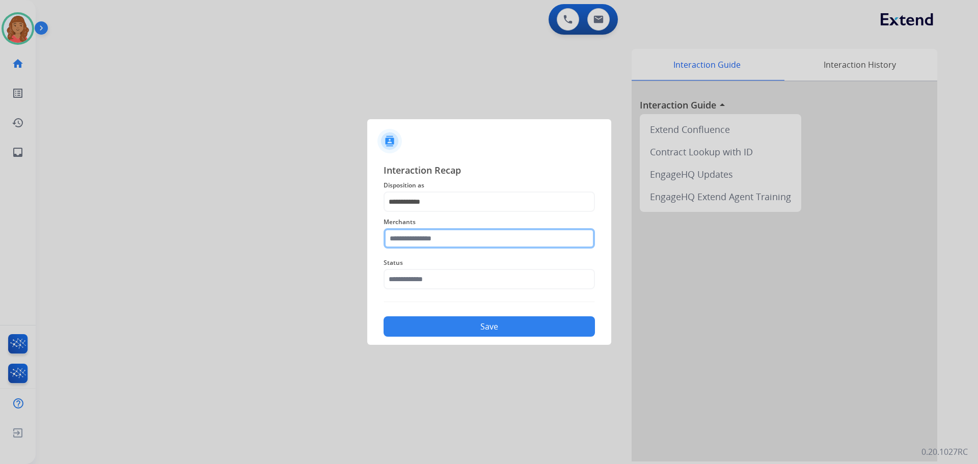
click at [438, 238] on input "text" at bounding box center [488, 238] width 211 height 20
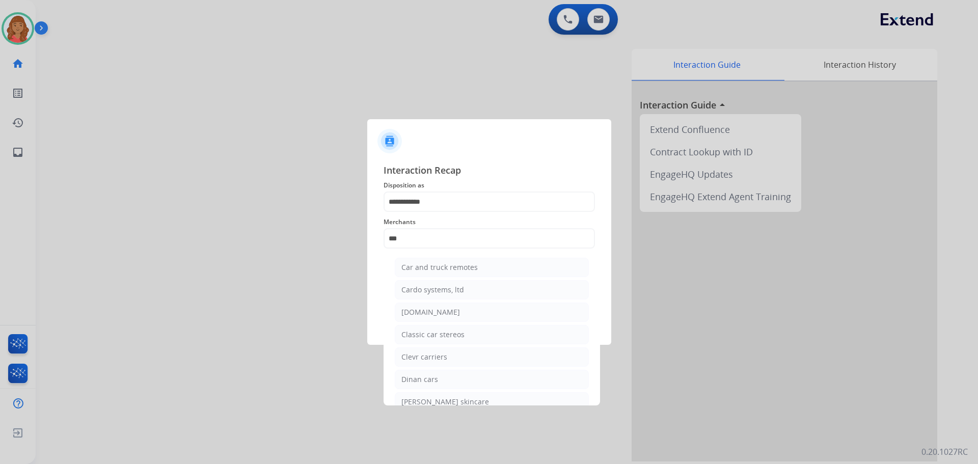
drag, startPoint x: 434, startPoint y: 315, endPoint x: 432, endPoint y: 299, distance: 16.0
click at [434, 314] on div "[DOMAIN_NAME]" at bounding box center [430, 312] width 59 height 10
type input "**********"
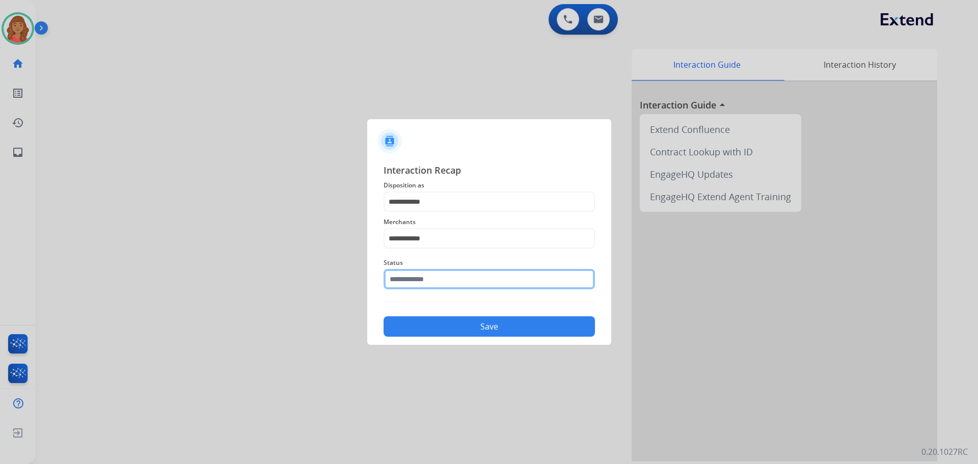
drag, startPoint x: 427, startPoint y: 279, endPoint x: 429, endPoint y: 289, distance: 9.8
click at [429, 281] on input "text" at bounding box center [488, 279] width 211 height 20
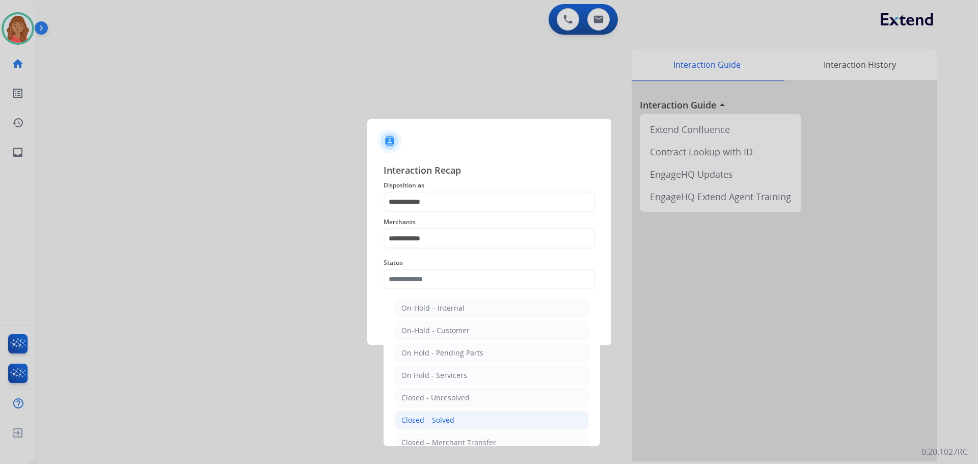
click at [416, 417] on div "Closed – Solved" at bounding box center [427, 420] width 53 height 10
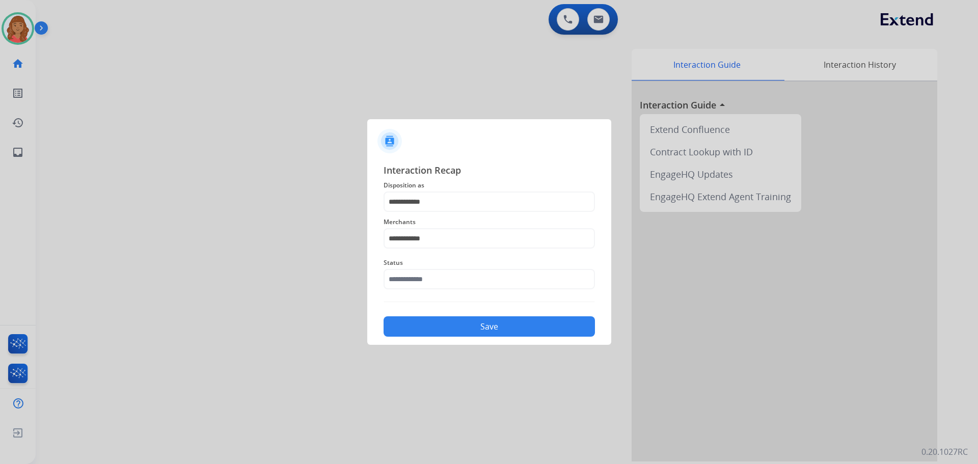
type input "**********"
click at [454, 327] on button "Save" at bounding box center [488, 326] width 211 height 20
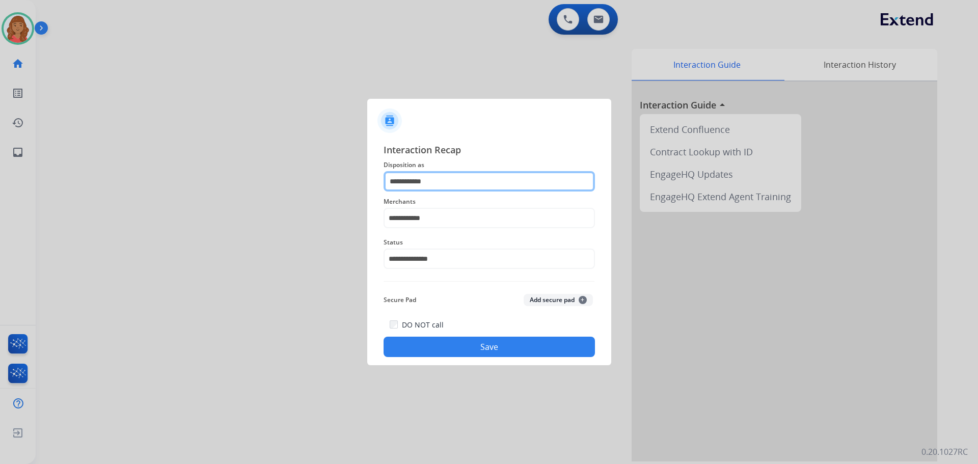
click at [440, 181] on input "**********" at bounding box center [488, 181] width 211 height 20
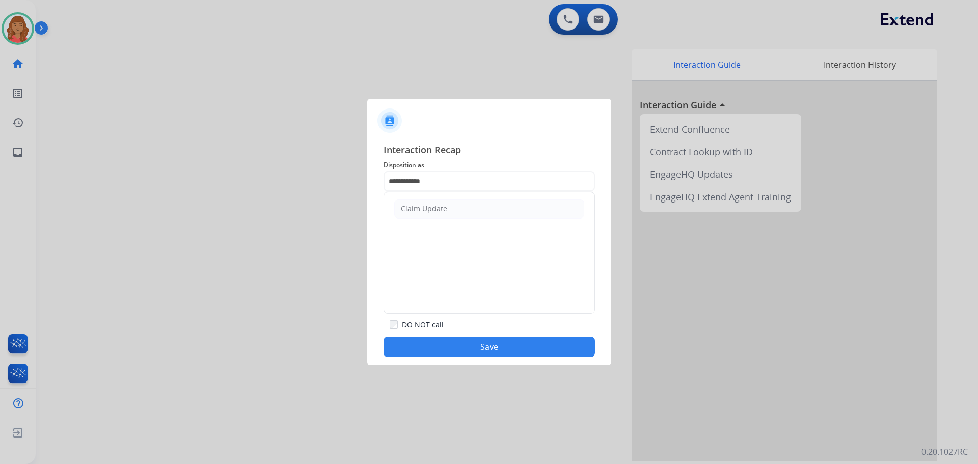
click at [425, 209] on div "Claim Update" at bounding box center [424, 209] width 46 height 10
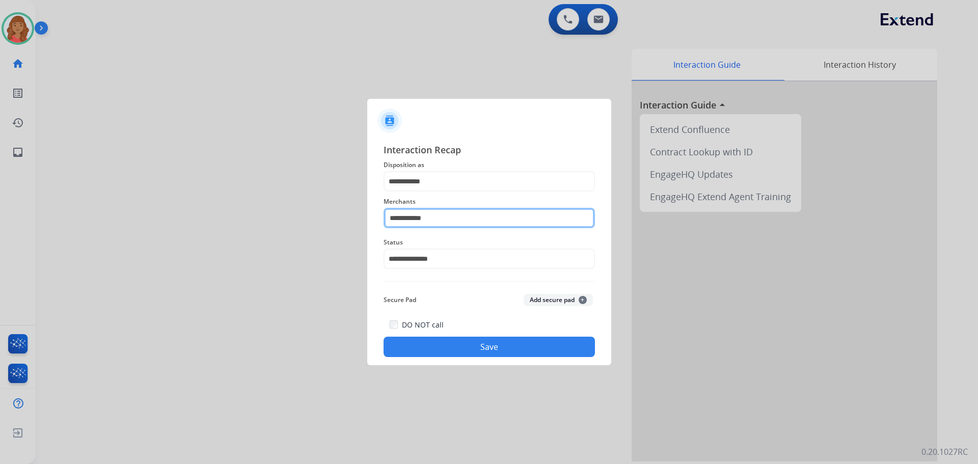
click at [430, 224] on input "**********" at bounding box center [488, 218] width 211 height 20
click at [432, 250] on div "[DOMAIN_NAME]" at bounding box center [430, 247] width 59 height 10
click at [448, 343] on button "Save" at bounding box center [488, 347] width 211 height 20
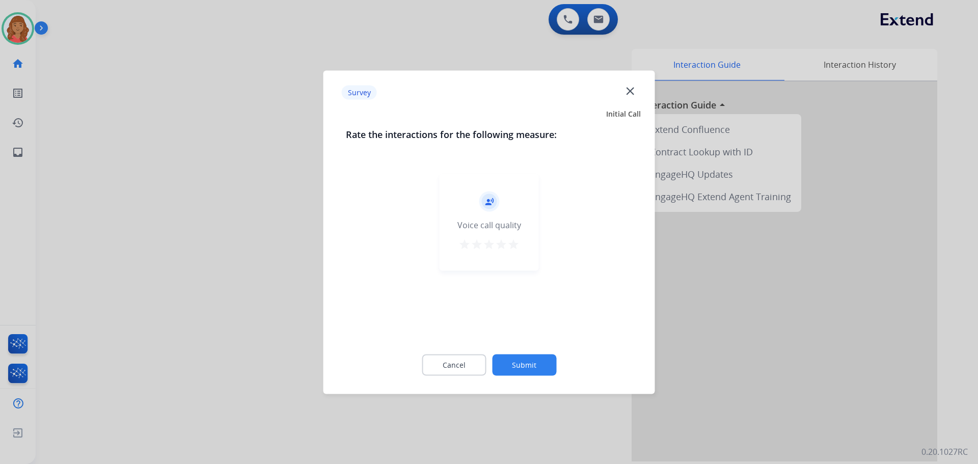
click at [517, 240] on mat-icon "star" at bounding box center [513, 244] width 12 height 12
click at [532, 360] on button "Submit" at bounding box center [524, 364] width 64 height 21
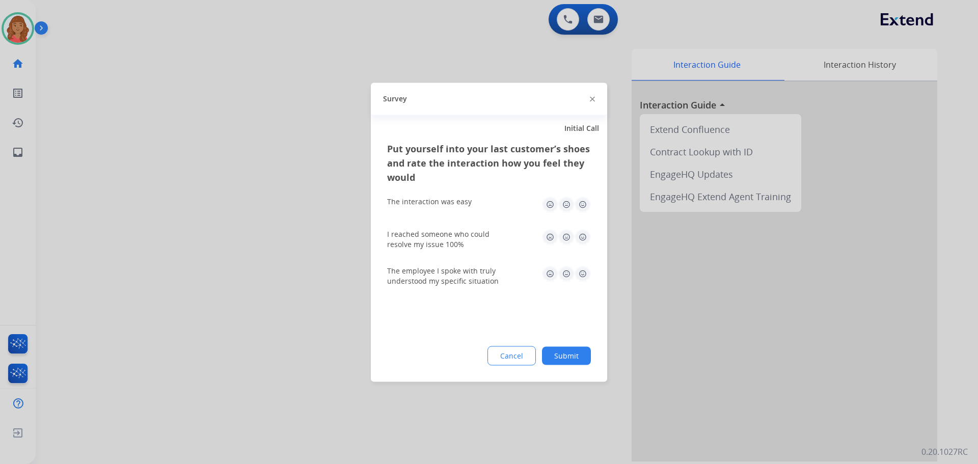
drag, startPoint x: 581, startPoint y: 205, endPoint x: 581, endPoint y: 226, distance: 21.4
click at [581, 206] on img at bounding box center [582, 204] width 16 height 16
click at [581, 233] on img at bounding box center [582, 237] width 16 height 16
drag, startPoint x: 581, startPoint y: 268, endPoint x: 582, endPoint y: 287, distance: 19.4
click at [581, 268] on img at bounding box center [582, 273] width 16 height 16
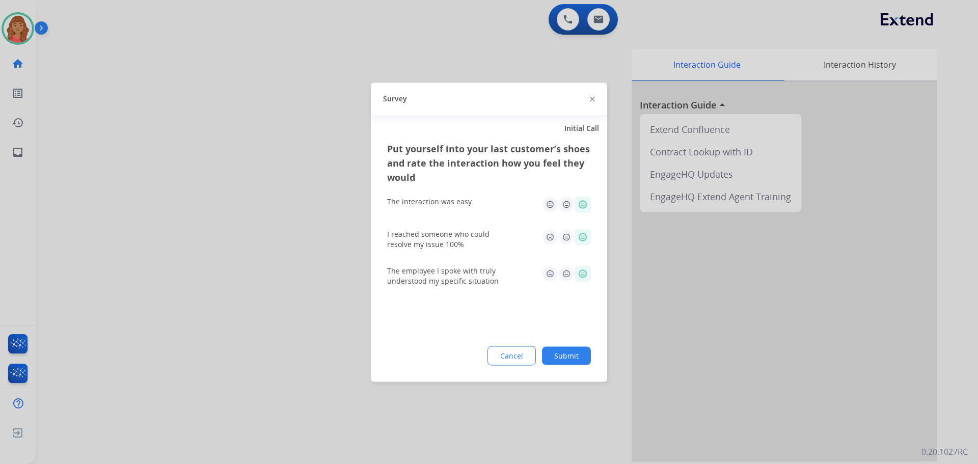
click at [575, 357] on button "Submit" at bounding box center [566, 355] width 49 height 18
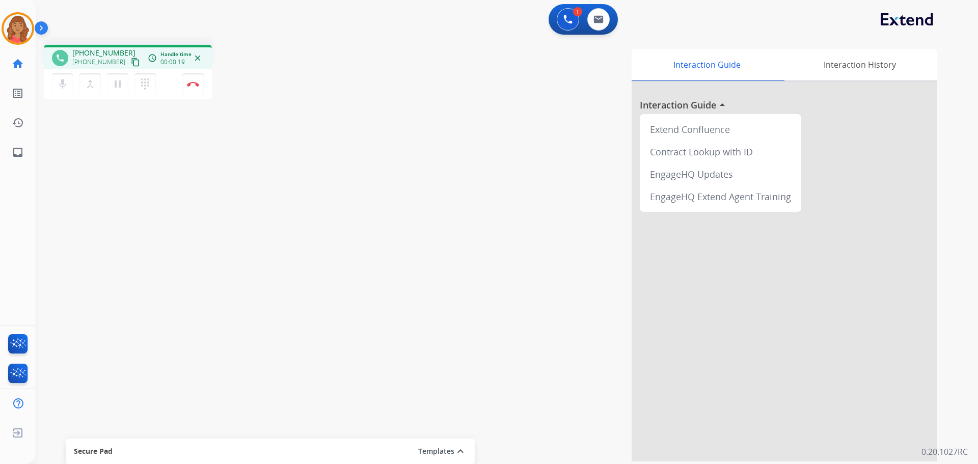
drag, startPoint x: 126, startPoint y: 64, endPoint x: 42, endPoint y: 64, distance: 84.5
click at [131, 64] on mat-icon "content_copy" at bounding box center [135, 62] width 9 height 9
drag, startPoint x: 128, startPoint y: 59, endPoint x: 110, endPoint y: 65, distance: 18.8
click at [129, 60] on button "content_copy" at bounding box center [135, 62] width 12 height 12
click at [192, 87] on button "Disconnect" at bounding box center [192, 83] width 21 height 21
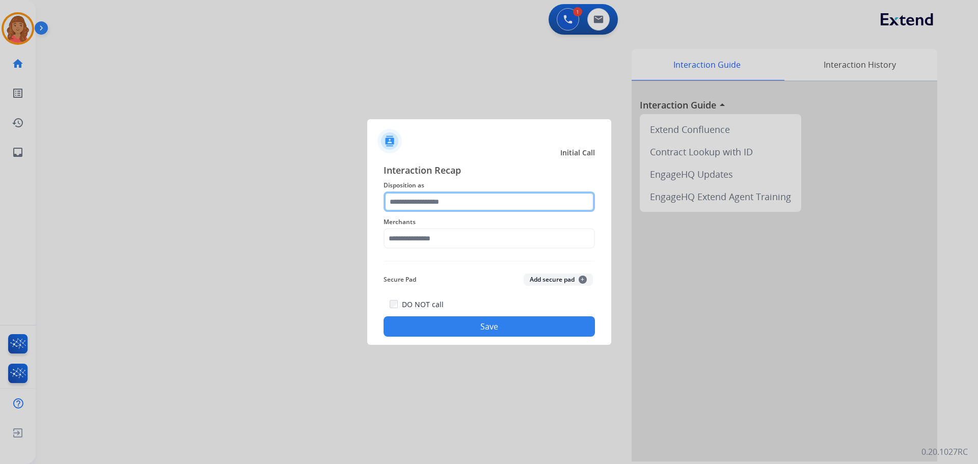
click at [413, 208] on input "text" at bounding box center [488, 201] width 211 height 20
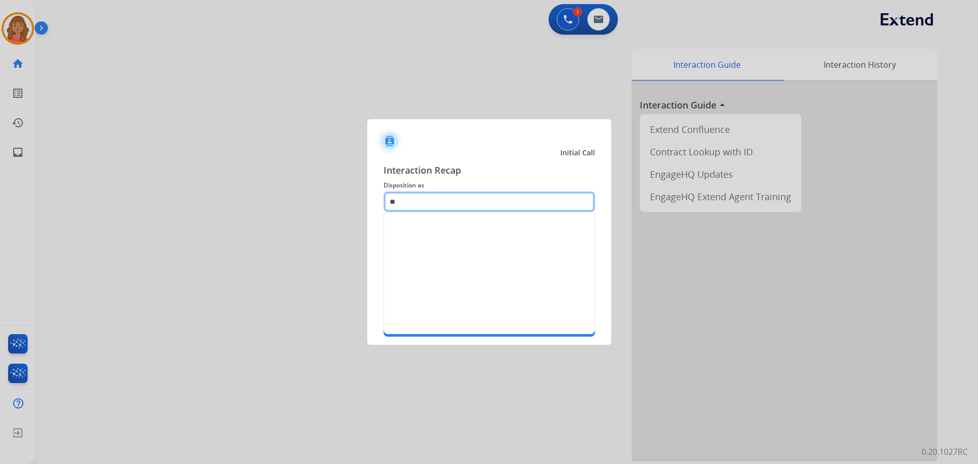
type input "*"
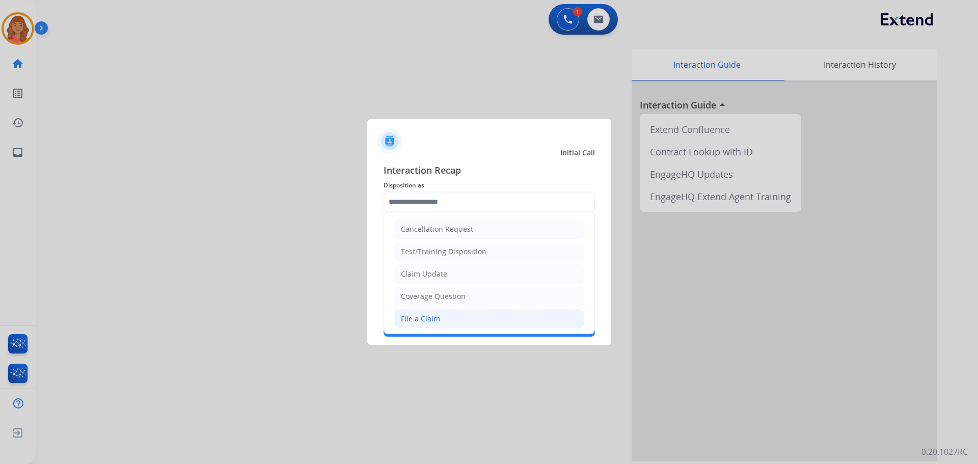
drag, startPoint x: 407, startPoint y: 318, endPoint x: 405, endPoint y: 302, distance: 15.9
click at [406, 318] on div "File a Claim" at bounding box center [420, 319] width 39 height 10
type input "**********"
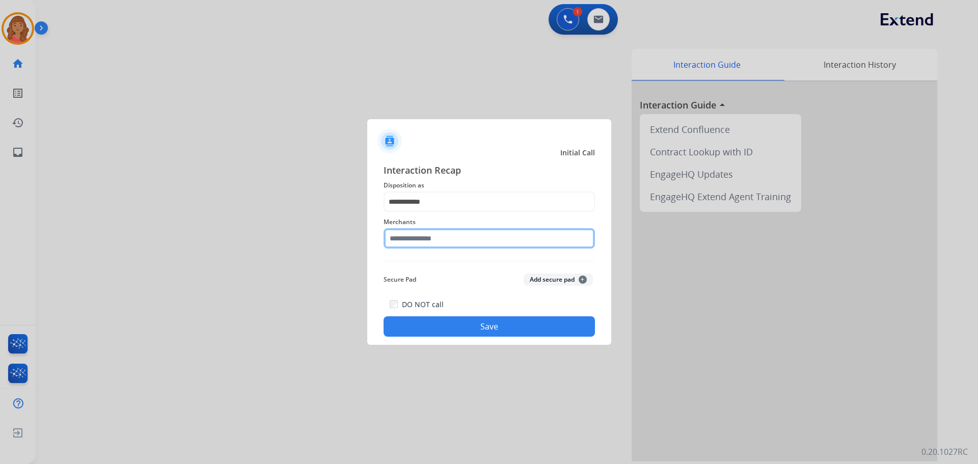
click at [413, 239] on input "text" at bounding box center [488, 238] width 211 height 20
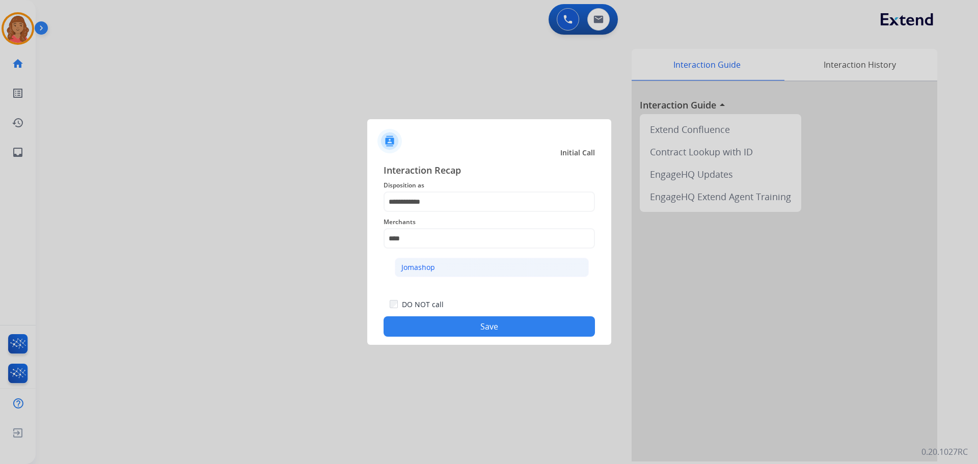
click at [415, 268] on div "Jomashop" at bounding box center [418, 267] width 34 height 10
type input "********"
click at [452, 321] on button "Save" at bounding box center [488, 326] width 211 height 20
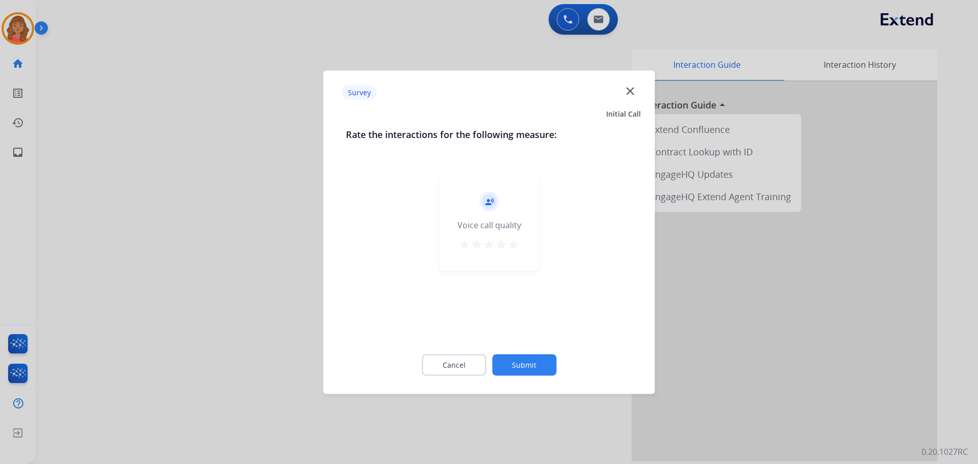
drag, startPoint x: 511, startPoint y: 247, endPoint x: 517, endPoint y: 295, distance: 48.2
click at [510, 247] on mat-icon "star" at bounding box center [513, 244] width 12 height 12
click at [522, 371] on button "Submit" at bounding box center [524, 364] width 64 height 21
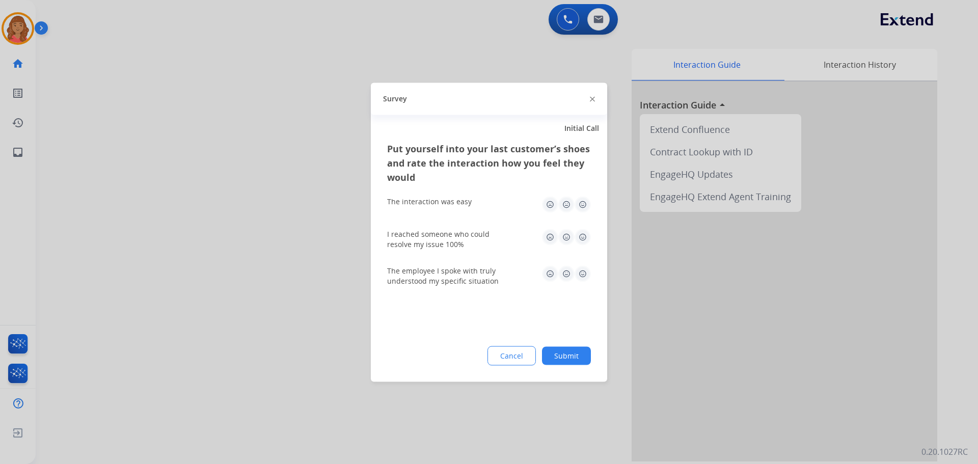
click at [578, 203] on img at bounding box center [582, 204] width 16 height 16
click at [582, 233] on img at bounding box center [582, 237] width 16 height 16
drag, startPoint x: 584, startPoint y: 271, endPoint x: 577, endPoint y: 304, distance: 33.9
click at [584, 271] on img at bounding box center [582, 273] width 16 height 16
drag, startPoint x: 560, startPoint y: 360, endPoint x: 502, endPoint y: 354, distance: 58.4
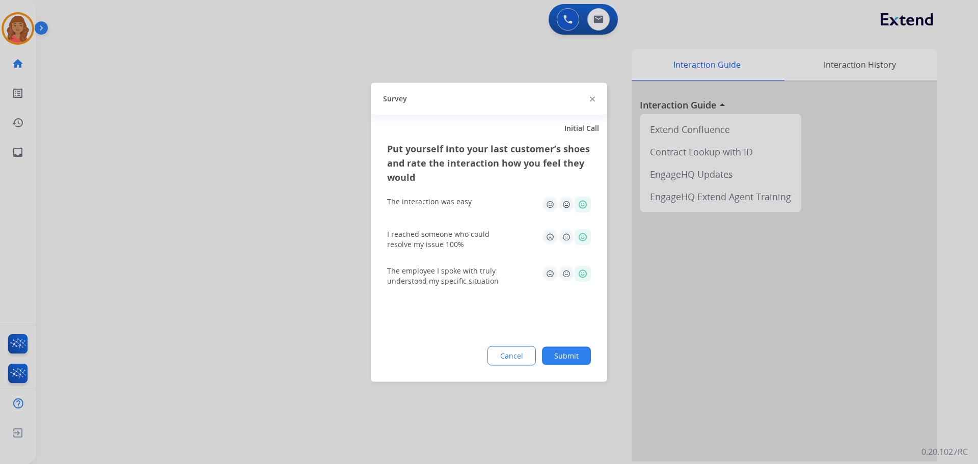
click at [558, 359] on button "Submit" at bounding box center [566, 355] width 49 height 18
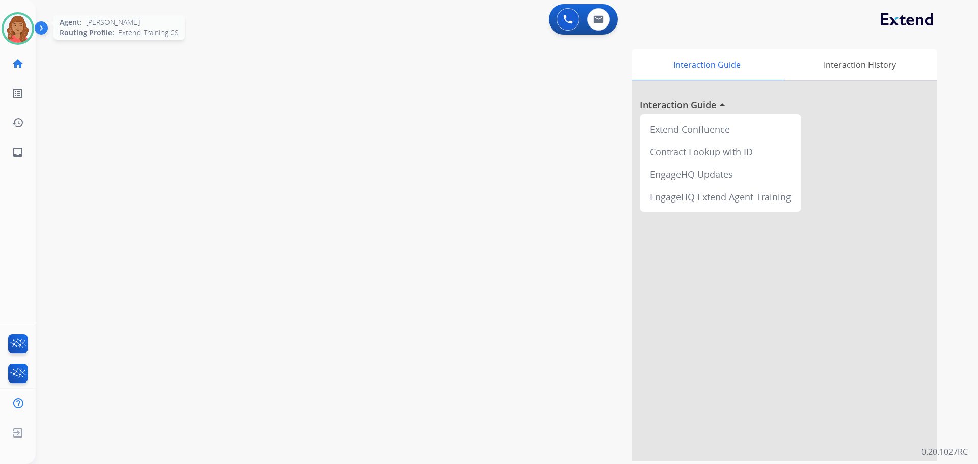
click at [24, 27] on img at bounding box center [18, 28] width 29 height 29
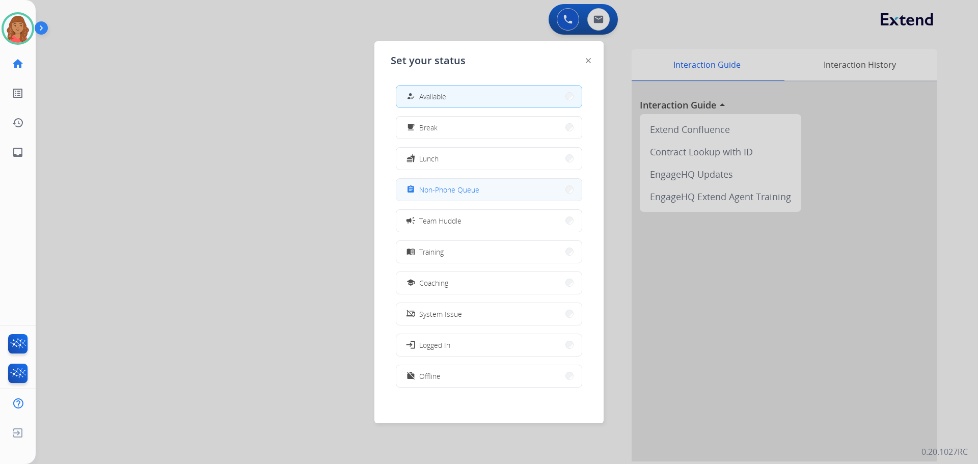
drag, startPoint x: 443, startPoint y: 193, endPoint x: 442, endPoint y: 204, distance: 10.3
click at [444, 193] on span "Non-Phone Queue" at bounding box center [449, 189] width 60 height 11
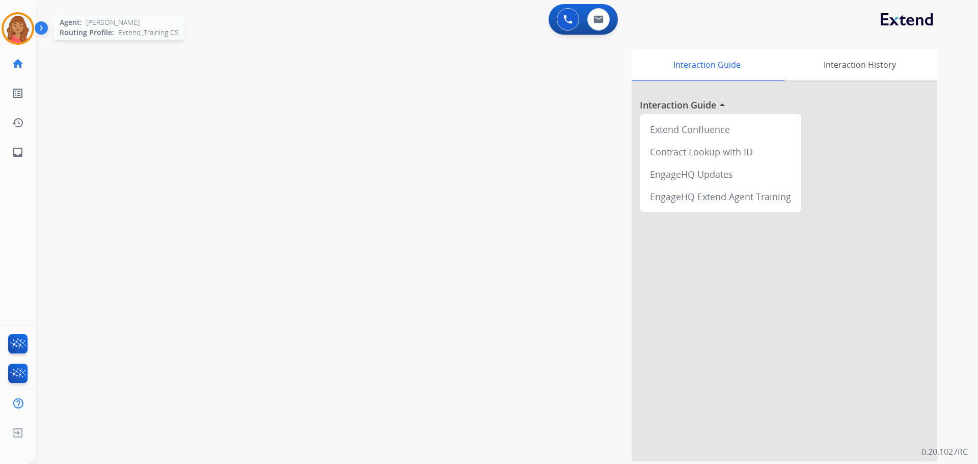
click at [16, 25] on img at bounding box center [18, 28] width 29 height 29
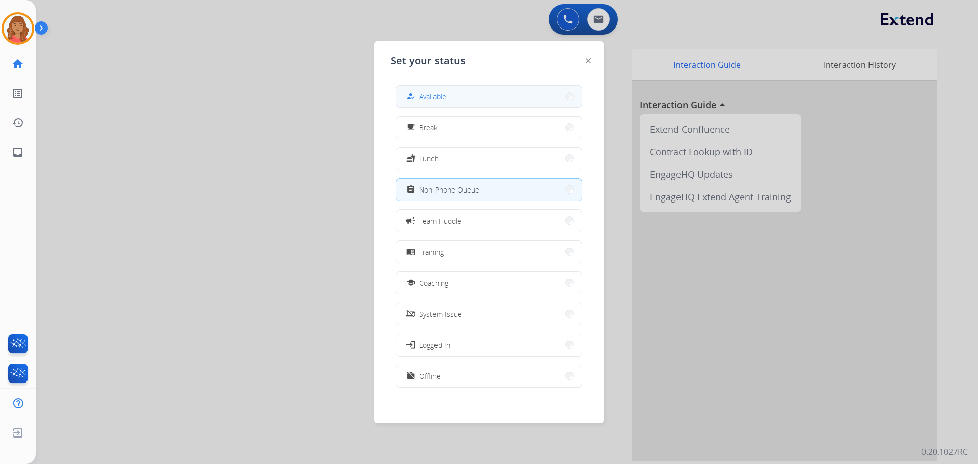
click at [449, 97] on button "how_to_reg Available" at bounding box center [488, 97] width 185 height 22
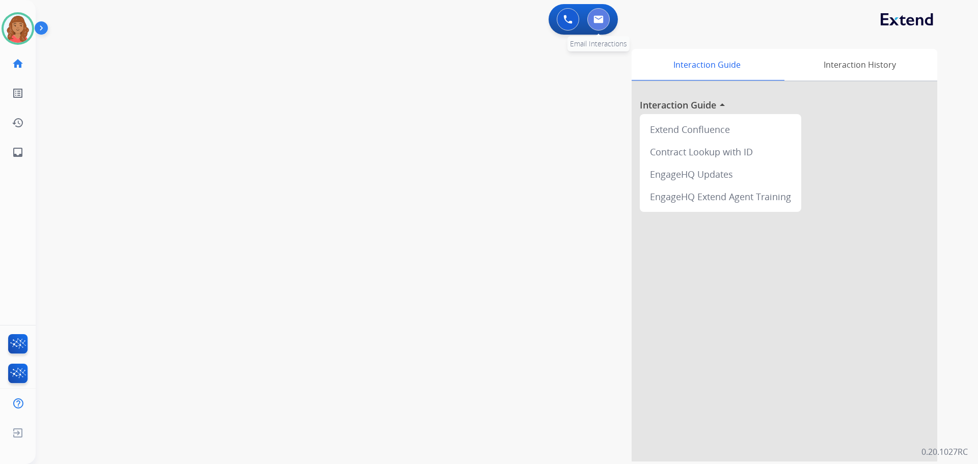
click at [598, 19] on img at bounding box center [598, 19] width 10 height 8
select select "**********"
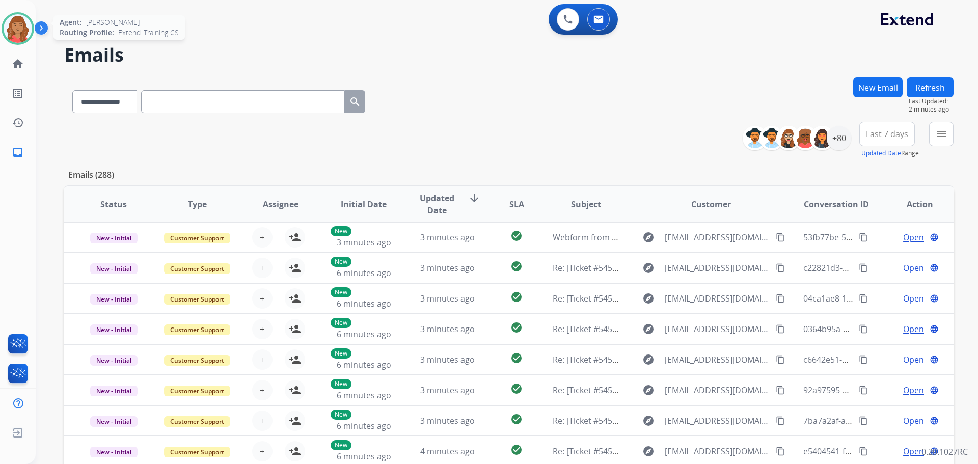
drag, startPoint x: 16, startPoint y: 23, endPoint x: 16, endPoint y: 28, distance: 5.1
click at [16, 23] on img at bounding box center [18, 28] width 29 height 29
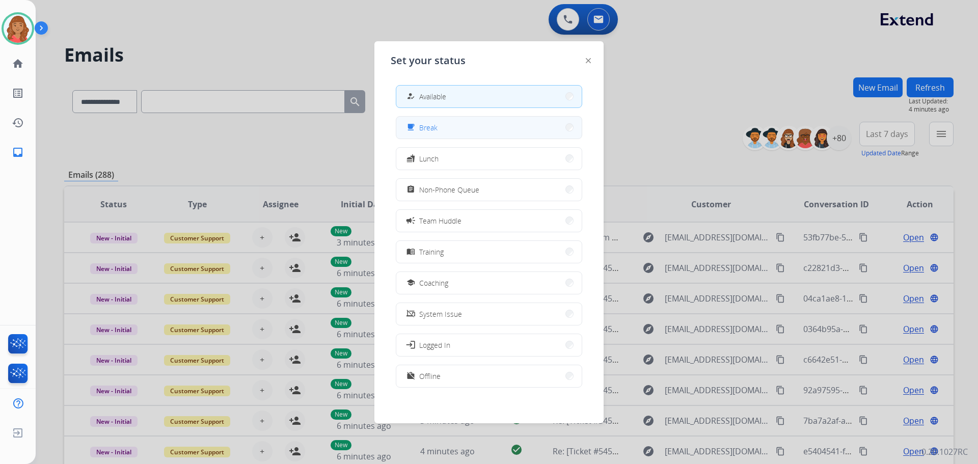
click at [435, 133] on button "free_breakfast Break" at bounding box center [488, 128] width 185 height 22
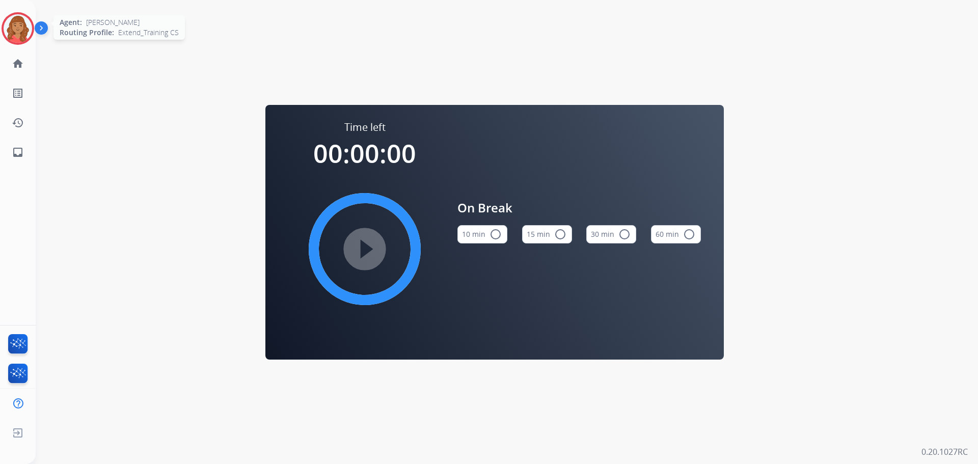
click at [21, 32] on img at bounding box center [18, 28] width 29 height 29
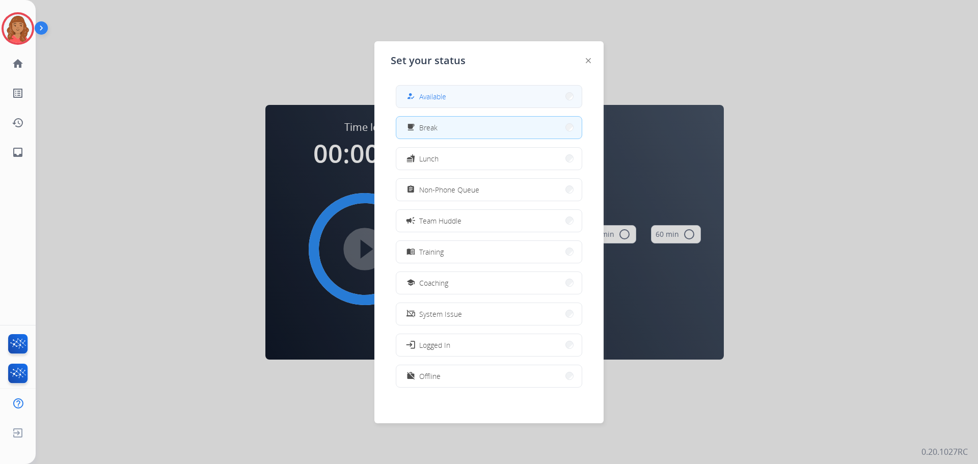
click at [457, 98] on button "how_to_reg Available" at bounding box center [488, 97] width 185 height 22
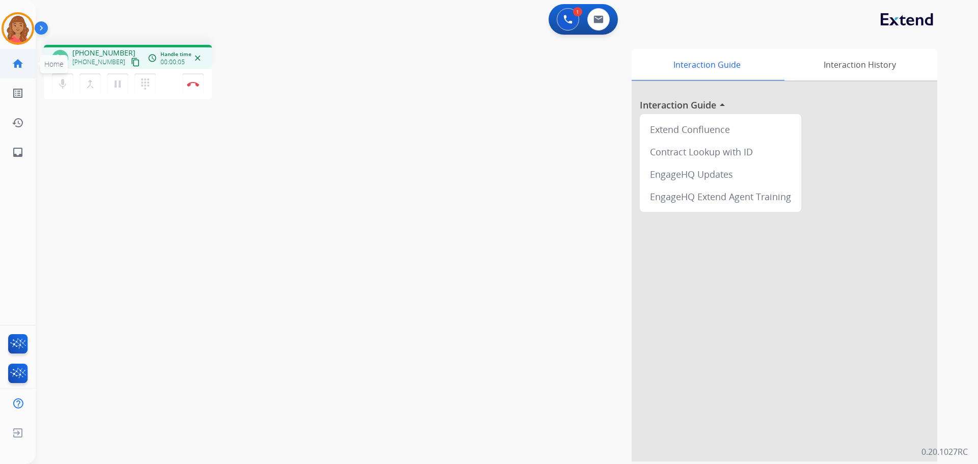
drag, startPoint x: 122, startPoint y: 63, endPoint x: 23, endPoint y: 59, distance: 99.4
click at [117, 62] on div "[PHONE_NUMBER] content_copy" at bounding box center [106, 62] width 69 height 12
click at [194, 87] on button "Disconnect" at bounding box center [192, 83] width 21 height 21
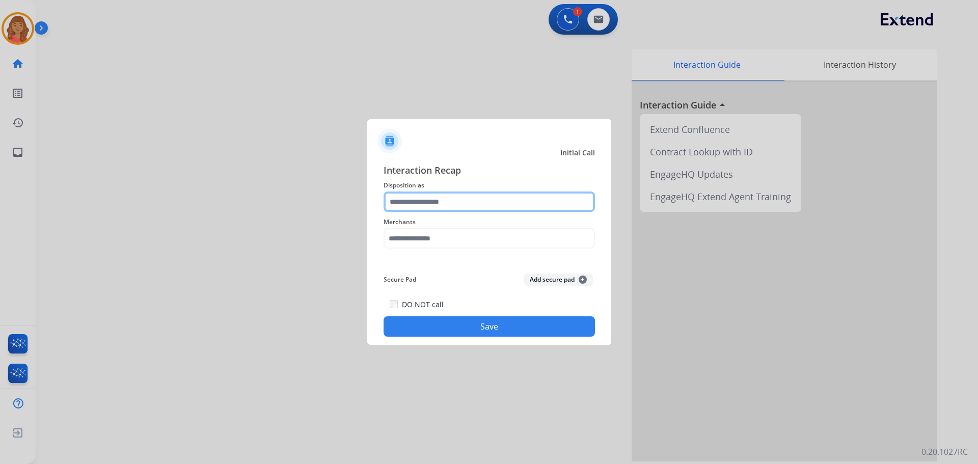
drag, startPoint x: 461, startPoint y: 206, endPoint x: 456, endPoint y: 211, distance: 6.5
click at [460, 207] on input "text" at bounding box center [488, 201] width 211 height 20
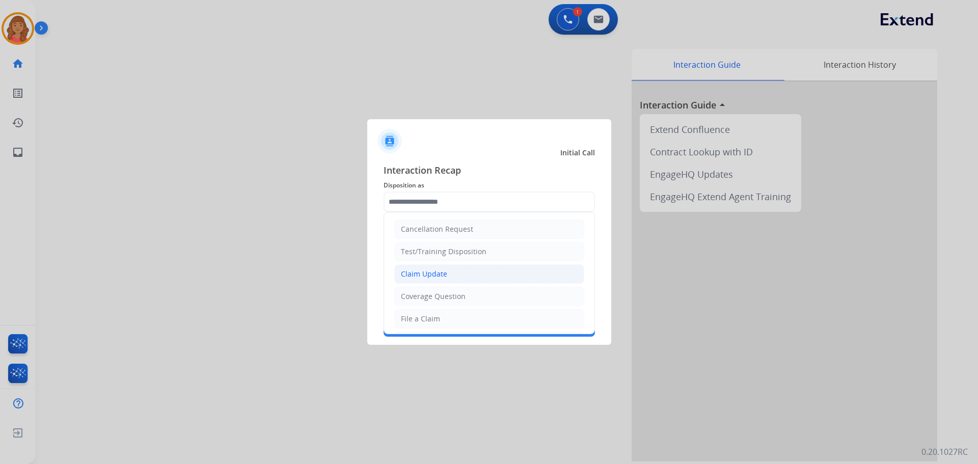
click at [412, 271] on div "Claim Update" at bounding box center [424, 274] width 46 height 10
type input "**********"
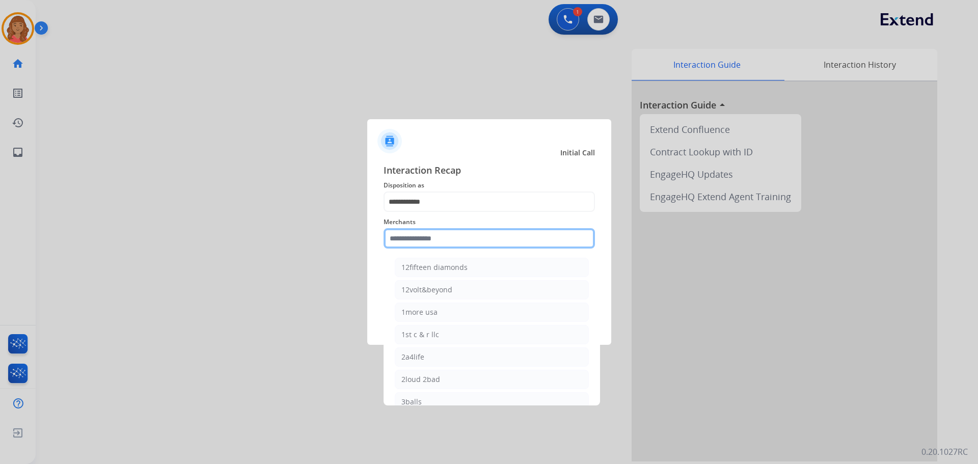
click at [421, 240] on input "text" at bounding box center [488, 238] width 211 height 20
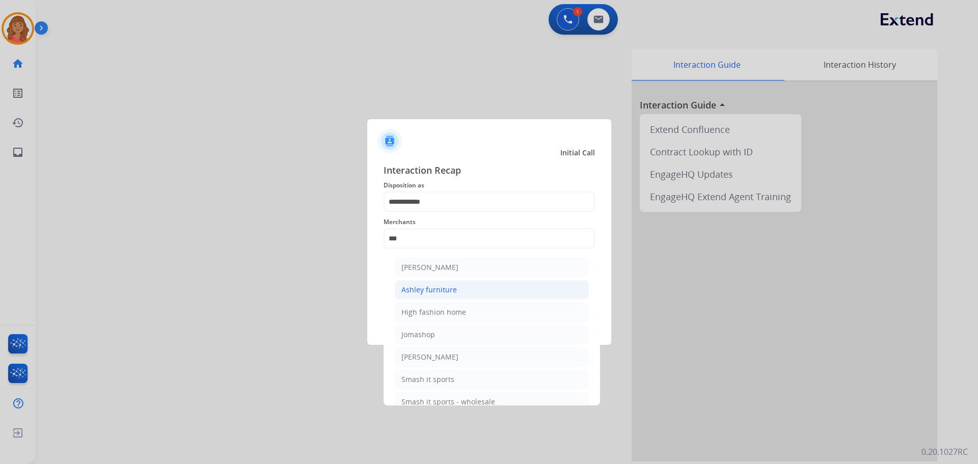
click at [418, 286] on div "Ashley furniture" at bounding box center [428, 290] width 55 height 10
type input "**********"
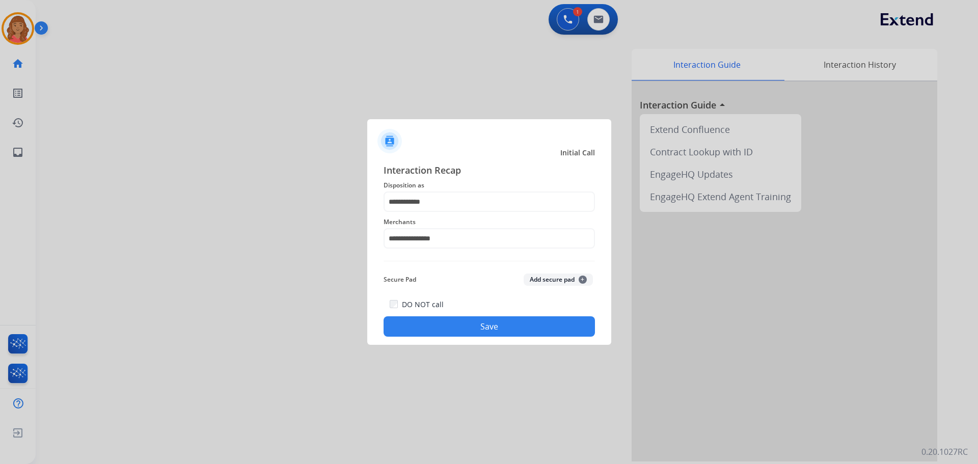
click at [443, 324] on button "Save" at bounding box center [488, 326] width 211 height 20
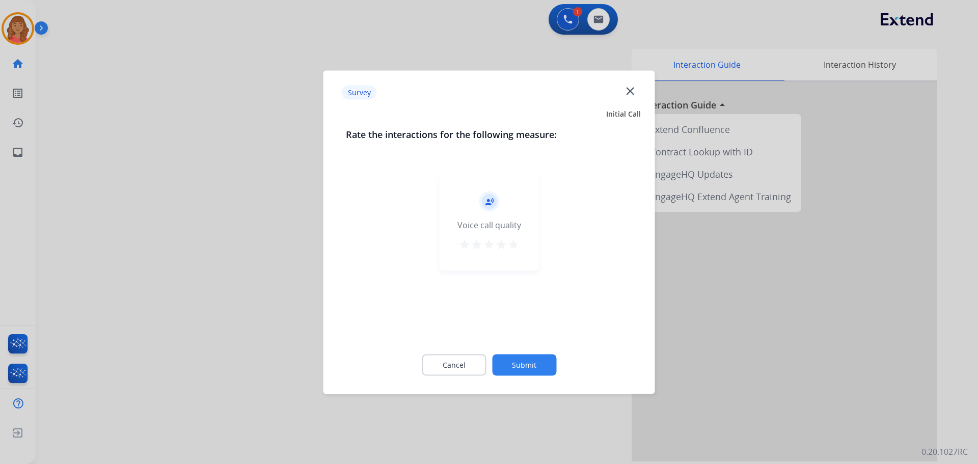
click at [514, 247] on mat-icon "star" at bounding box center [513, 244] width 12 height 12
click at [513, 353] on div "Cancel Submit" at bounding box center [489, 365] width 287 height 46
click at [516, 364] on button "Submit" at bounding box center [524, 364] width 64 height 21
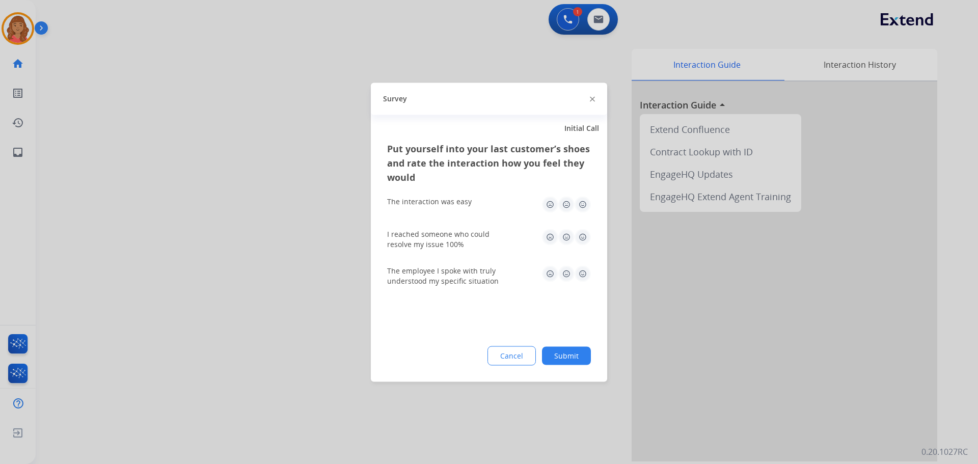
drag, startPoint x: 579, startPoint y: 205, endPoint x: 580, endPoint y: 211, distance: 5.6
click at [581, 204] on img at bounding box center [582, 204] width 16 height 16
click at [580, 241] on img at bounding box center [582, 237] width 16 height 16
drag, startPoint x: 579, startPoint y: 277, endPoint x: 571, endPoint y: 322, distance: 46.1
click at [579, 278] on img at bounding box center [582, 273] width 16 height 16
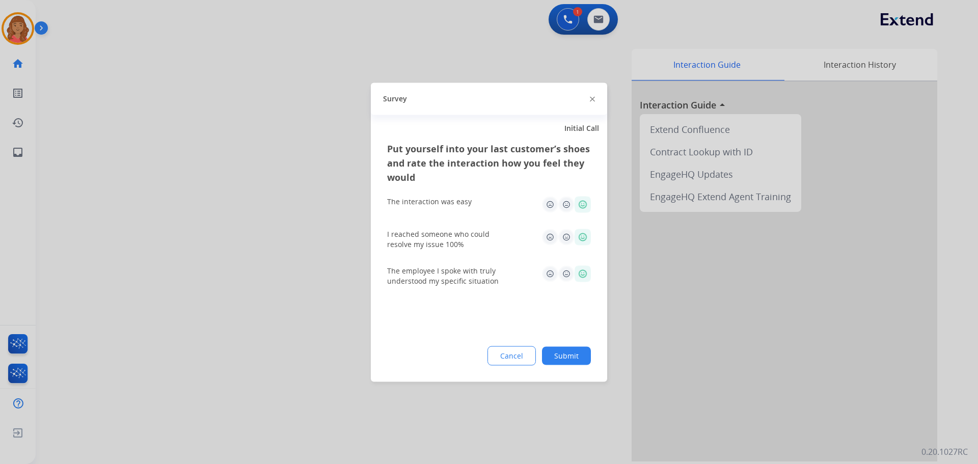
click at [563, 356] on button "Submit" at bounding box center [566, 355] width 49 height 18
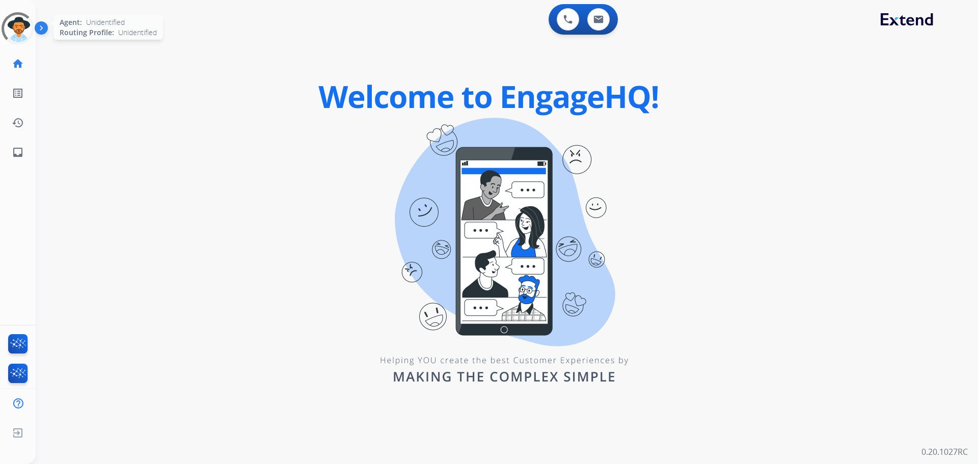
click at [18, 31] on div at bounding box center [17, 28] width 37 height 37
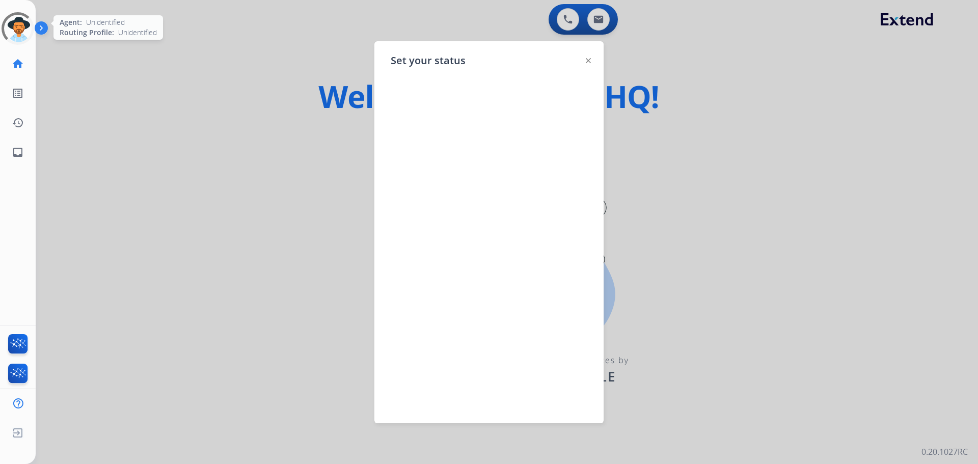
click at [16, 24] on div at bounding box center [17, 28] width 37 height 37
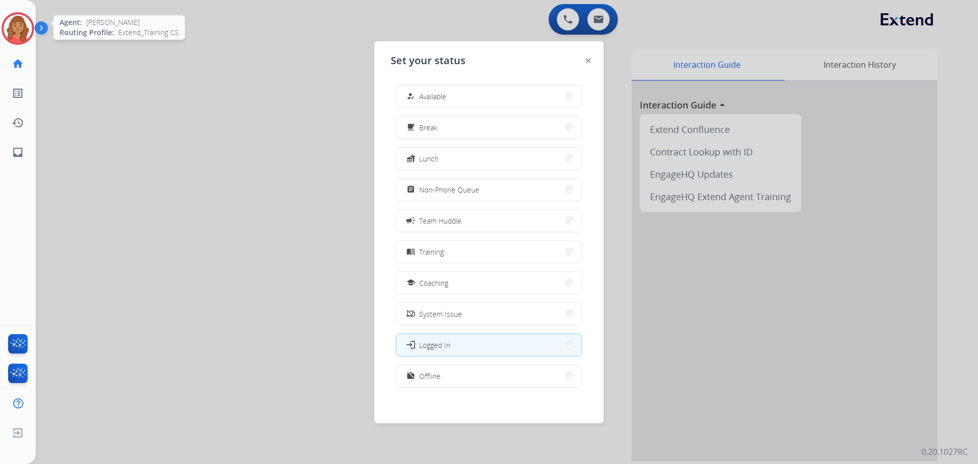
click at [436, 96] on span "Available" at bounding box center [432, 96] width 27 height 11
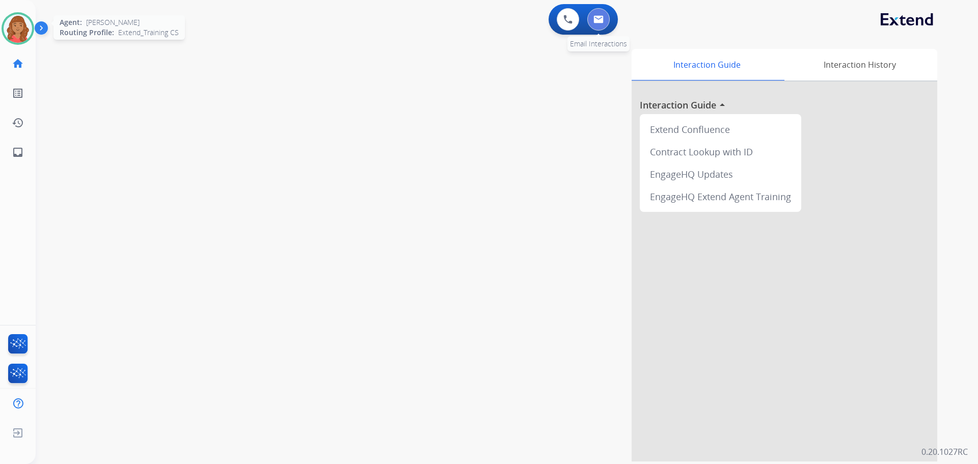
click at [594, 21] on img at bounding box center [598, 19] width 10 height 8
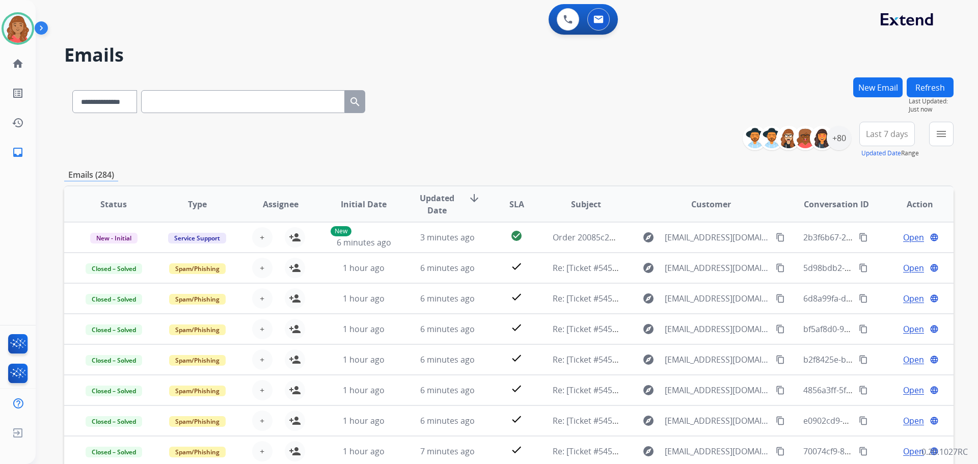
click at [873, 89] on button "New Email" at bounding box center [877, 87] width 49 height 20
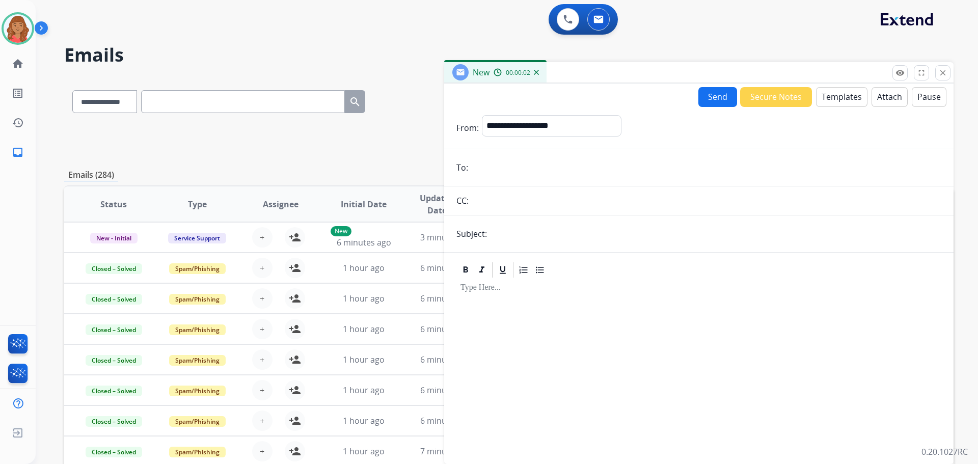
paste input "**********"
type input "**********"
click at [496, 235] on input "text" at bounding box center [715, 234] width 451 height 20
type input "**********"
click at [832, 98] on button "Templates" at bounding box center [841, 97] width 51 height 20
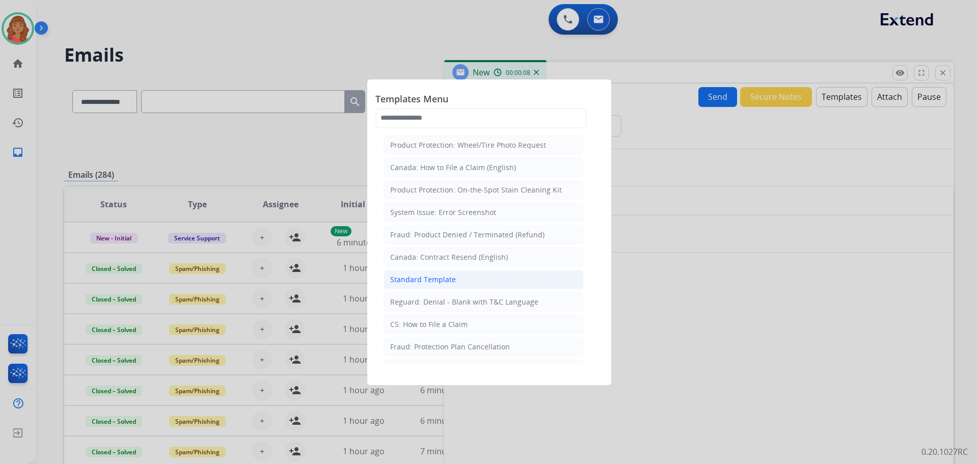
click at [417, 285] on li "Standard Template" at bounding box center [483, 279] width 200 height 19
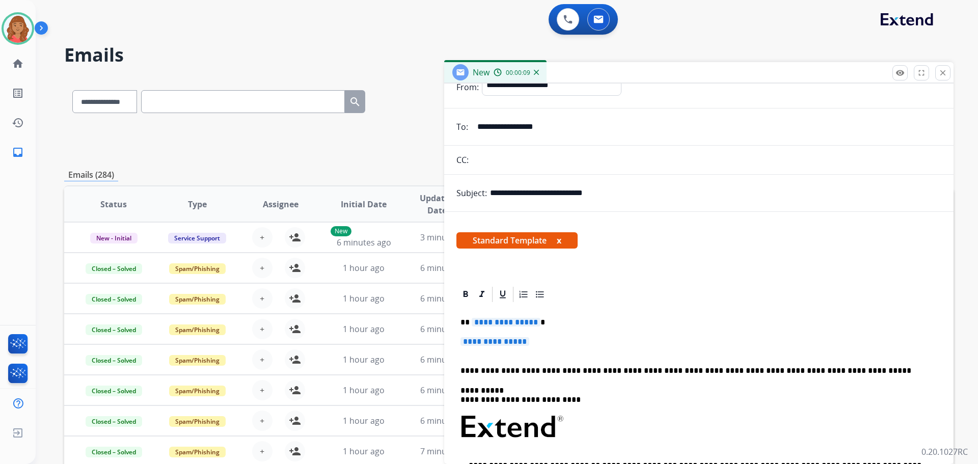
scroll to position [180, 0]
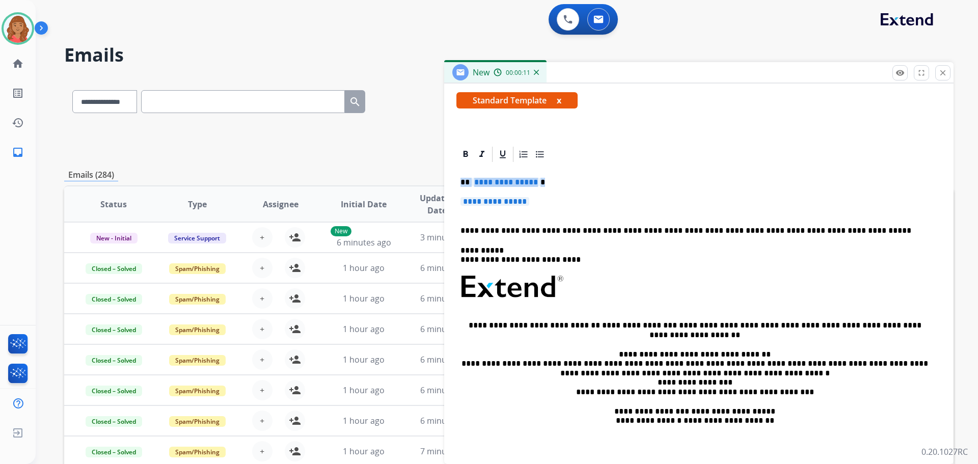
drag, startPoint x: 536, startPoint y: 204, endPoint x: 456, endPoint y: 186, distance: 81.9
click at [448, 184] on div "**********" at bounding box center [698, 300] width 509 height 311
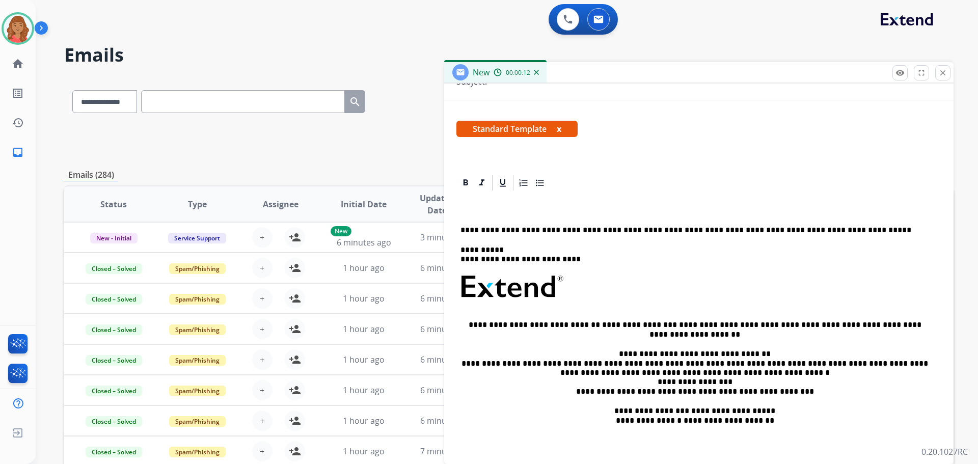
scroll to position [151, 0]
click at [479, 210] on p at bounding box center [694, 211] width 468 height 9
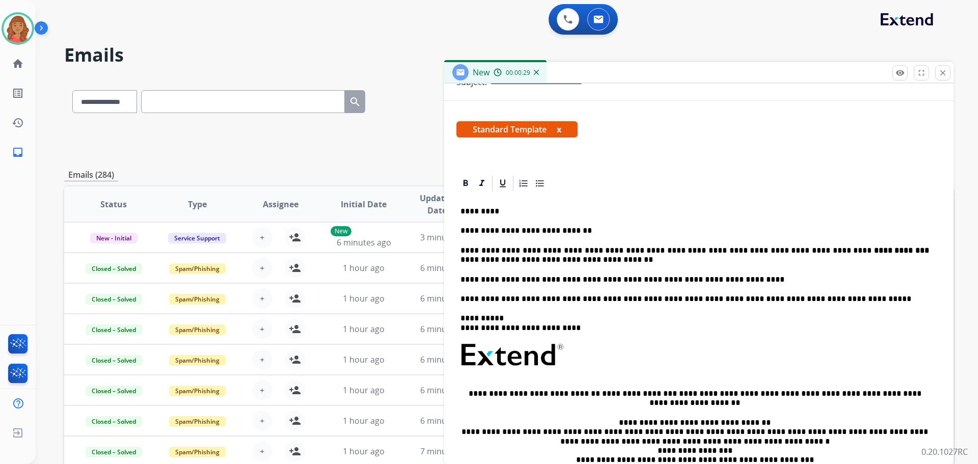
scroll to position [180, 0]
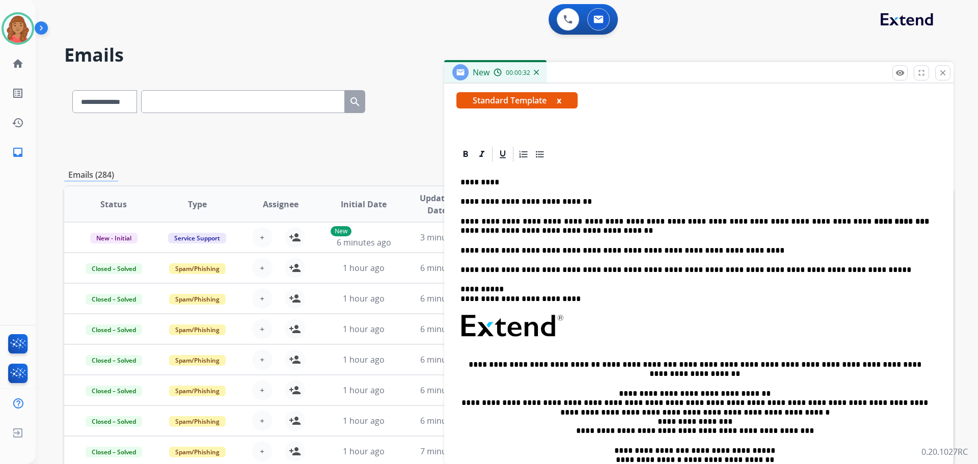
click at [593, 296] on p "**********" at bounding box center [694, 294] width 468 height 19
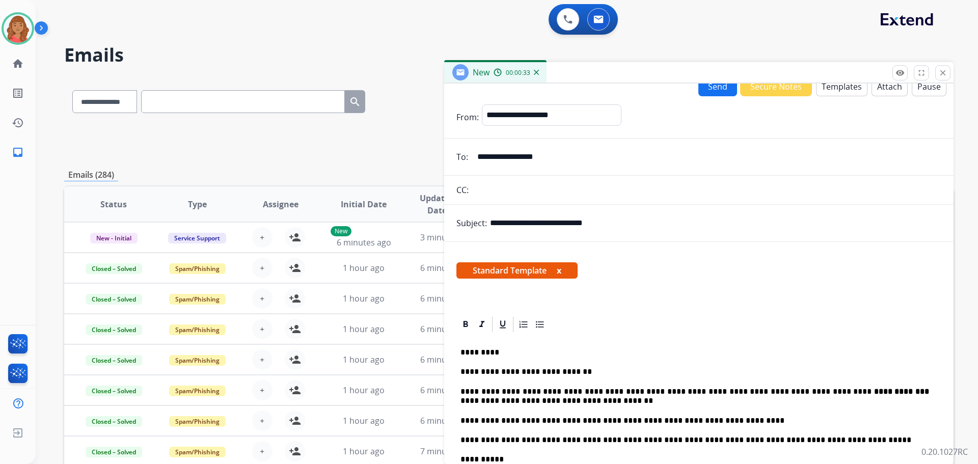
scroll to position [0, 0]
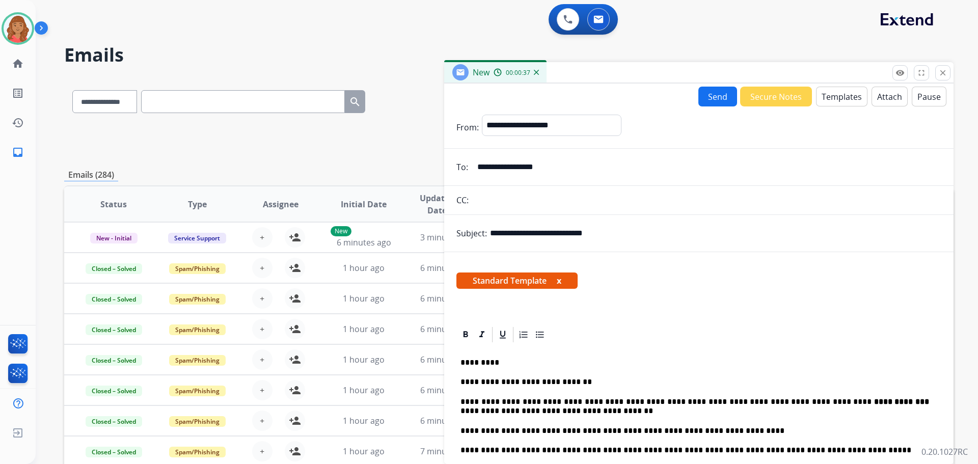
click at [714, 95] on button "Send" at bounding box center [717, 97] width 39 height 20
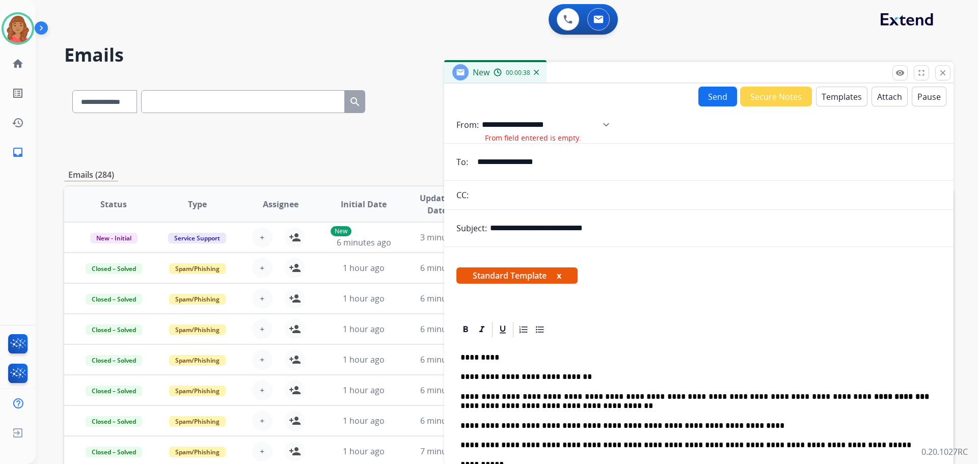
drag, startPoint x: 629, startPoint y: 130, endPoint x: 622, endPoint y: 131, distance: 6.7
click at [616, 130] on select "**********" at bounding box center [549, 125] width 134 height 20
select select "**********"
click at [482, 115] on select "**********" at bounding box center [549, 125] width 134 height 20
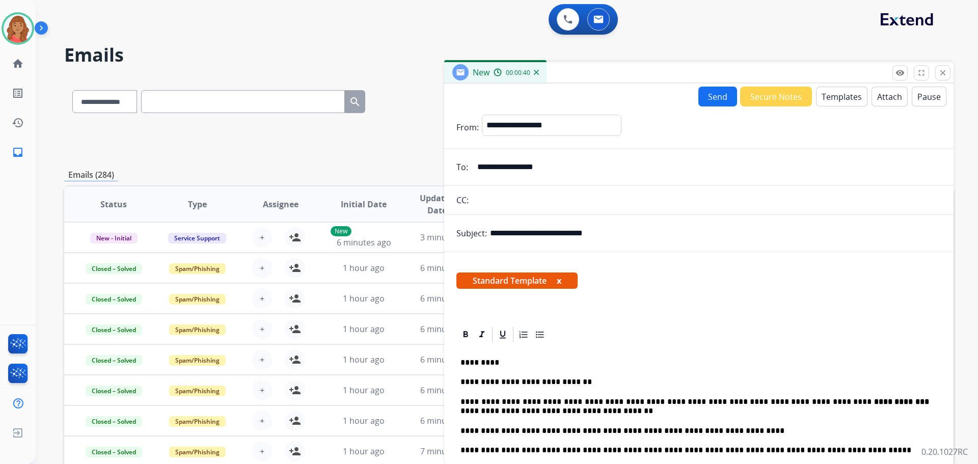
click at [713, 98] on button "Send" at bounding box center [717, 97] width 39 height 20
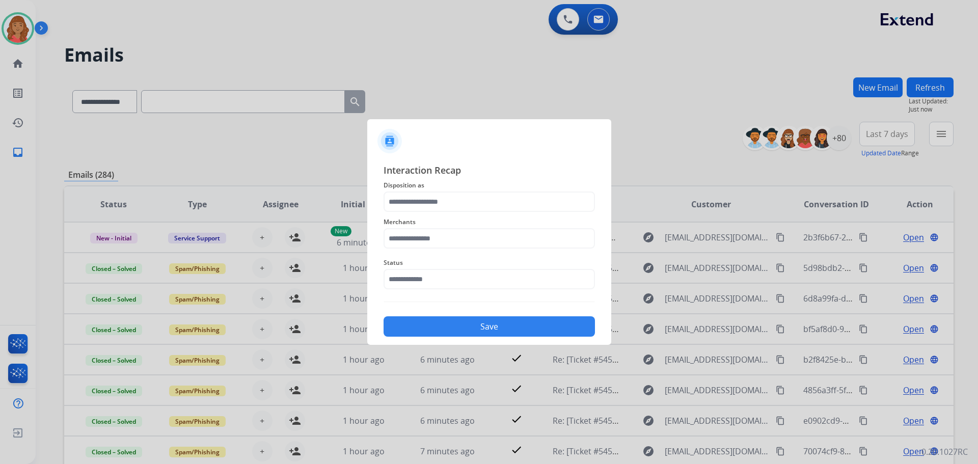
click at [451, 213] on div "Merchants" at bounding box center [488, 232] width 211 height 41
click at [448, 204] on input "text" at bounding box center [488, 201] width 211 height 20
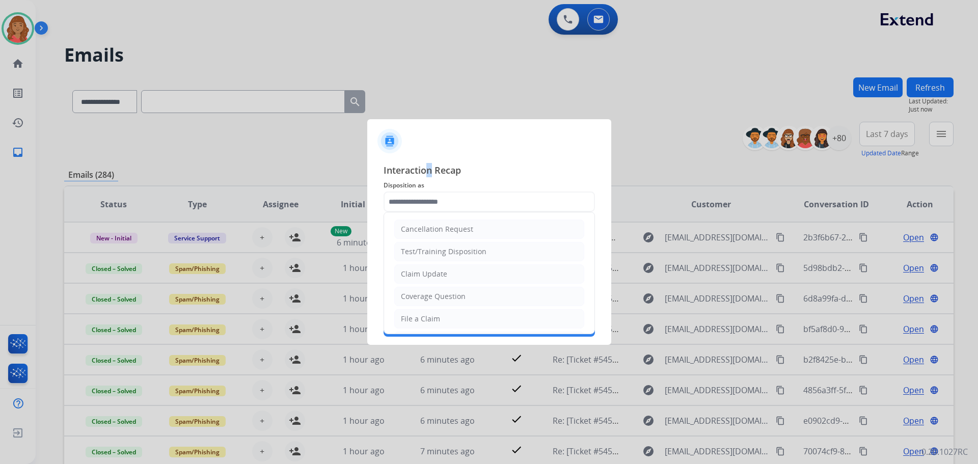
drag, startPoint x: 448, startPoint y: 203, endPoint x: 430, endPoint y: 171, distance: 36.7
click at [430, 169] on span "Interaction Recap" at bounding box center [488, 171] width 211 height 16
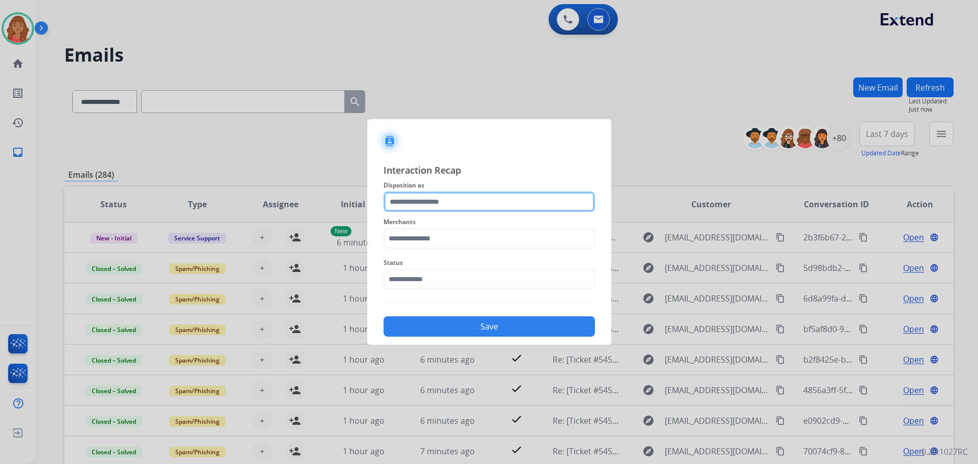
click at [424, 207] on input "text" at bounding box center [488, 201] width 211 height 20
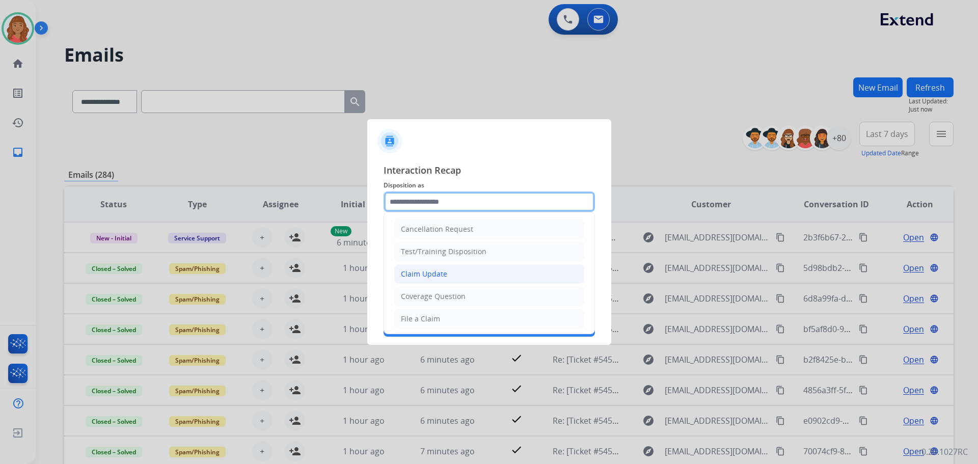
scroll to position [51, 0]
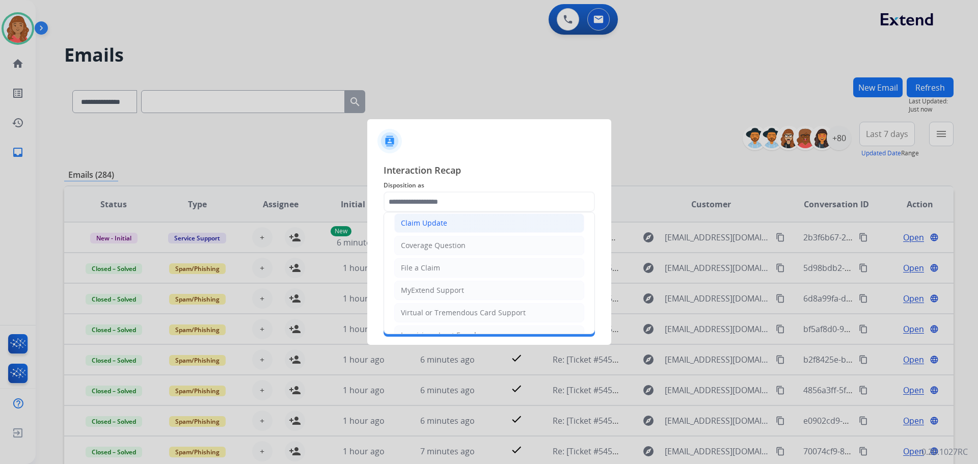
click at [433, 230] on li "Claim Update" at bounding box center [489, 222] width 190 height 19
type input "**********"
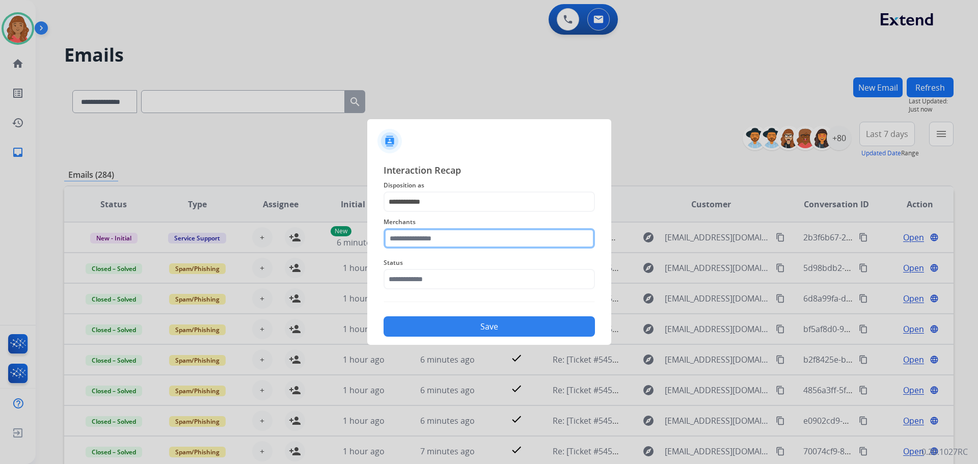
click at [425, 243] on input "text" at bounding box center [488, 238] width 211 height 20
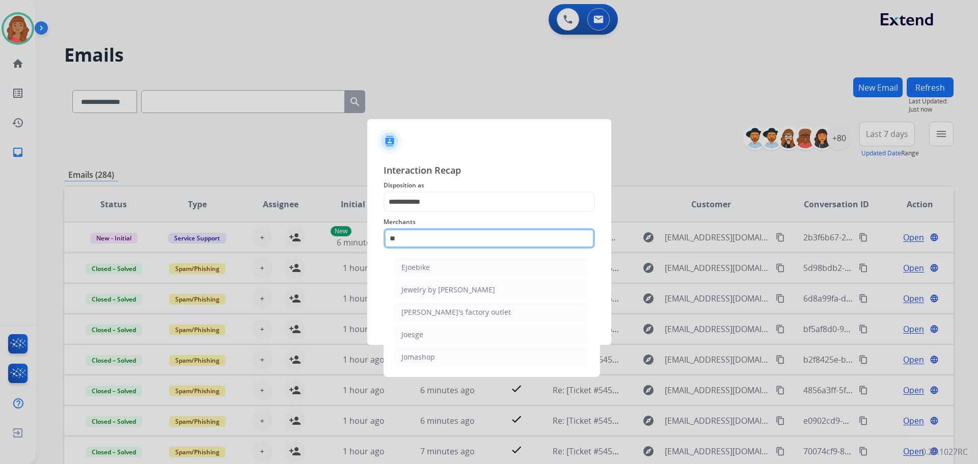
scroll to position [0, 0]
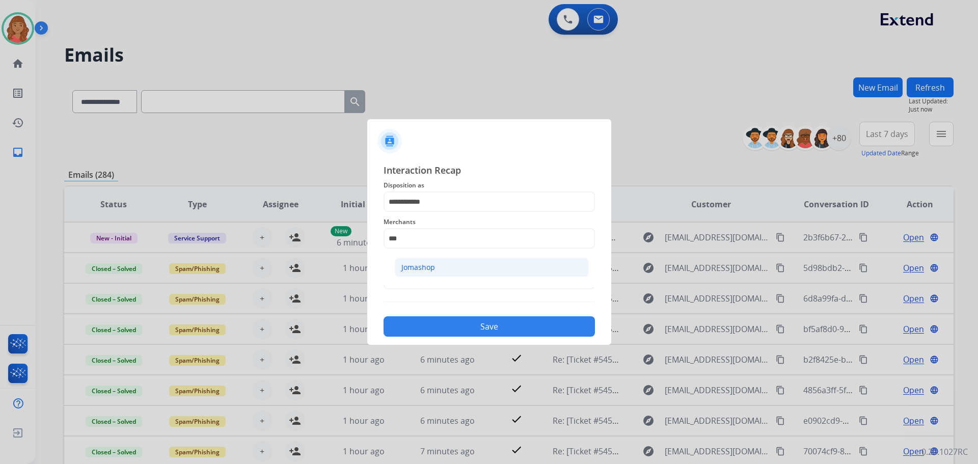
click at [444, 267] on li "Jomashop" at bounding box center [492, 267] width 194 height 19
type input "********"
click at [428, 285] on input "text" at bounding box center [488, 279] width 211 height 20
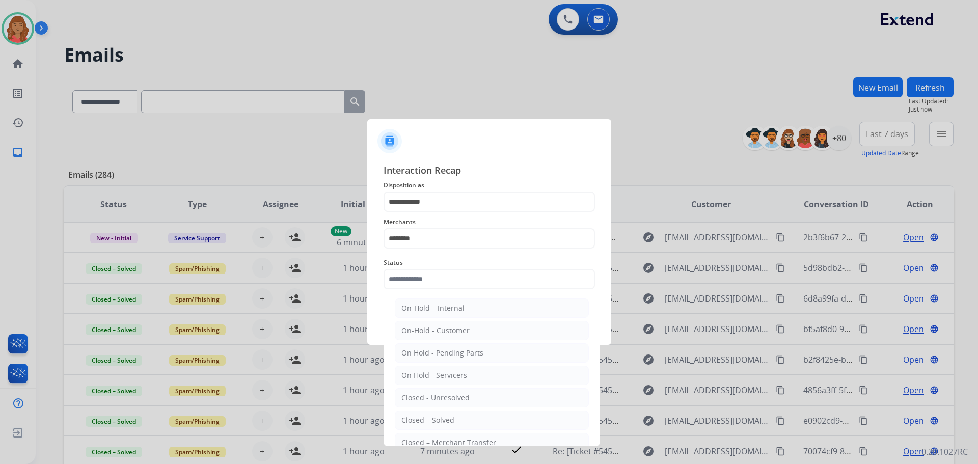
drag, startPoint x: 424, startPoint y: 424, endPoint x: 430, endPoint y: 376, distance: 48.2
click at [426, 422] on div "Closed – Solved" at bounding box center [427, 420] width 53 height 10
type input "**********"
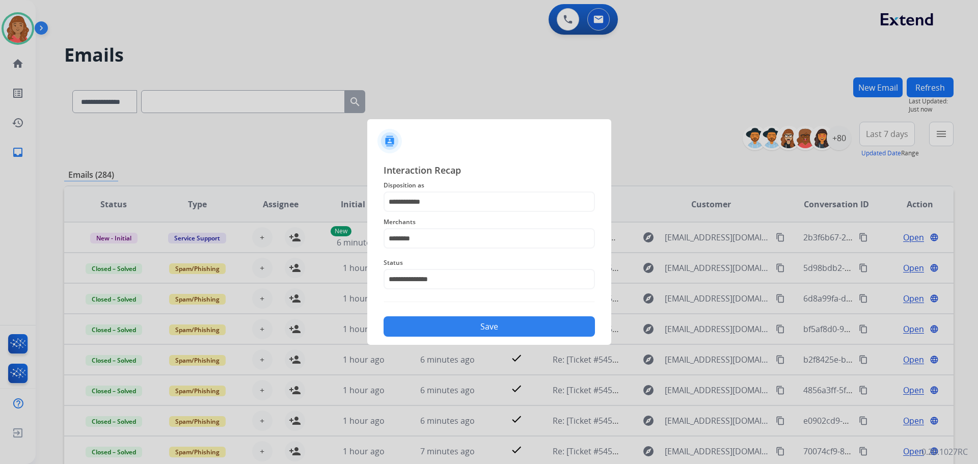
click at [441, 323] on button "Save" at bounding box center [488, 326] width 211 height 20
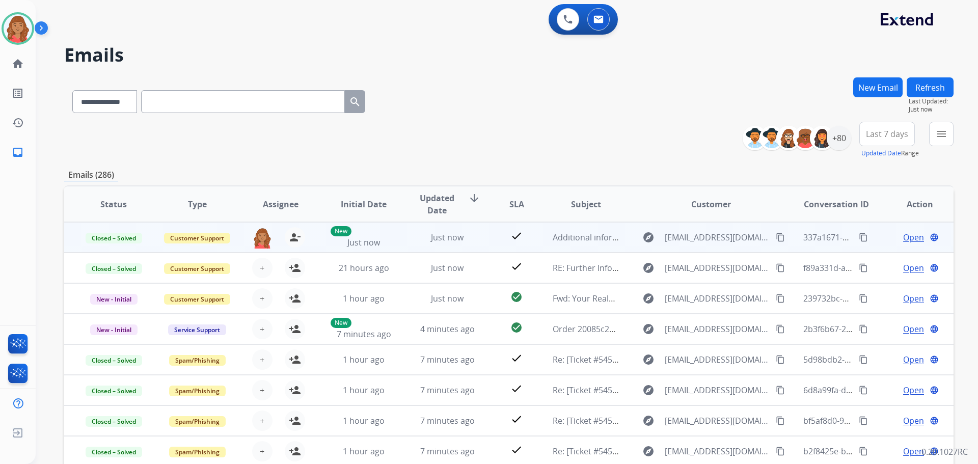
click at [858, 236] on mat-icon "content_copy" at bounding box center [862, 237] width 9 height 9
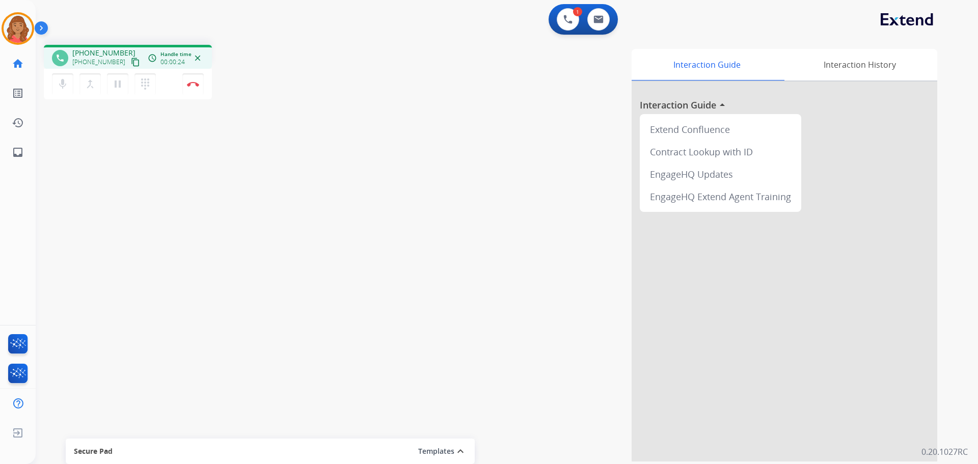
drag, startPoint x: 126, startPoint y: 64, endPoint x: 72, endPoint y: 64, distance: 54.0
click at [131, 64] on mat-icon "content_copy" at bounding box center [135, 62] width 9 height 9
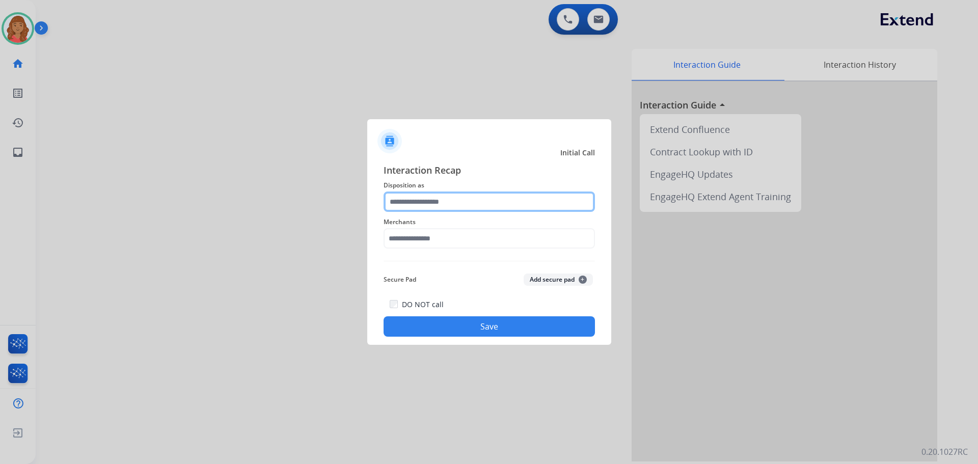
click at [402, 203] on input "text" at bounding box center [488, 201] width 211 height 20
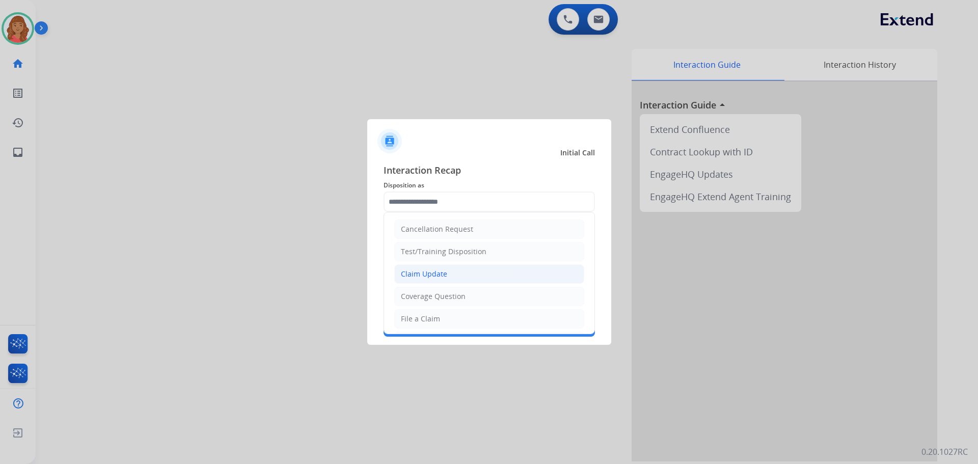
click at [417, 271] on div "Claim Update" at bounding box center [424, 274] width 46 height 10
type input "**********"
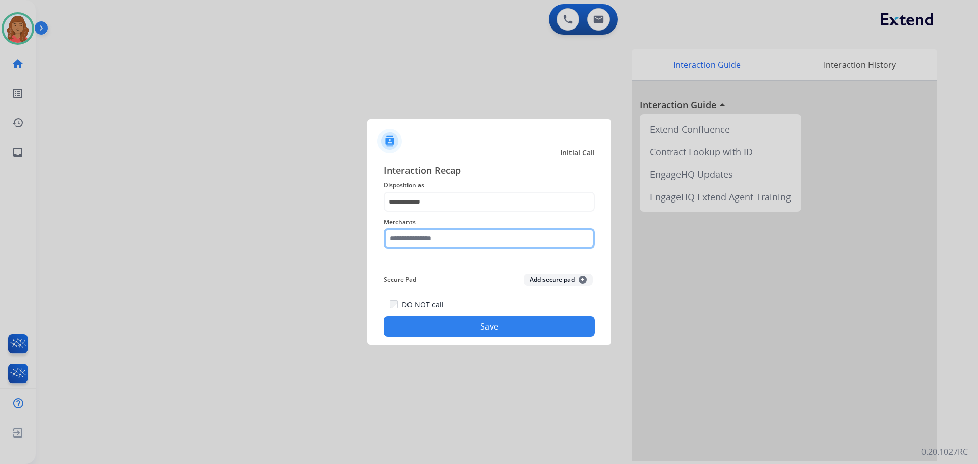
click at [416, 235] on input "text" at bounding box center [488, 238] width 211 height 20
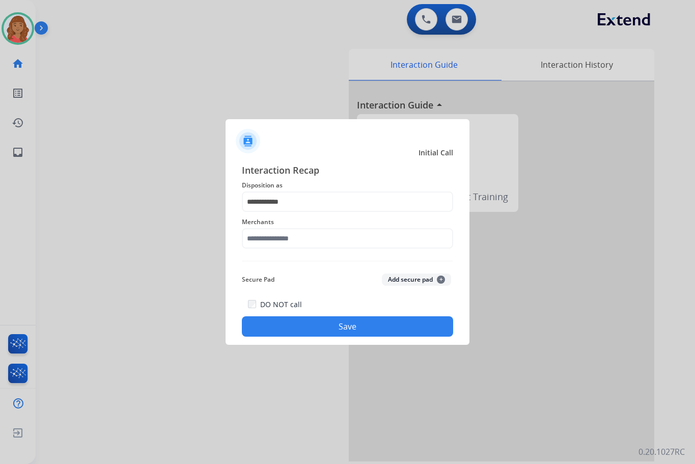
click at [326, 239] on div at bounding box center [347, 232] width 695 height 464
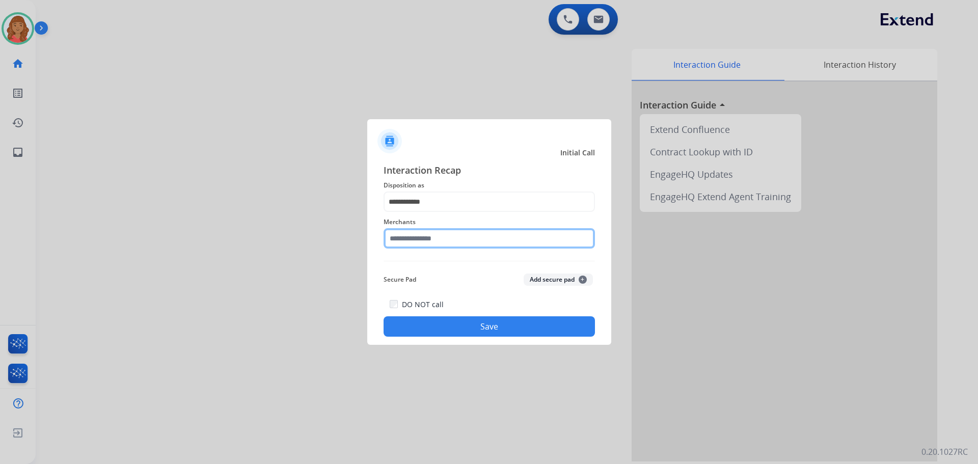
click at [428, 245] on input "text" at bounding box center [488, 238] width 211 height 20
click at [405, 236] on input "***" at bounding box center [488, 238] width 211 height 20
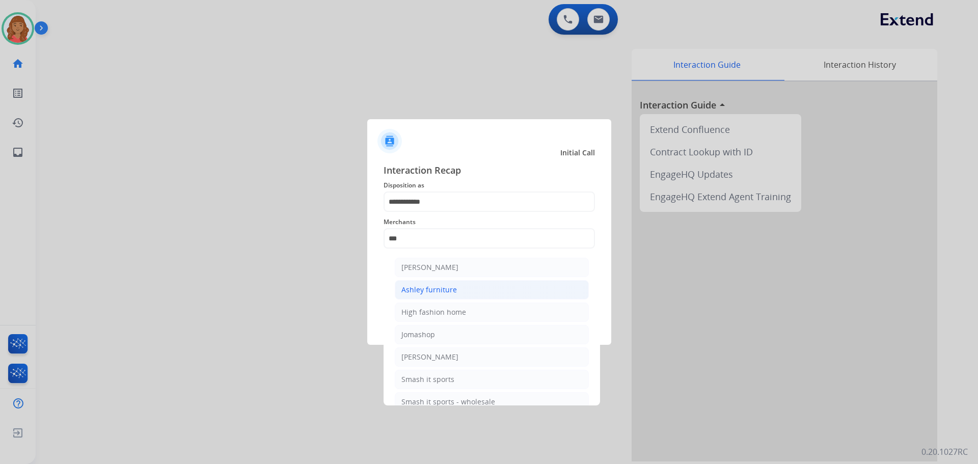
click at [430, 289] on div "Ashley furniture" at bounding box center [428, 290] width 55 height 10
type input "**********"
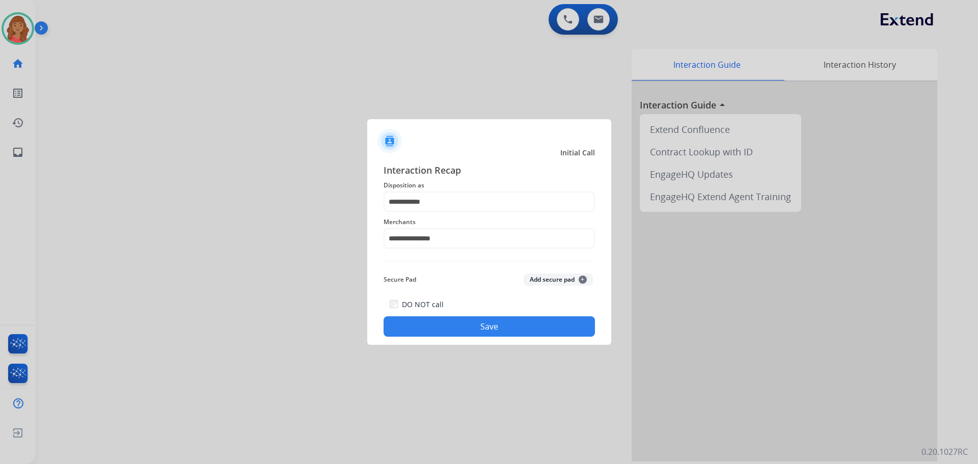
click at [456, 320] on button "Save" at bounding box center [488, 326] width 211 height 20
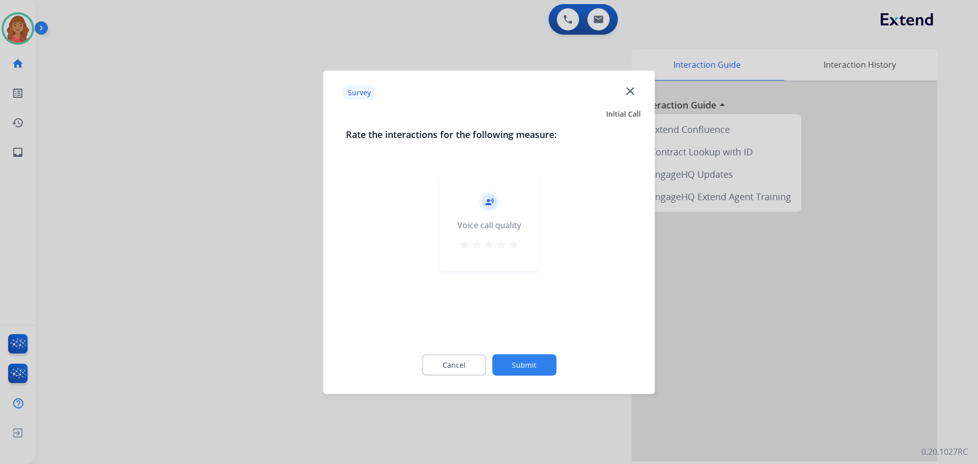
drag, startPoint x: 505, startPoint y: 241, endPoint x: 513, endPoint y: 249, distance: 10.8
click at [508, 242] on div "star star star star star" at bounding box center [488, 245] width 61 height 15
click at [513, 247] on mat-icon "star" at bounding box center [513, 244] width 12 height 12
click at [524, 365] on button "Submit" at bounding box center [524, 364] width 64 height 21
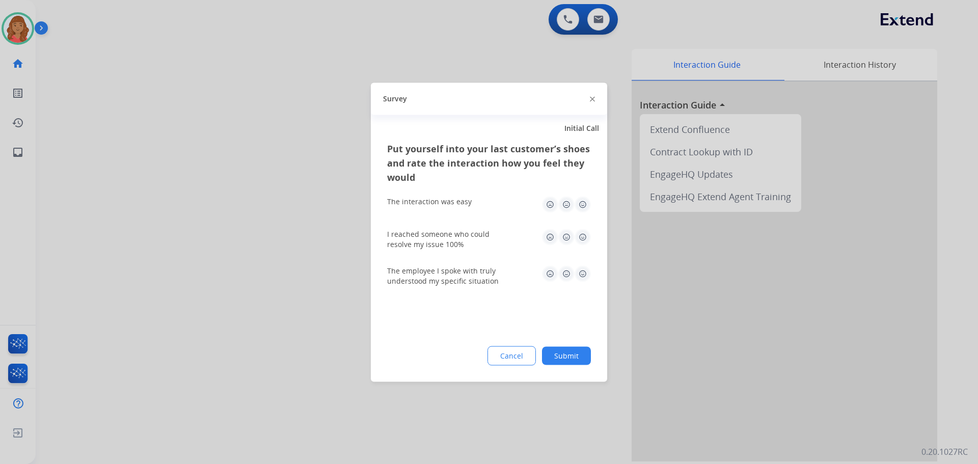
drag, startPoint x: 580, startPoint y: 204, endPoint x: 586, endPoint y: 226, distance: 23.0
click at [581, 204] on img at bounding box center [582, 204] width 16 height 16
drag, startPoint x: 582, startPoint y: 238, endPoint x: 582, endPoint y: 257, distance: 18.8
click at [582, 239] on img at bounding box center [582, 237] width 16 height 16
click at [584, 277] on img at bounding box center [582, 273] width 16 height 16
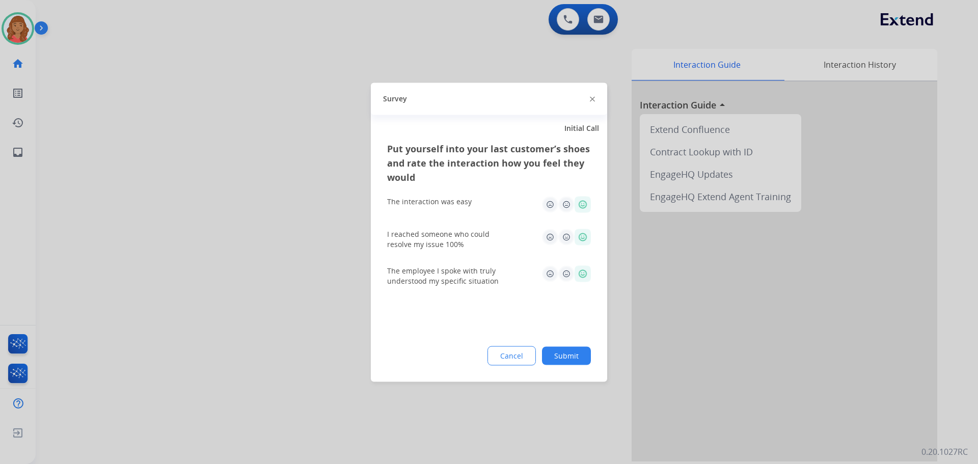
click at [571, 347] on button "Submit" at bounding box center [566, 355] width 49 height 18
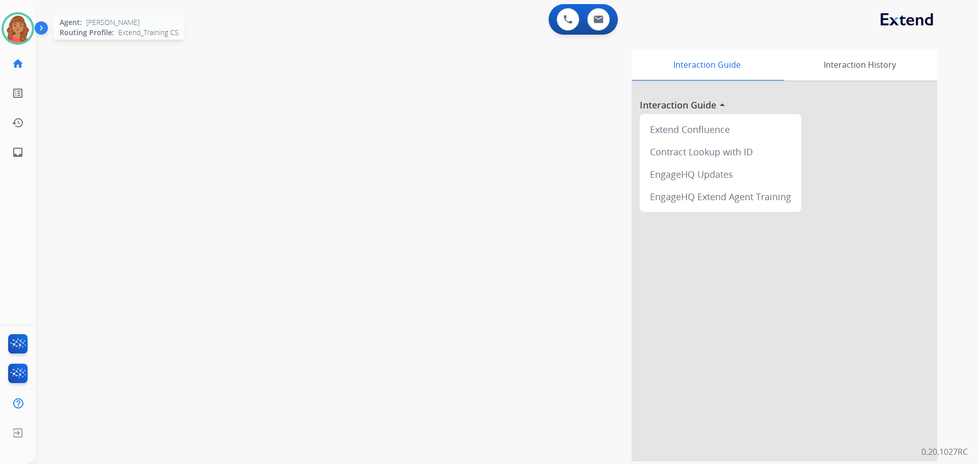
click at [16, 19] on img at bounding box center [18, 28] width 29 height 29
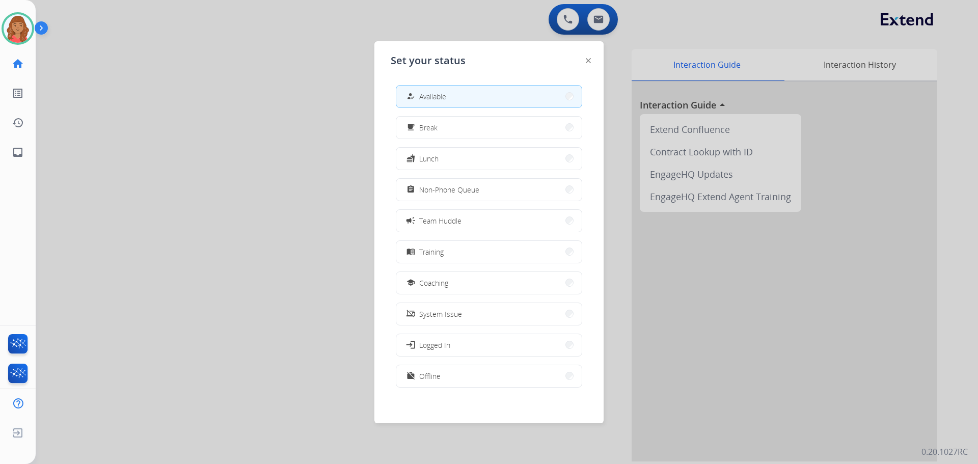
click at [451, 191] on span "Non-Phone Queue" at bounding box center [449, 189] width 60 height 11
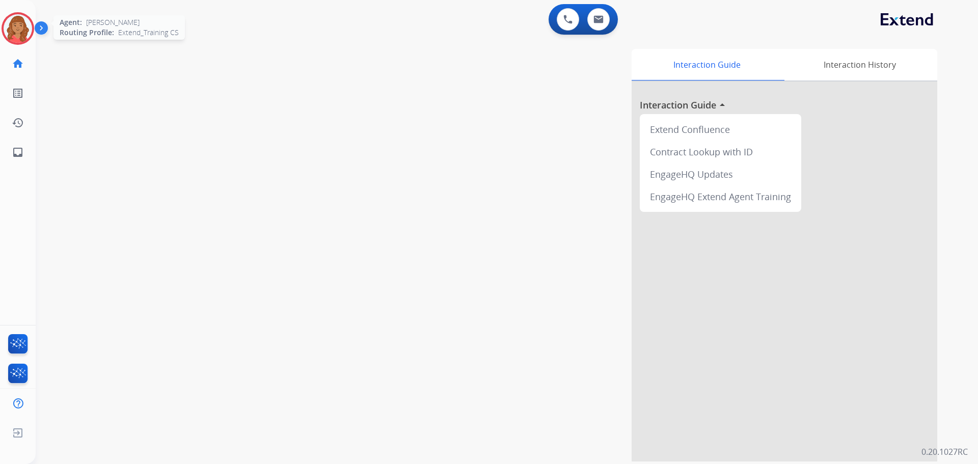
click at [22, 27] on img at bounding box center [18, 28] width 29 height 29
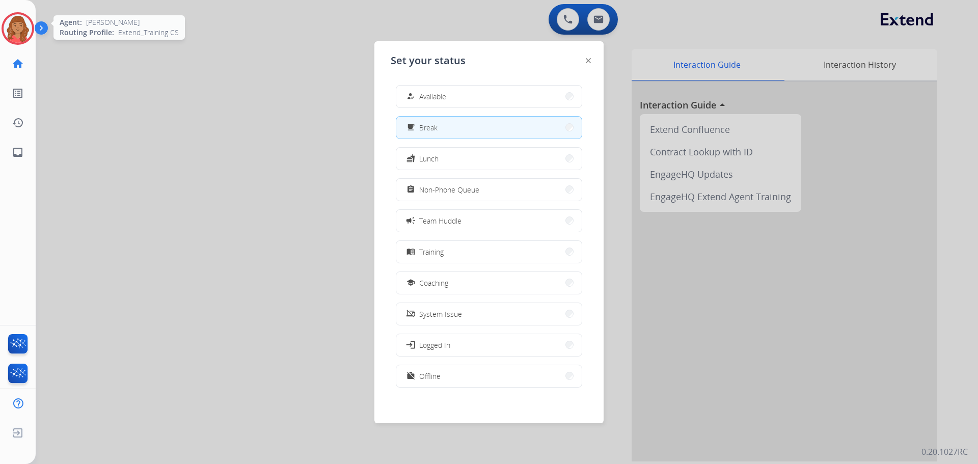
click at [20, 29] on img at bounding box center [18, 28] width 29 height 29
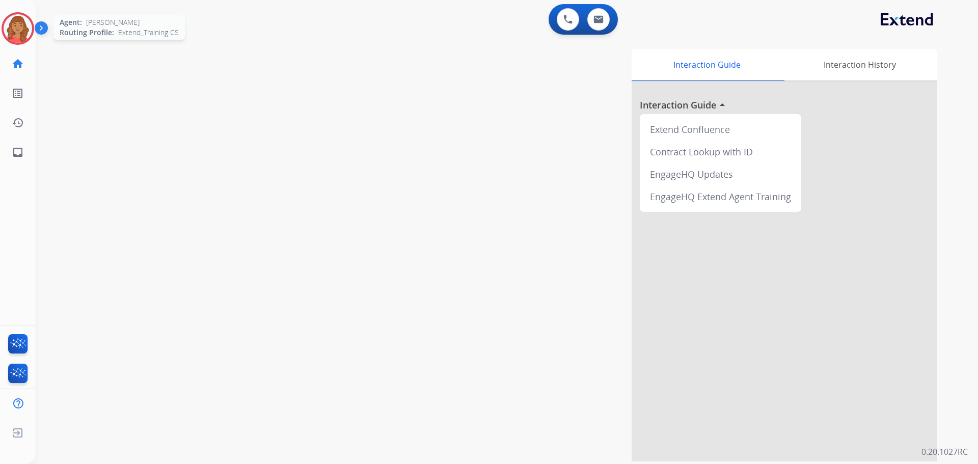
click at [27, 28] on img at bounding box center [18, 28] width 29 height 29
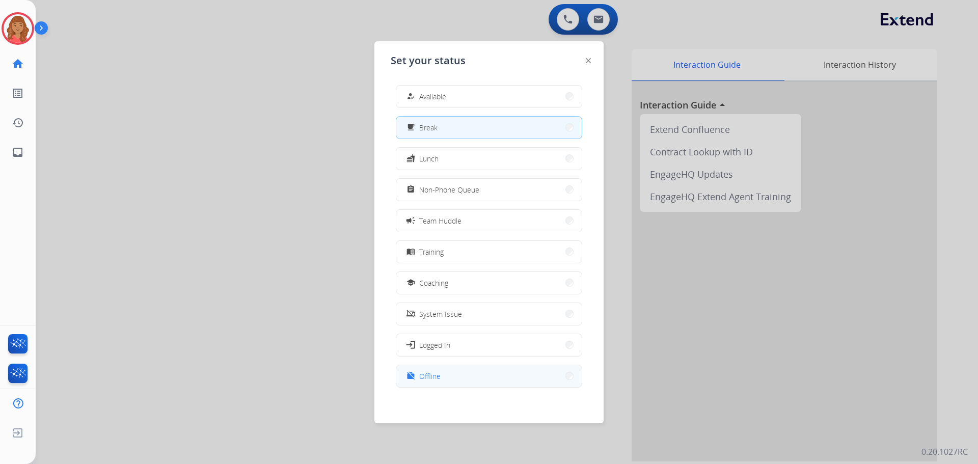
click at [439, 377] on span "Offline" at bounding box center [429, 376] width 21 height 11
